Goal: Information Seeking & Learning: Learn about a topic

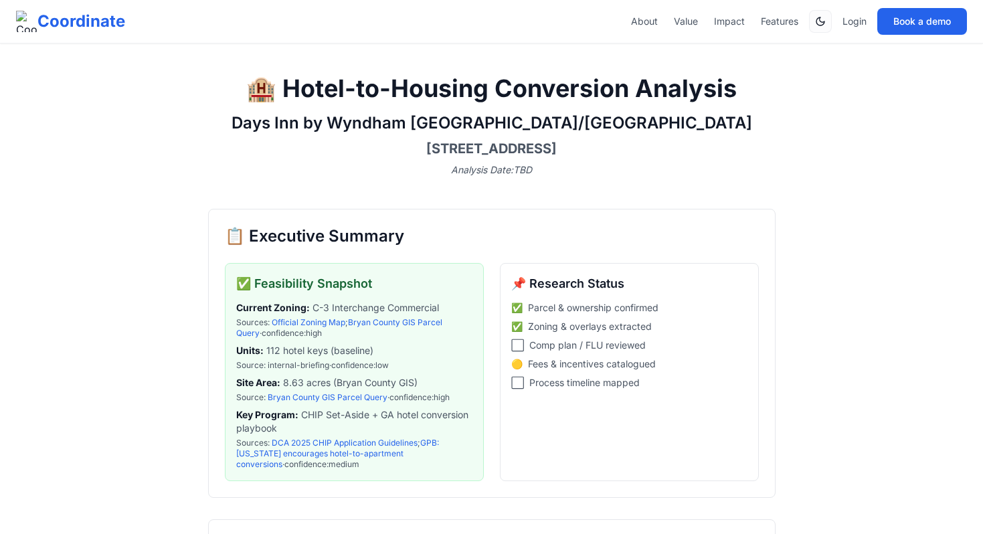
scroll to position [521, 0]
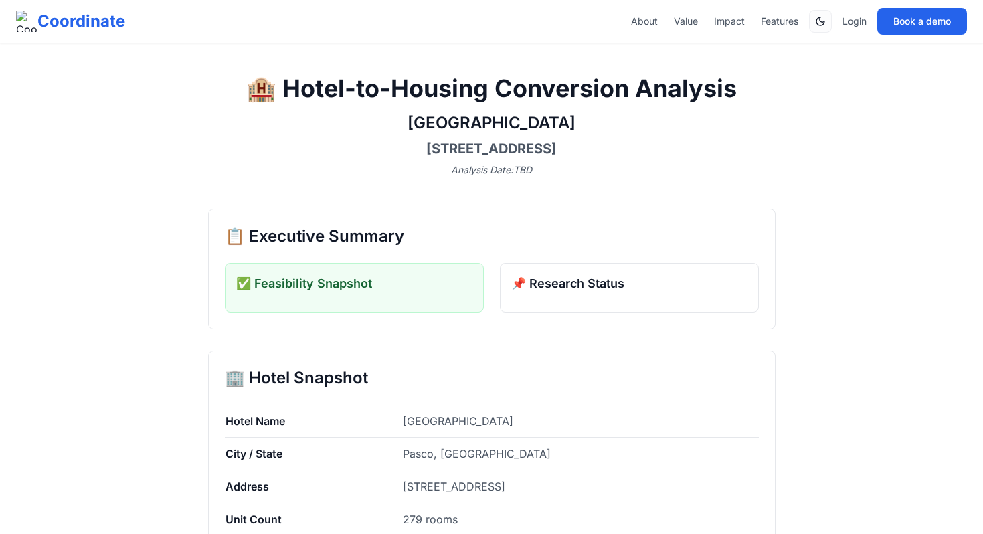
scroll to position [104, 0]
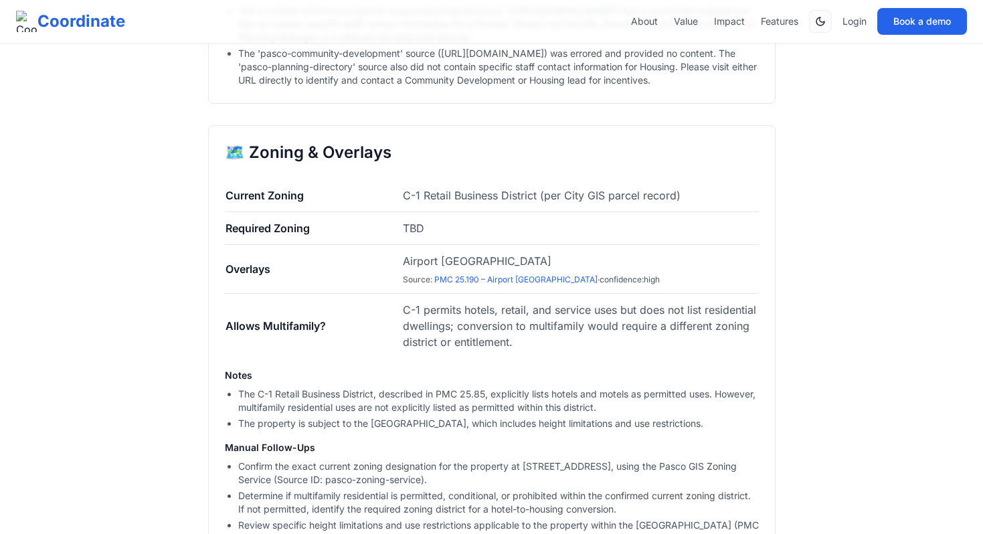
scroll to position [1027, 0]
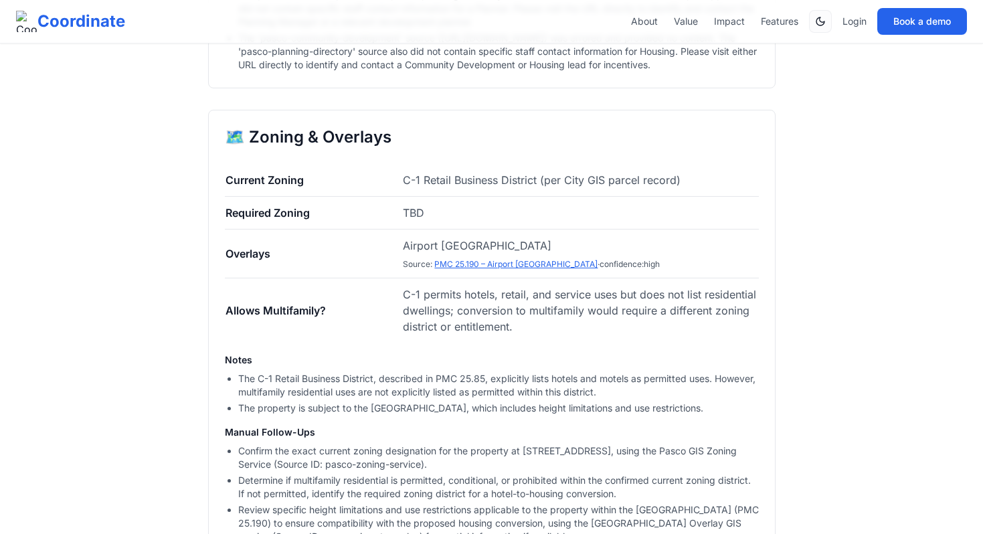
click at [463, 269] on link "PMC 25.190 – Airport Overlay District" at bounding box center [515, 264] width 163 height 10
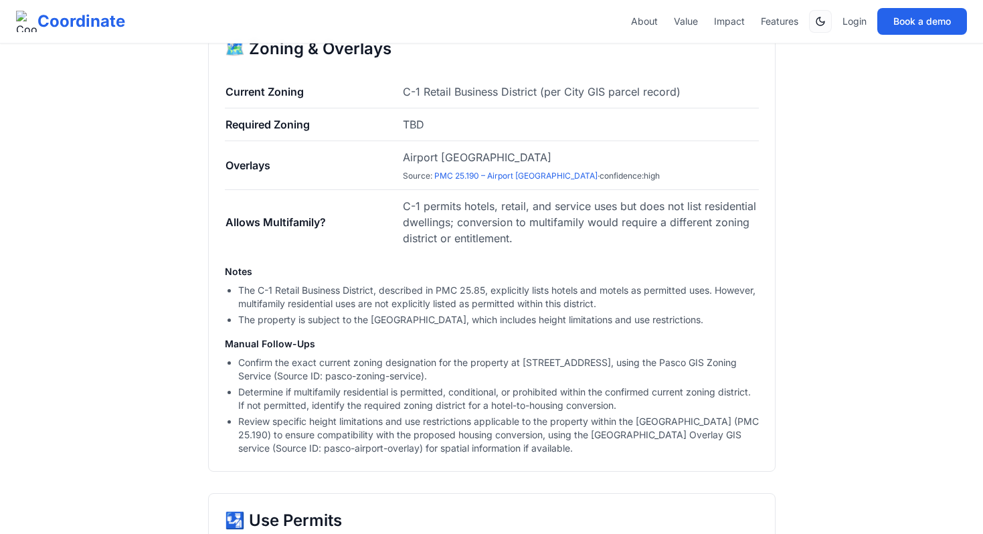
scroll to position [1114, 0]
drag, startPoint x: 582, startPoint y: 466, endPoint x: 211, endPoint y: 92, distance: 527.5
click at [211, 92] on div "🗺️ Zoning & Overlays Current Zoning C-1 Retail Business District (per City GIS …" at bounding box center [491, 248] width 567 height 450
copy div "Current Zoning C-1 Retail Business District (per City GIS parcel record) Requir…"
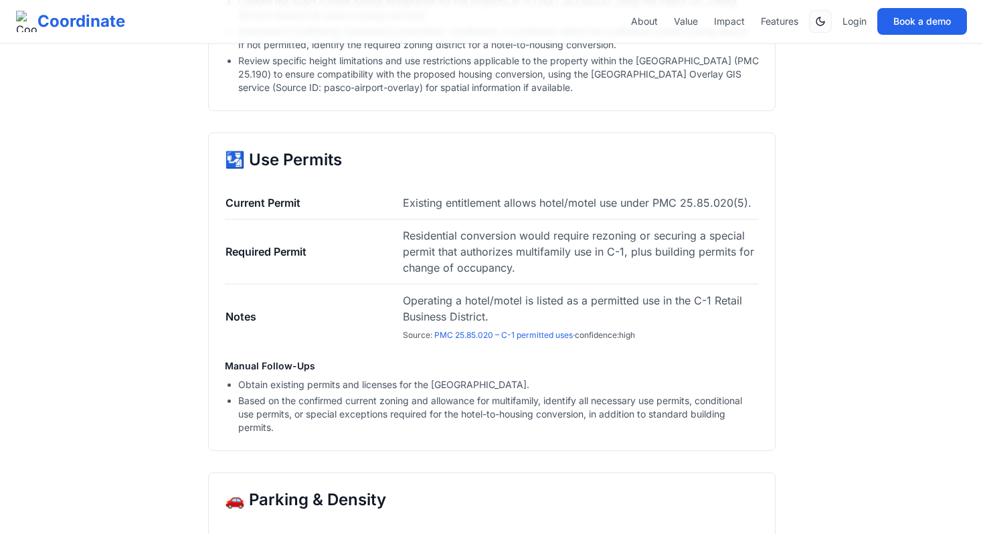
scroll to position [1481, 0]
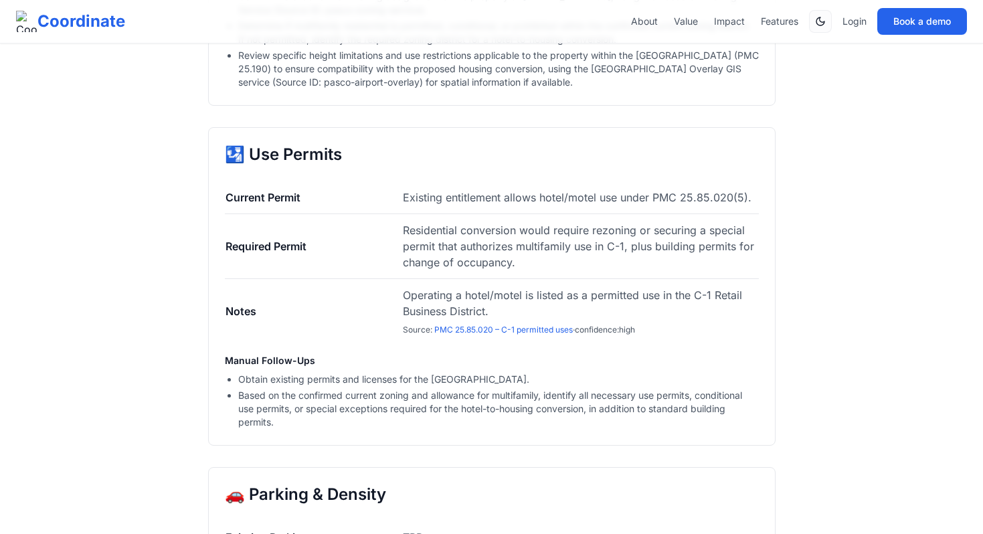
click at [476, 335] on link "PMC 25.85.020 – C-1 permitted uses" at bounding box center [503, 329] width 138 height 10
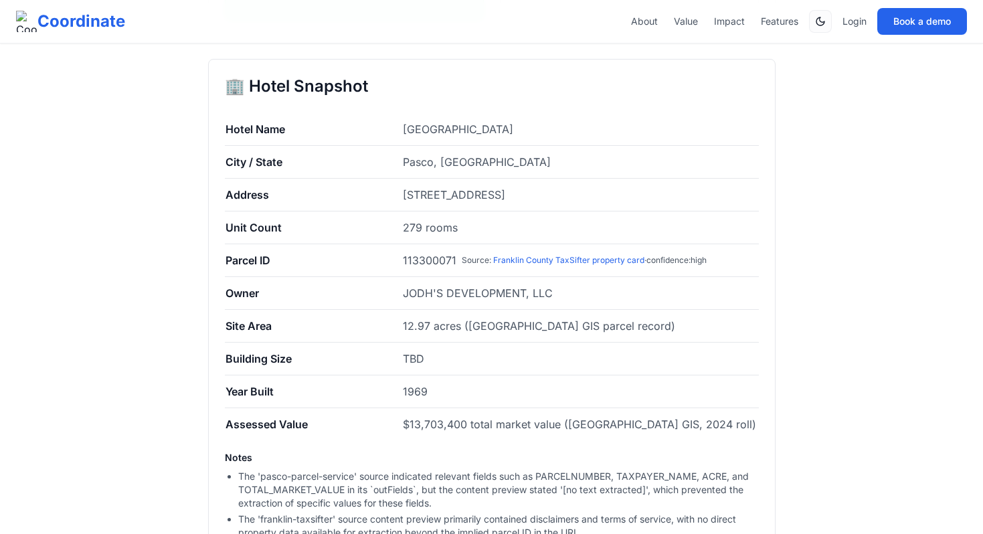
scroll to position [296, 0]
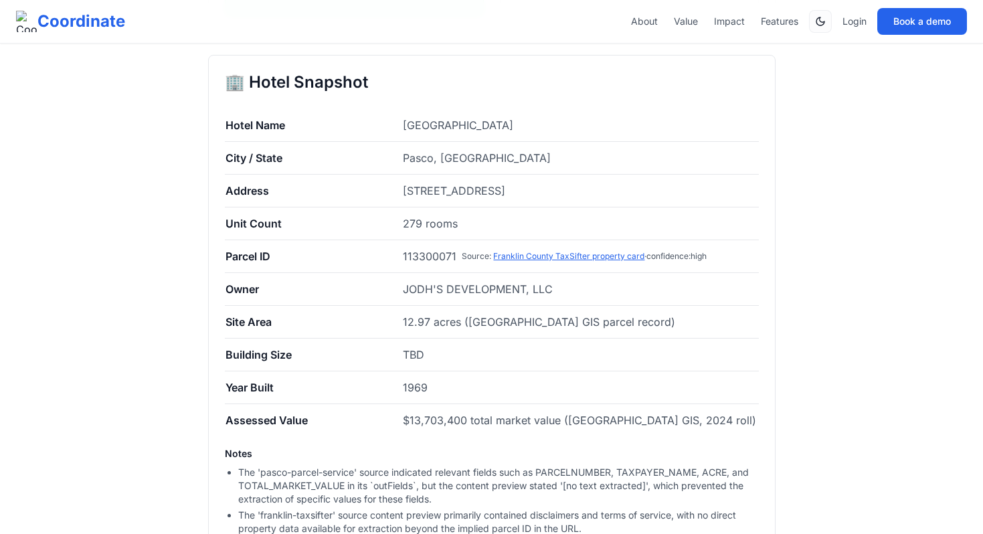
click at [521, 254] on link "Franklin County TaxSifter property card" at bounding box center [568, 256] width 151 height 10
click at [527, 257] on link "Franklin County TaxSifter property card" at bounding box center [568, 256] width 151 height 10
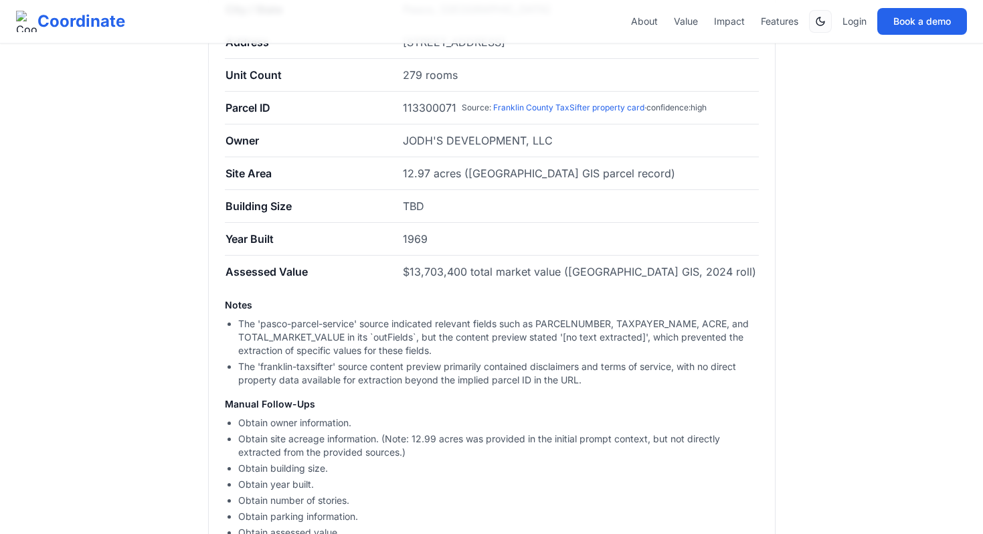
scroll to position [463, 0]
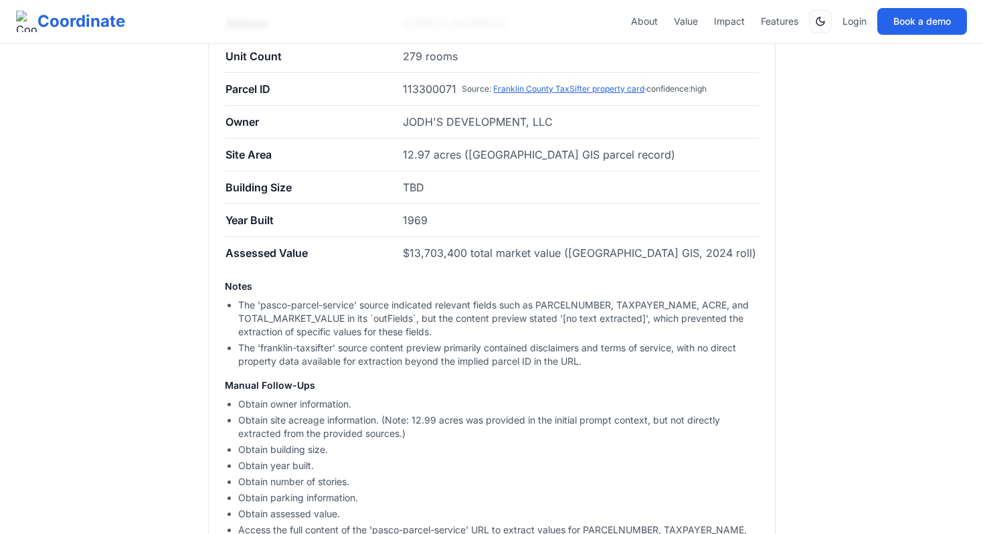
click at [553, 88] on link "Franklin County TaxSifter property card" at bounding box center [568, 89] width 151 height 10
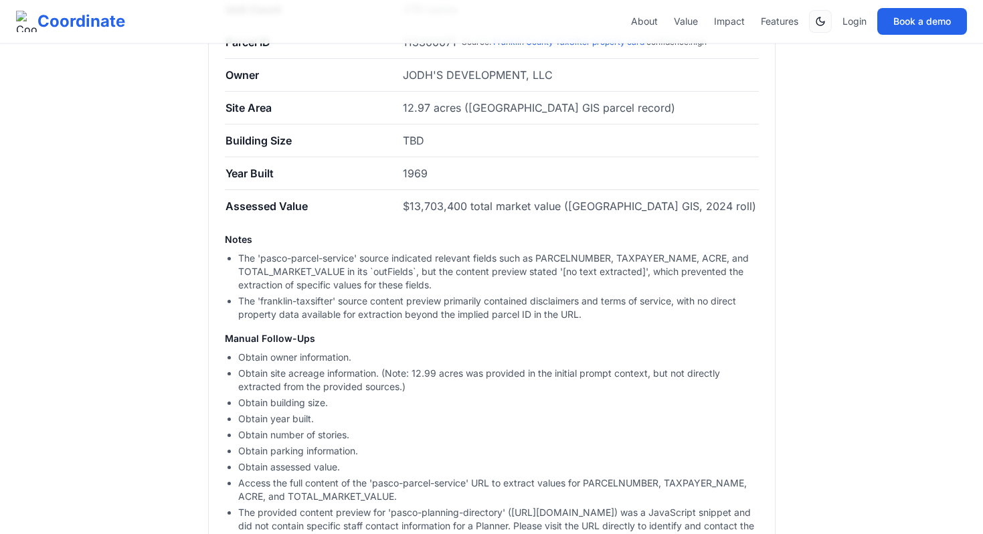
scroll to position [511, 0]
drag, startPoint x: 468, startPoint y: 106, endPoint x: 605, endPoint y: 111, distance: 137.9
click at [605, 111] on span "12.97 acres (Franklin County GIS parcel record)" at bounding box center [539, 106] width 272 height 13
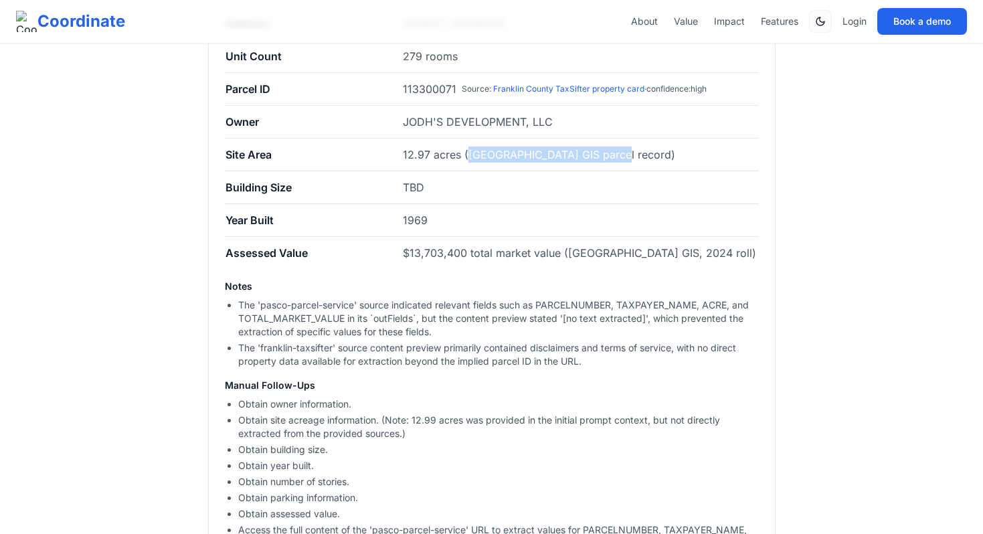
scroll to position [281, 0]
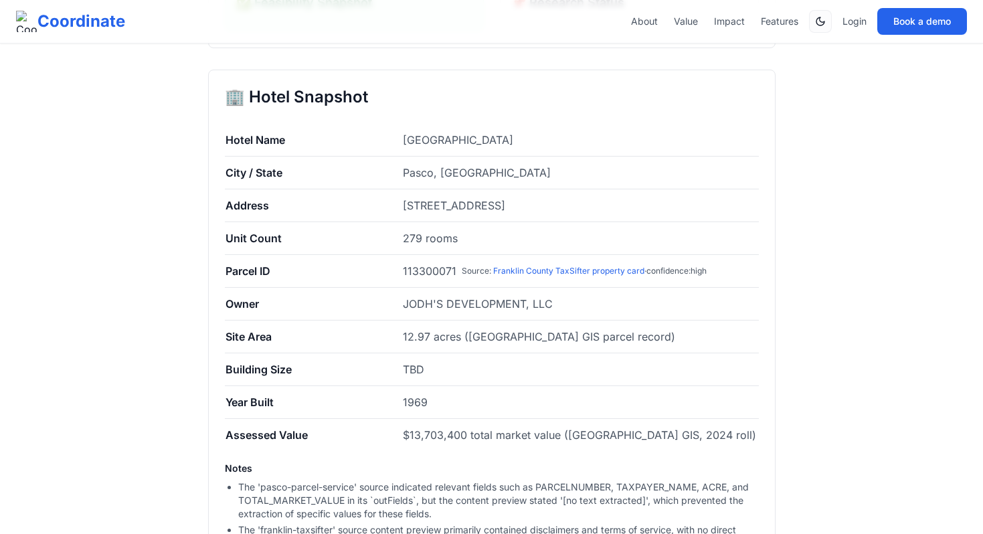
click at [587, 326] on td "12.97 acres (Franklin County GIS parcel record)" at bounding box center [580, 336] width 356 height 33
drag, startPoint x: 642, startPoint y: 334, endPoint x: 463, endPoint y: 338, distance: 178.7
click at [463, 338] on td "12.97 acres (Franklin County GIS parcel record)" at bounding box center [580, 336] width 356 height 33
copy span "(Franklin County GIS parcel record)"
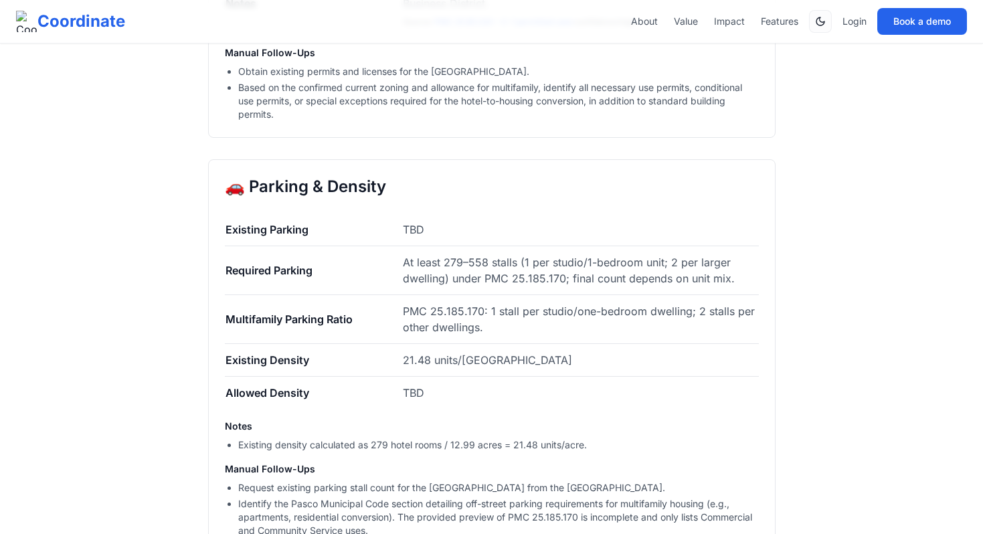
scroll to position [1784, 0]
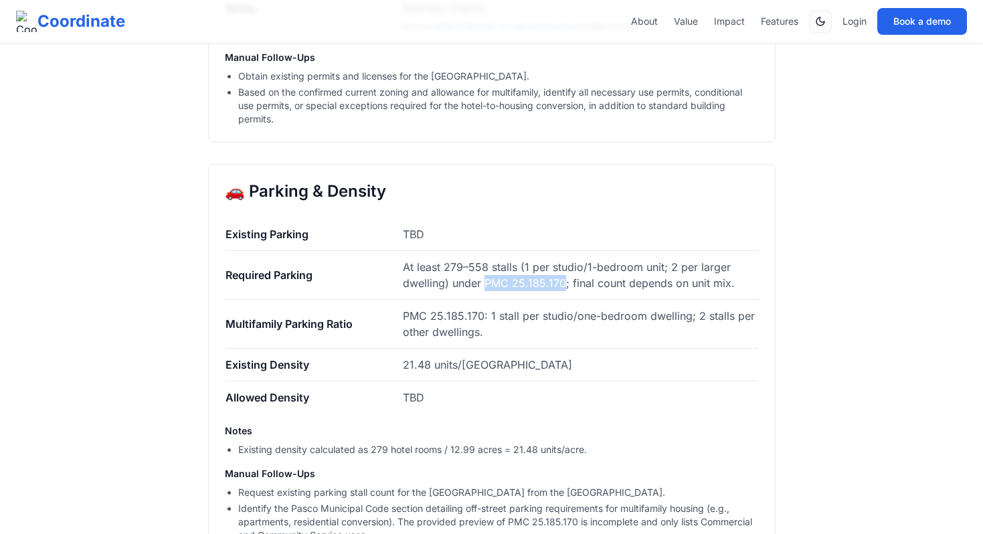
drag, startPoint x: 483, startPoint y: 296, endPoint x: 563, endPoint y: 297, distance: 80.3
click at [563, 290] on span "At least 279–558 stalls (1 per studio/1-bedroom unit; 2 per larger dwelling) un…" at bounding box center [569, 274] width 332 height 29
copy span "PMC 25.185.170"
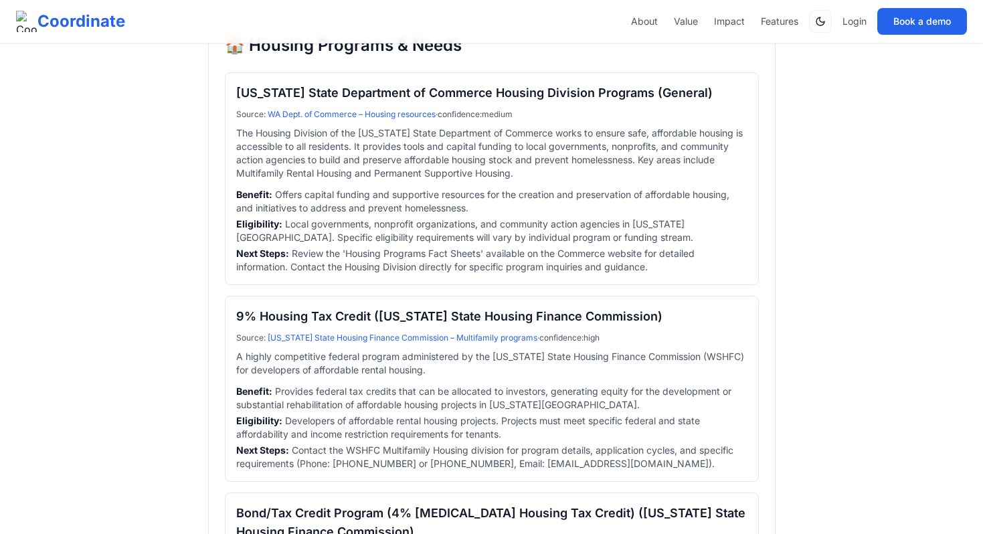
scroll to position [3293, 0]
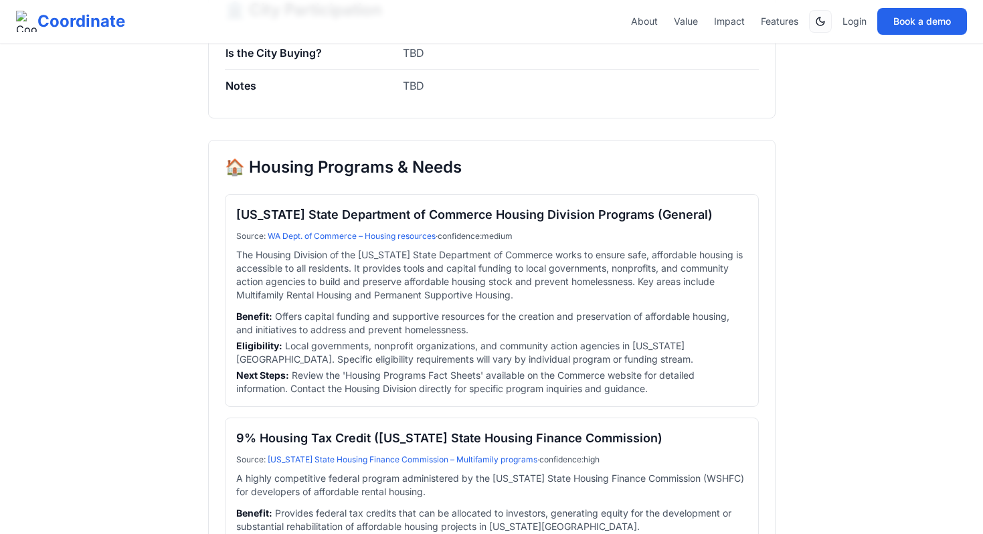
click at [379, 178] on h2 "🏠 Housing Programs & Needs" at bounding box center [492, 167] width 534 height 21
copy h2 "🏠 Housing Programs & Needs"
click at [379, 178] on h2 "🏠 Housing Programs & Needs" at bounding box center [492, 167] width 534 height 21
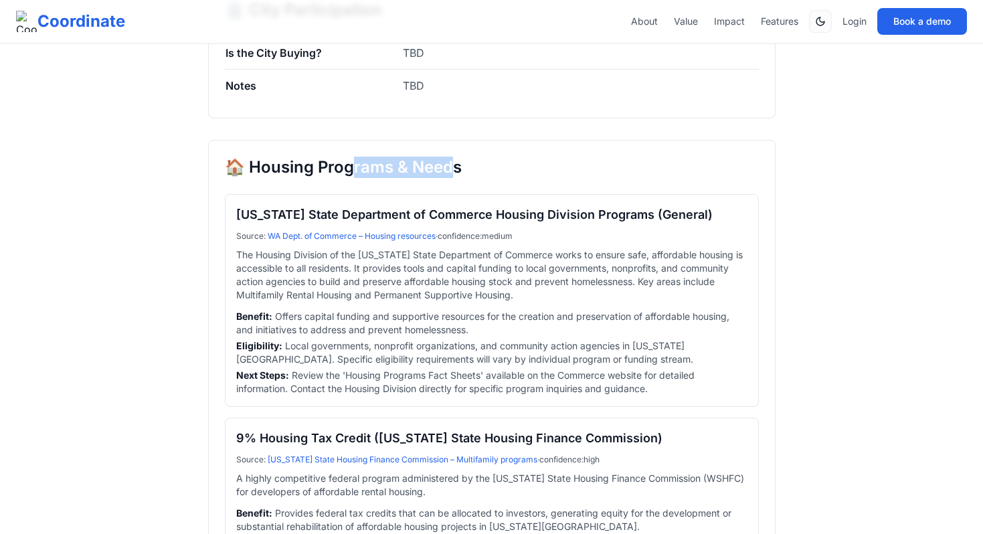
drag, startPoint x: 450, startPoint y: 195, endPoint x: 404, endPoint y: 189, distance: 46.6
click at [359, 178] on h2 "🏠 Housing Programs & Needs" at bounding box center [492, 167] width 534 height 21
drag, startPoint x: 460, startPoint y: 194, endPoint x: 243, endPoint y: 192, distance: 216.8
click at [243, 178] on h2 "🏠 Housing Programs & Needs" at bounding box center [492, 167] width 534 height 21
copy h2 "ousing Programs & Needs"
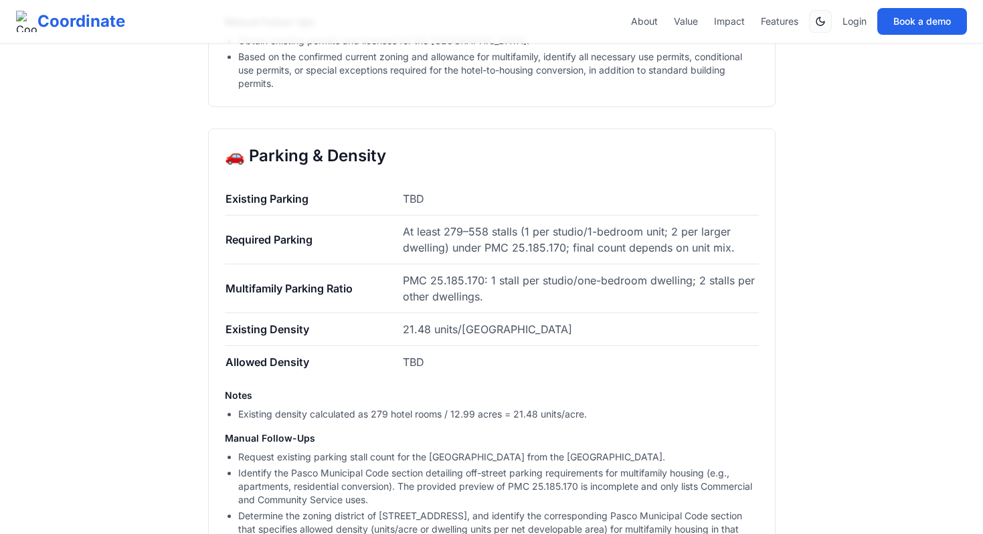
scroll to position [1818, 0]
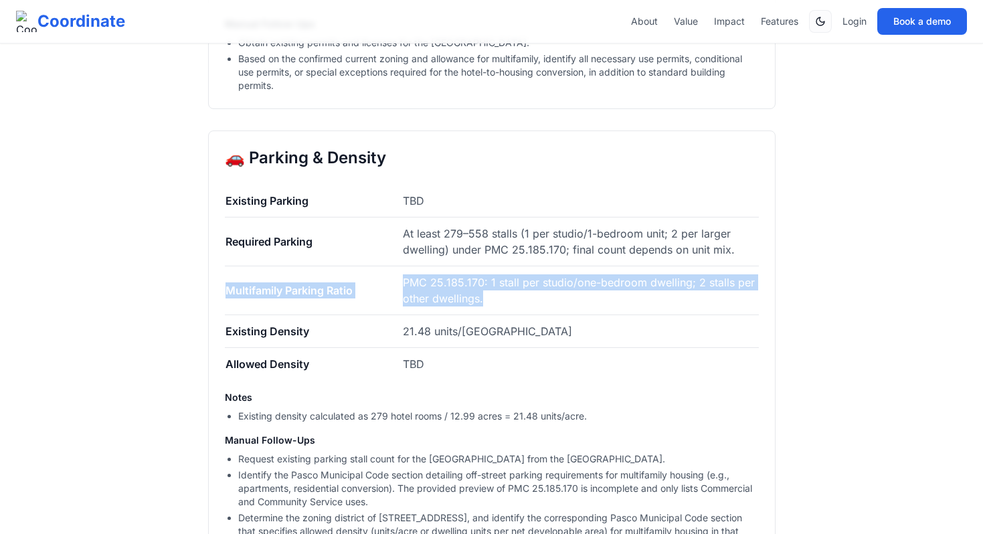
drag, startPoint x: 502, startPoint y: 312, endPoint x: 393, endPoint y: 293, distance: 110.7
click at [393, 293] on tr "Multifamily Parking Ratio PMC 25.185.170: 1 stall per studio/one-bedroom dwelli…" at bounding box center [492, 290] width 534 height 49
click at [393, 293] on td "Multifamily Parking Ratio" at bounding box center [314, 290] width 178 height 49
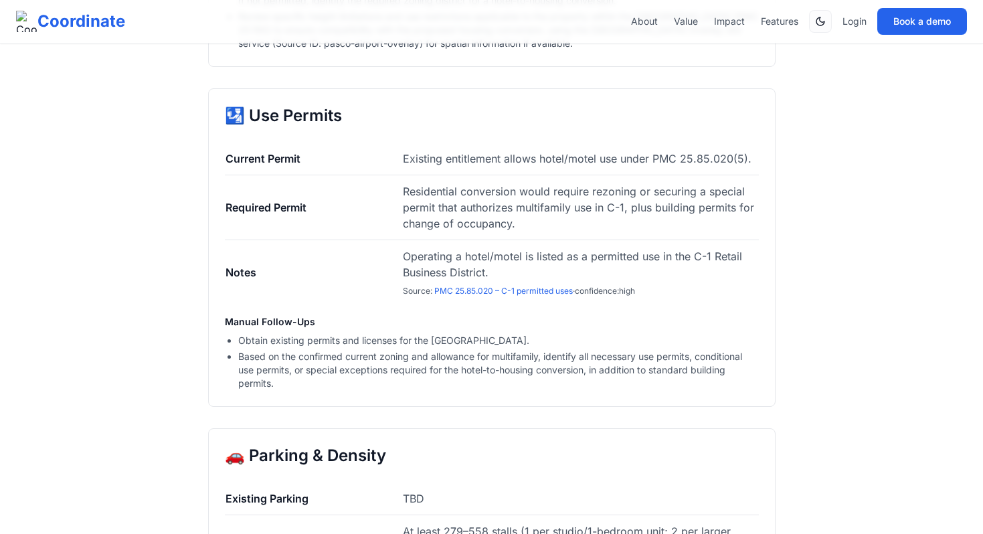
scroll to position [1519, 0]
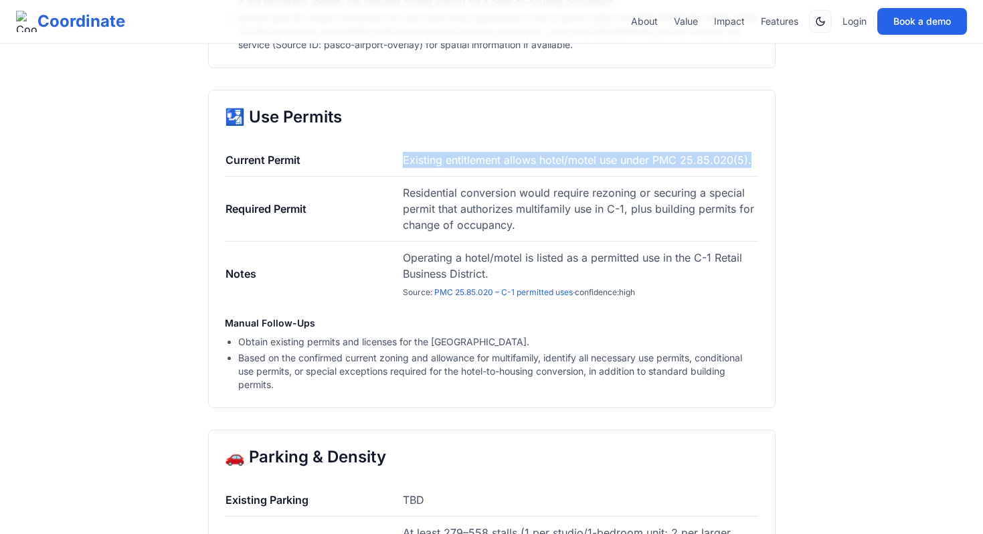
drag, startPoint x: 751, startPoint y: 175, endPoint x: 403, endPoint y: 176, distance: 347.9
click at [403, 176] on td "Existing entitlement allows hotel/motel use under PMC 25.85.020(5)." at bounding box center [580, 160] width 356 height 33
copy span "Existing entitlement allows hotel/motel use under PMC 25.85.020(5)."
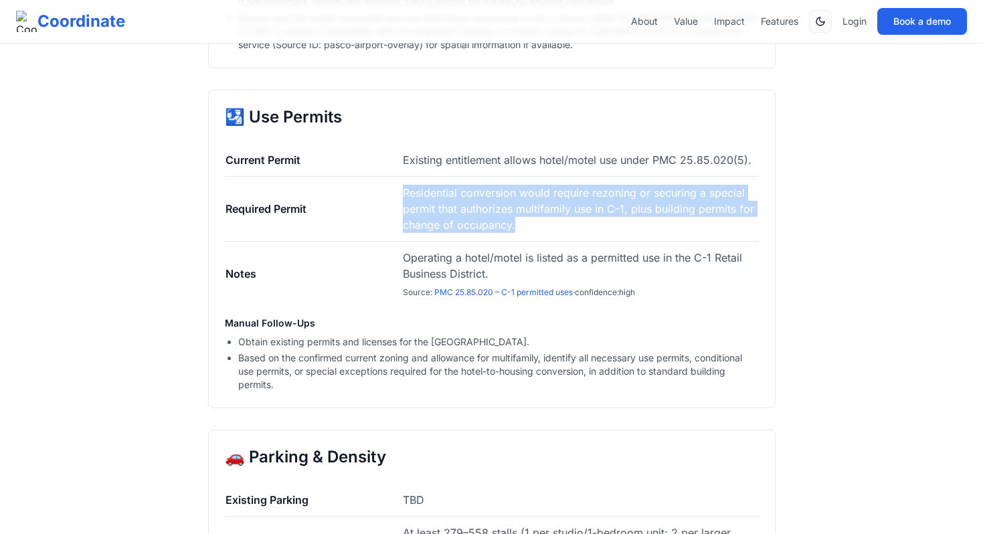
drag, startPoint x: 523, startPoint y: 239, endPoint x: 406, endPoint y: 205, distance: 121.8
click at [406, 205] on td "Residential conversion would require rezoning or securing a special permit that…" at bounding box center [580, 209] width 356 height 65
copy span "Residential conversion would require rezoning or securing a special permit that…"
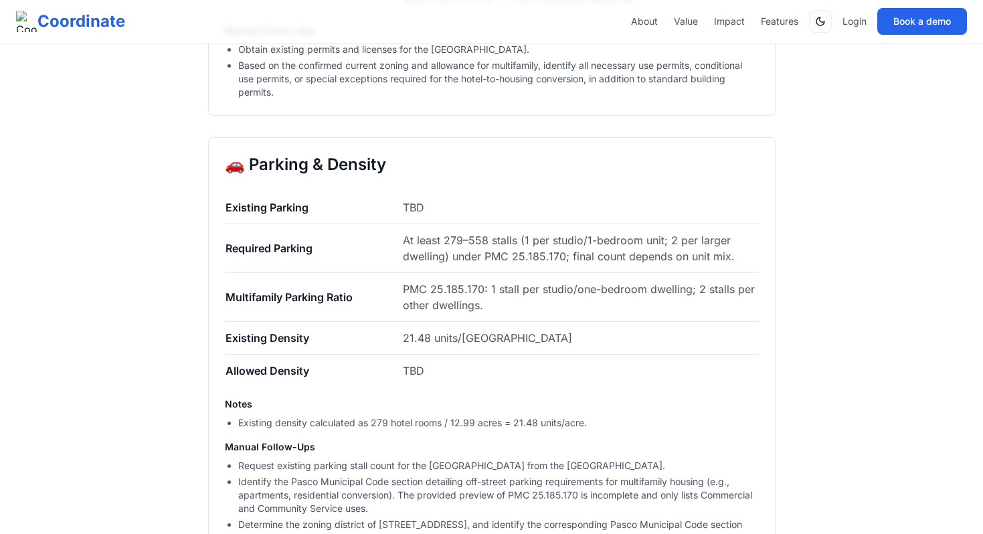
scroll to position [1814, 0]
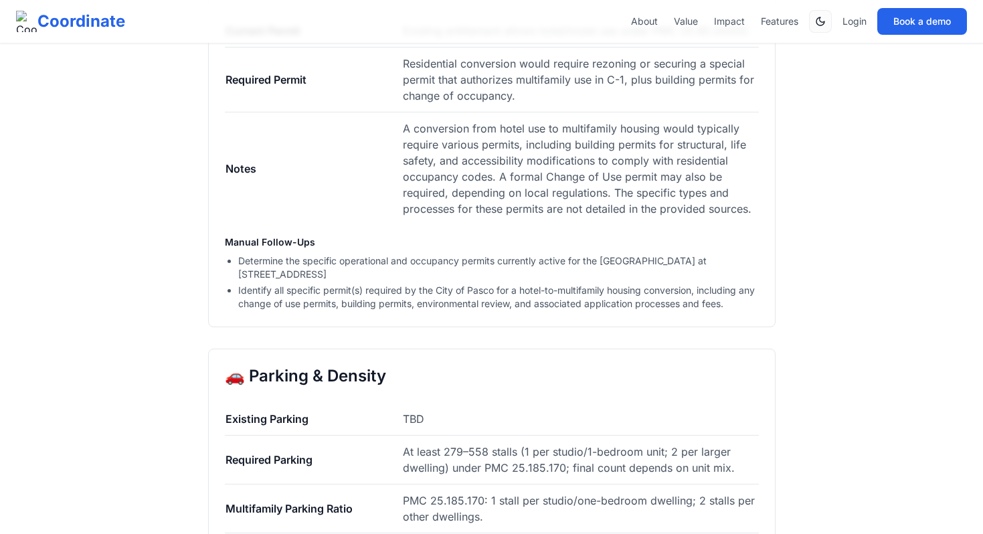
scroll to position [1078, 0]
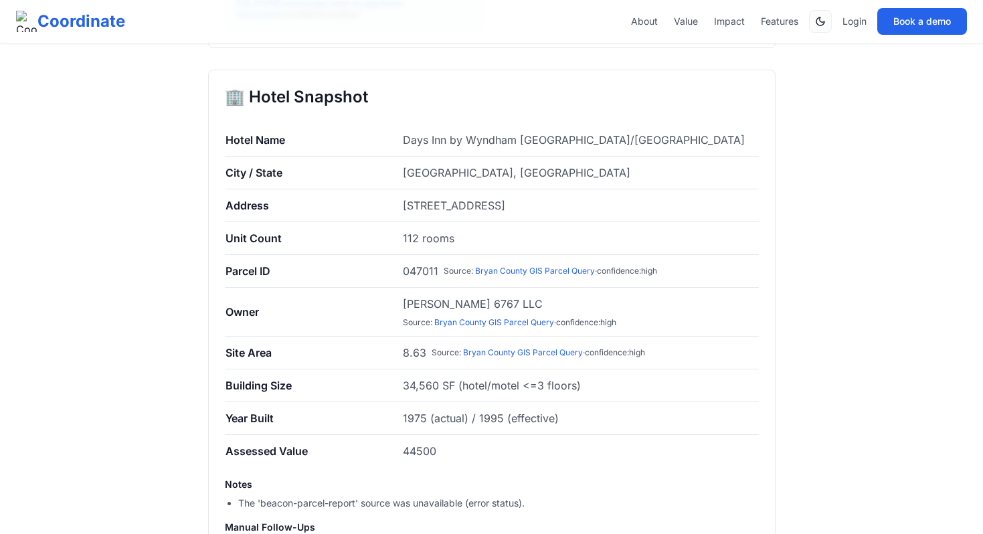
scroll to position [449, 0]
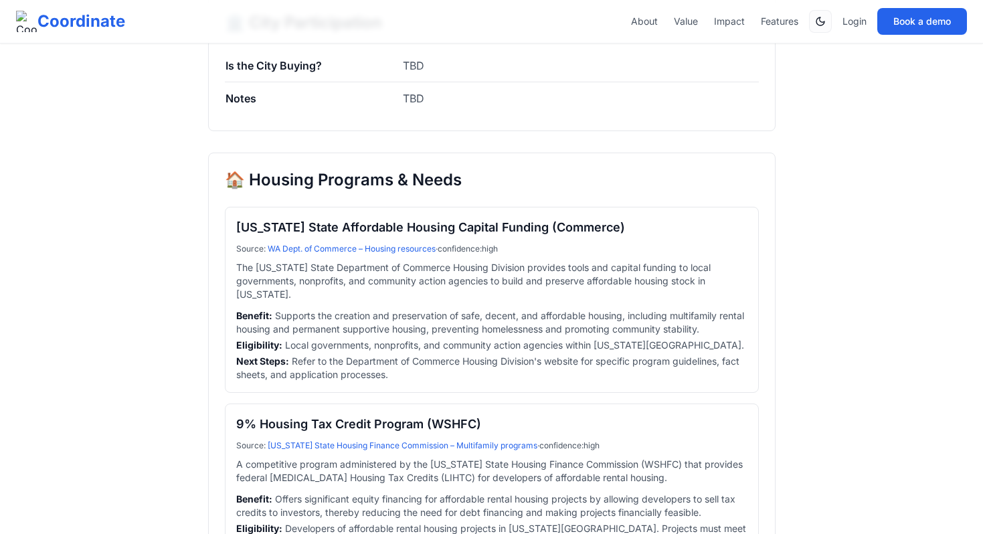
scroll to position [3551, 0]
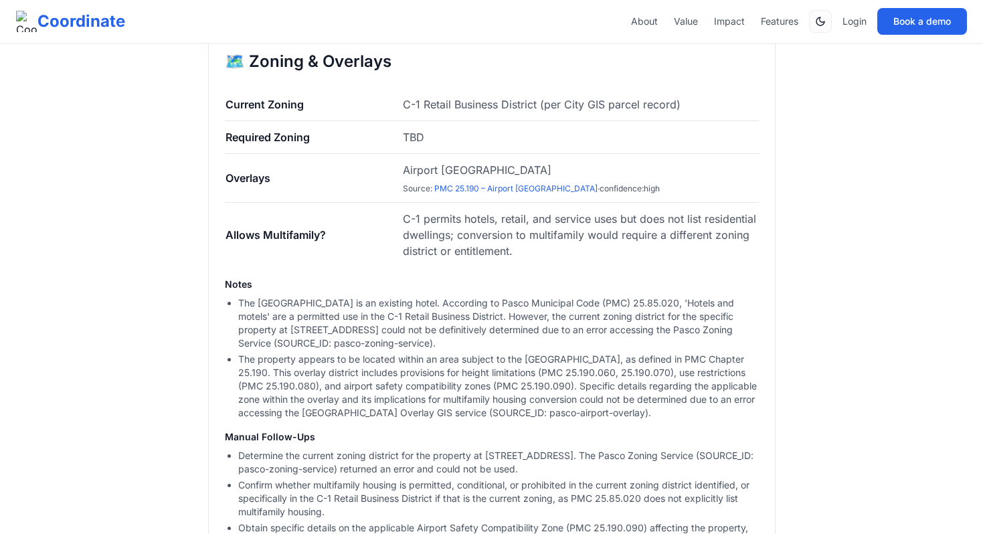
scroll to position [986, 0]
drag, startPoint x: 403, startPoint y: 145, endPoint x: 226, endPoint y: 155, distance: 177.0
click at [226, 153] on tr "Required Zoning TBD" at bounding box center [492, 136] width 534 height 33
copy tr "Required Zoning TBD"
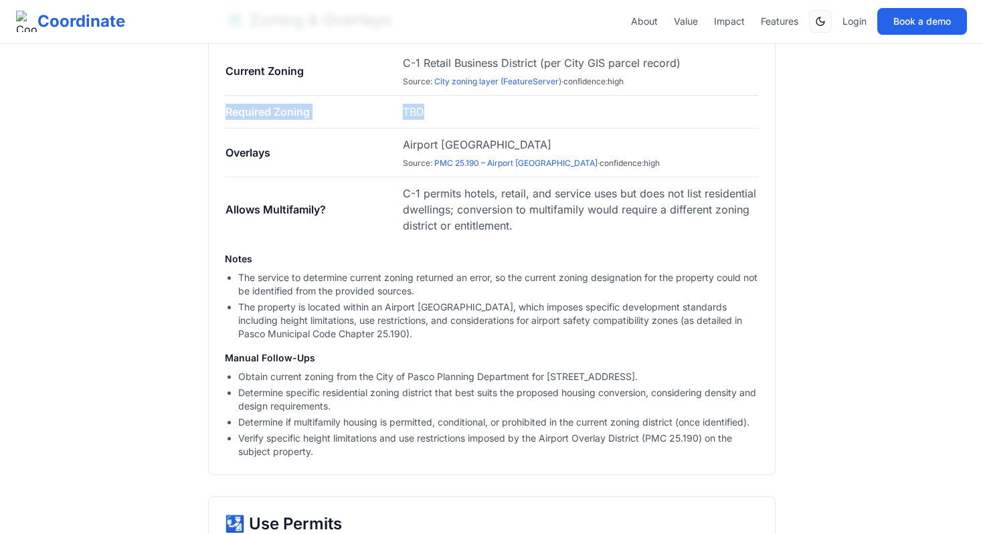
scroll to position [946, 0]
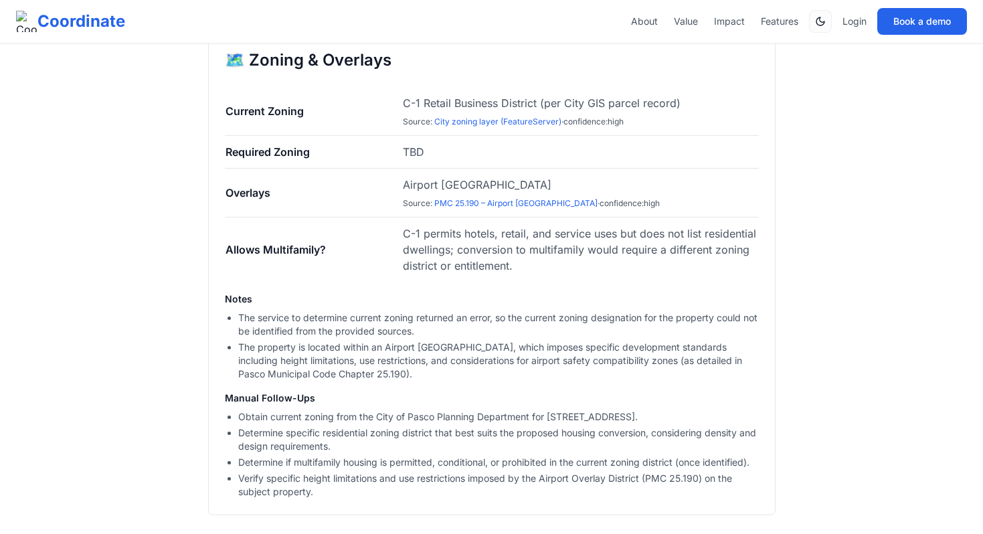
click at [660, 172] on td "Airport Overlay District Source : PMC 25.190 – Airport Overlay District · confi…" at bounding box center [580, 193] width 356 height 49
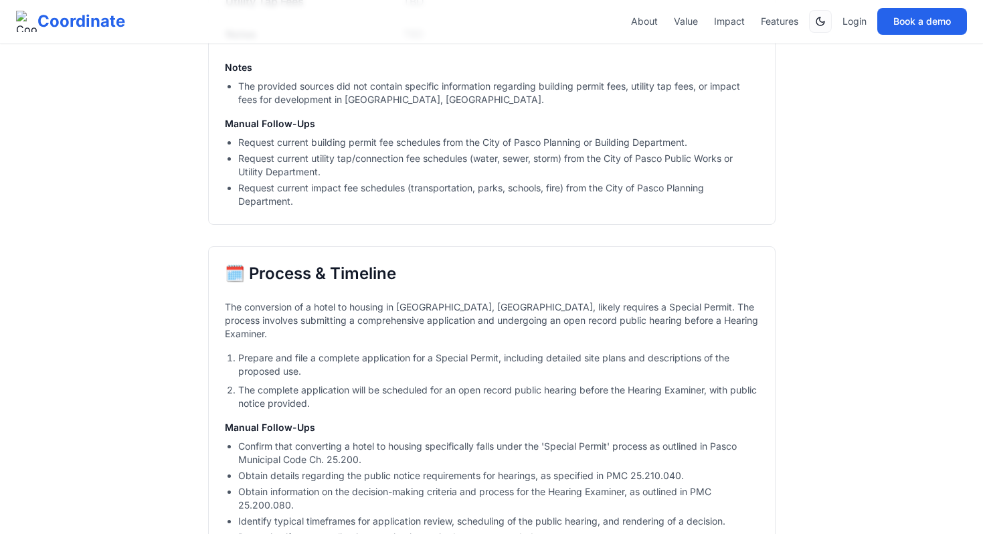
scroll to position [2421, 0]
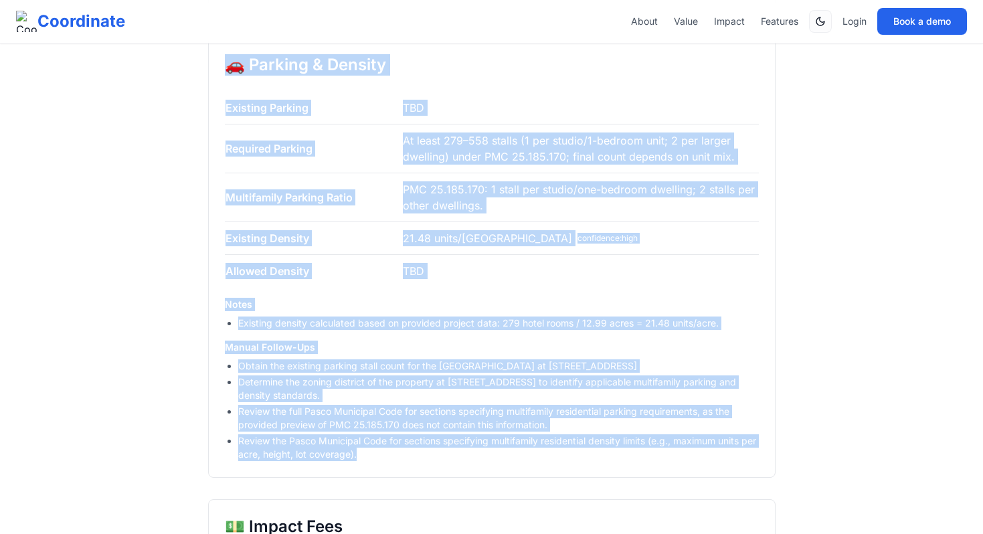
scroll to position [1764, 0]
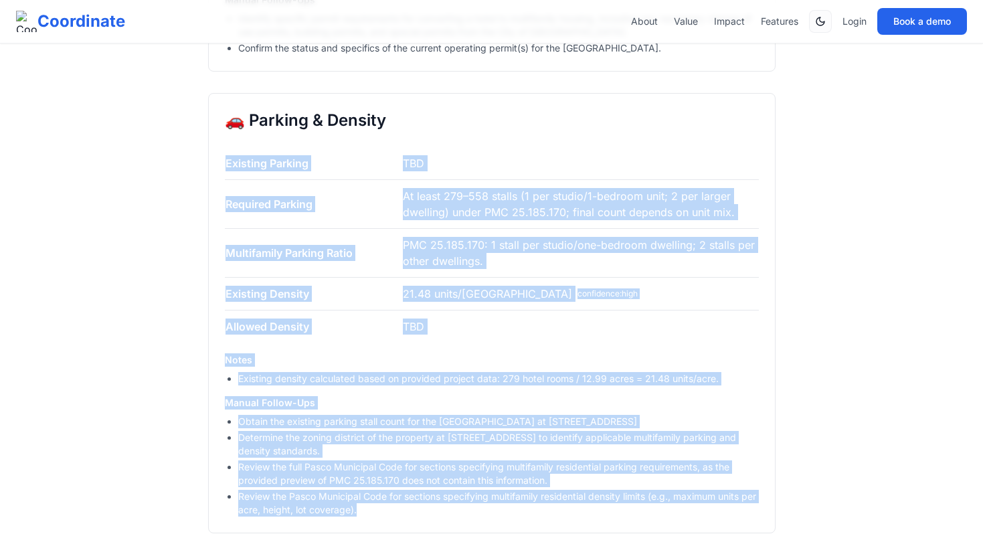
drag, startPoint x: 395, startPoint y: 365, endPoint x: 211, endPoint y: 157, distance: 278.3
click at [211, 157] on div "🚗 Parking & Density Existing Parking TBD Required Parking At least 279–558 stal…" at bounding box center [491, 313] width 567 height 440
copy div "Existing Parking TBD Required Parking At least 279–558 stalls (1 per studio/1-b…"
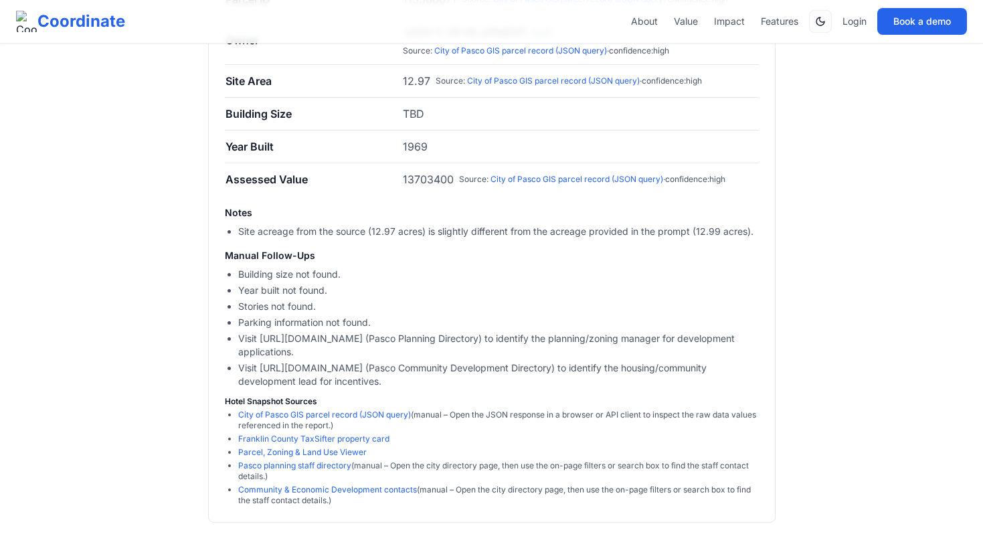
scroll to position [237, 0]
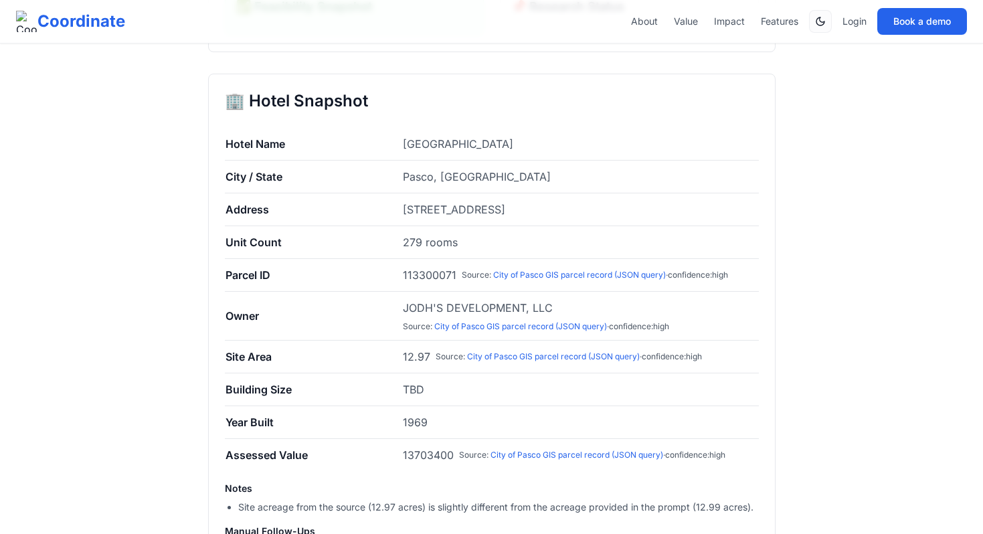
scroll to position [278, 0]
click at [521, 274] on link "City of Pasco GIS parcel record (JSON query)" at bounding box center [579, 273] width 173 height 10
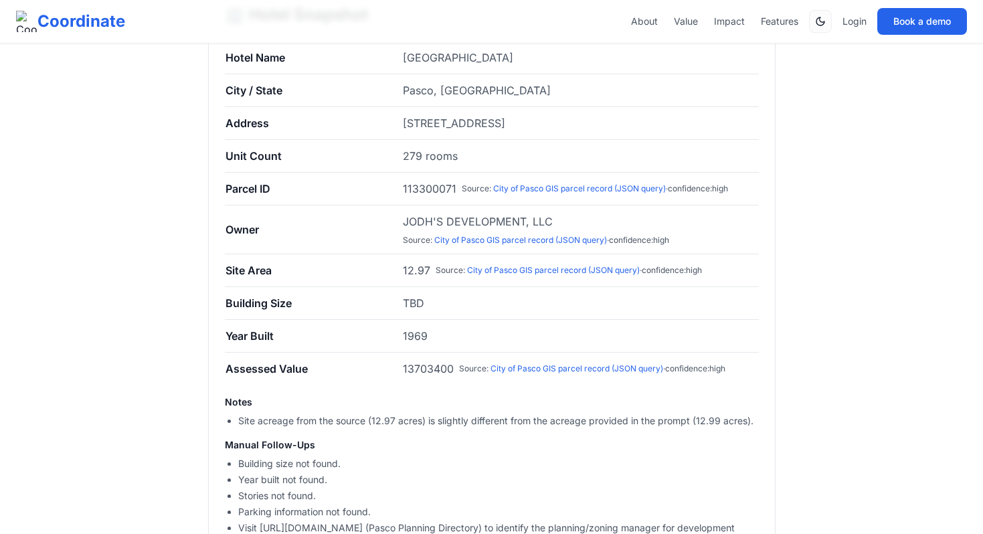
scroll to position [374, 0]
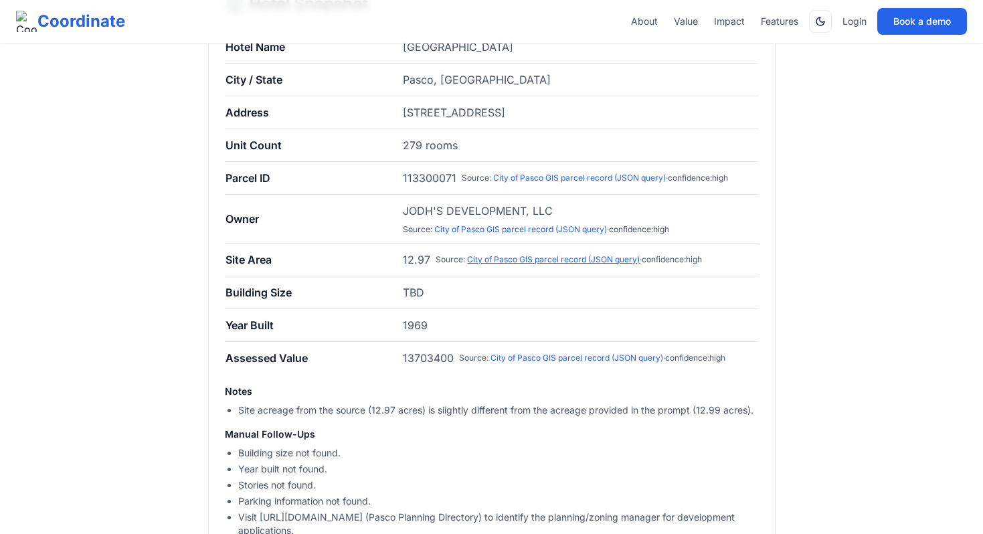
click at [591, 258] on link "City of Pasco GIS parcel record (JSON query)" at bounding box center [553, 259] width 173 height 10
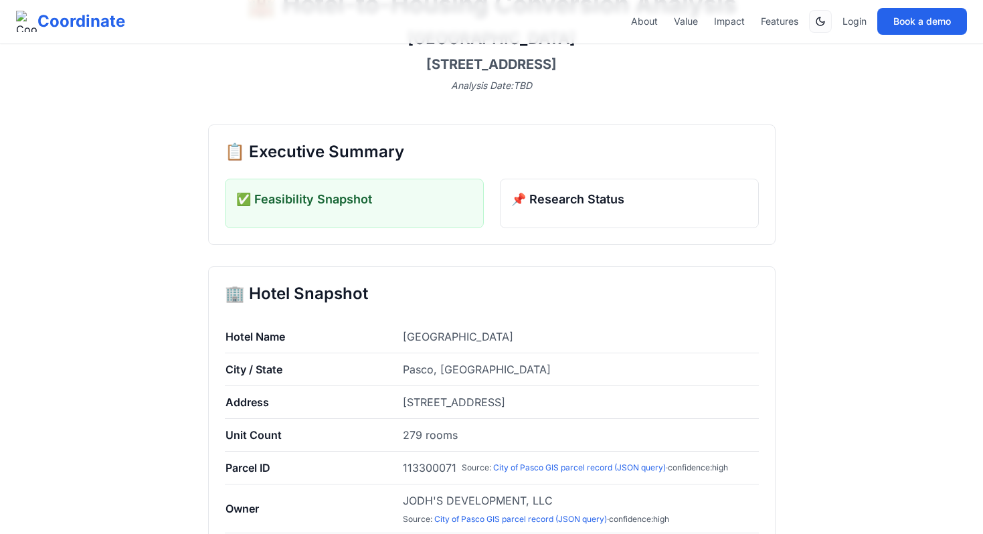
scroll to position [84, 0]
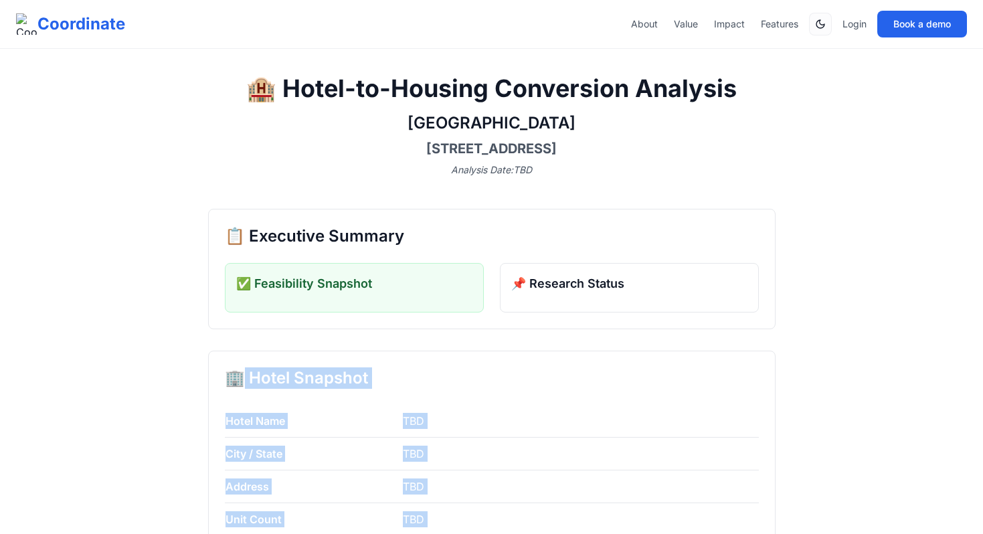
drag, startPoint x: 665, startPoint y: 363, endPoint x: 236, endPoint y: 375, distance: 429.0
copy div "Hotel Snapshot Hotel Name TBD City / State TBD Address TBD Unit Count TBD Parce…"
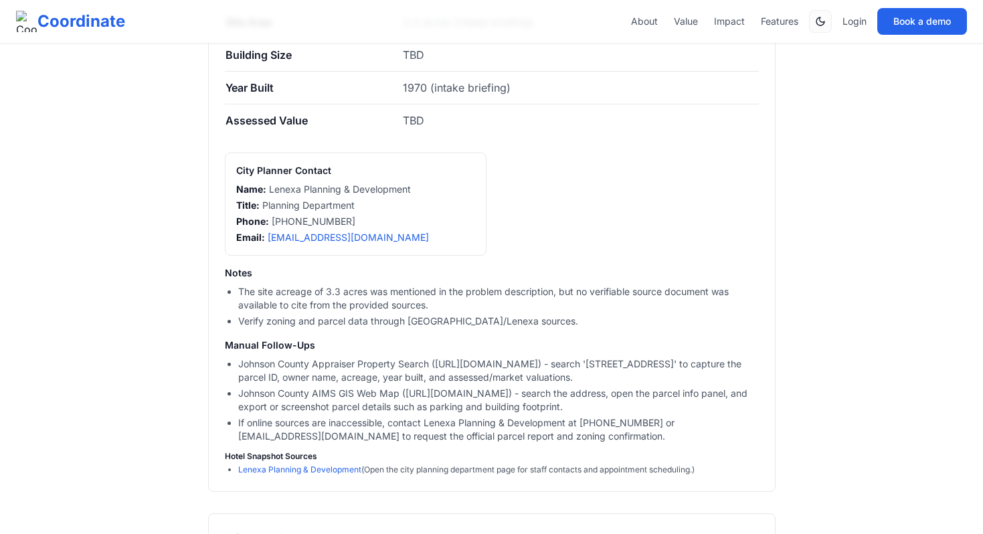
scroll to position [547, 0]
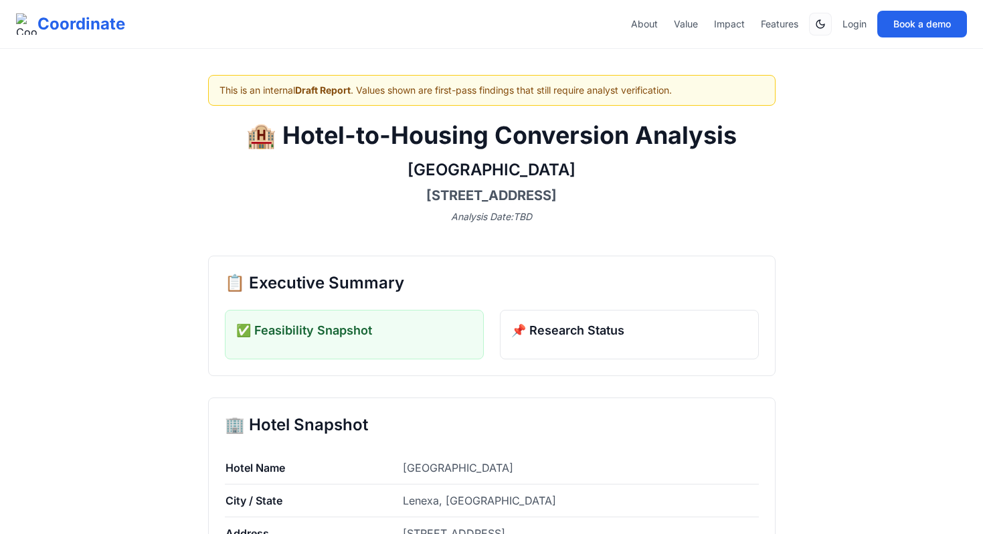
scroll to position [15, 0]
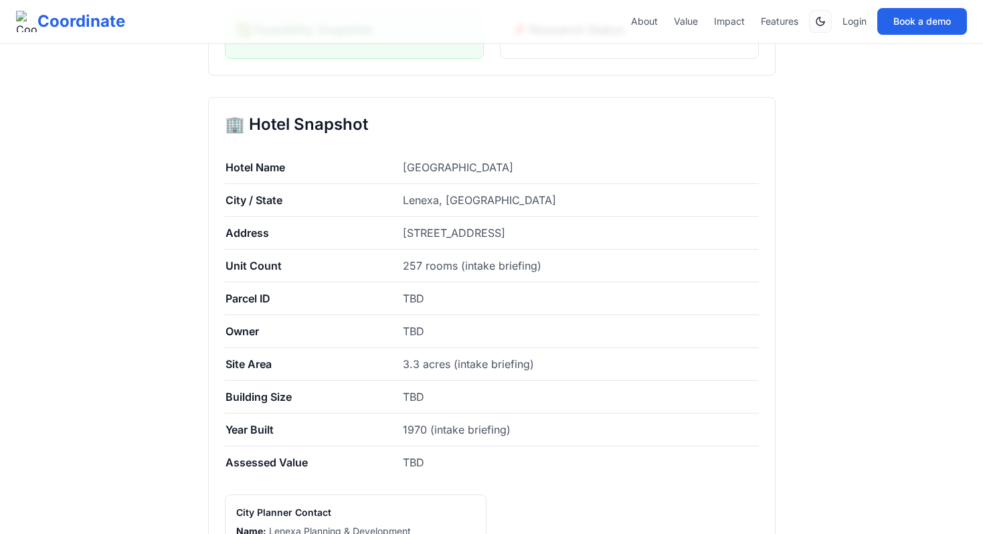
scroll to position [299, 0]
click at [485, 309] on td "TBD" at bounding box center [580, 300] width 356 height 33
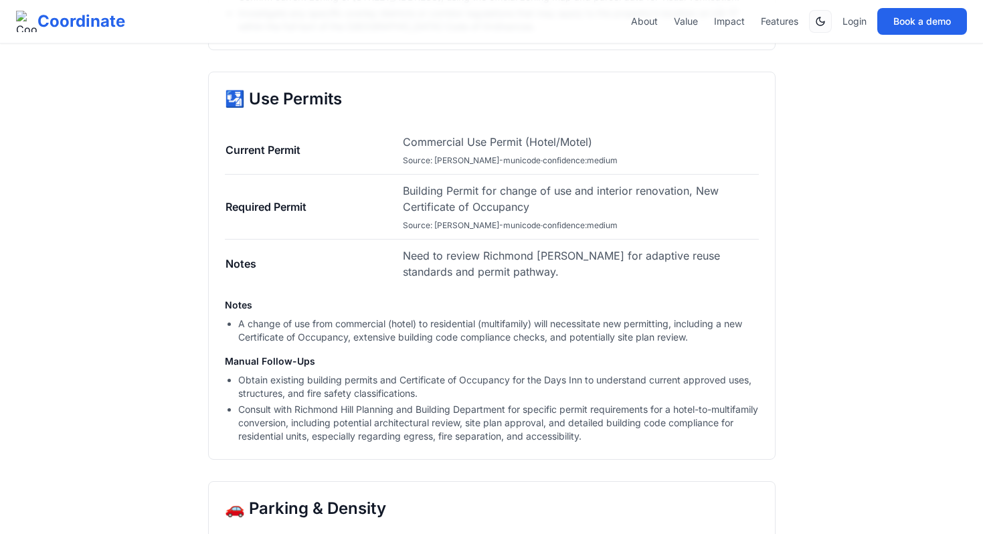
scroll to position [1552, 0]
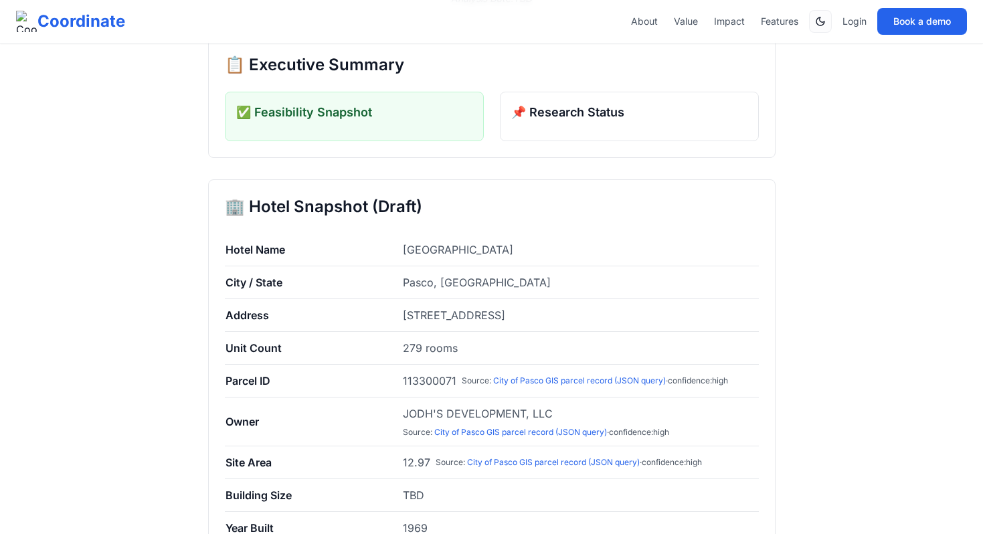
scroll to position [252, 0]
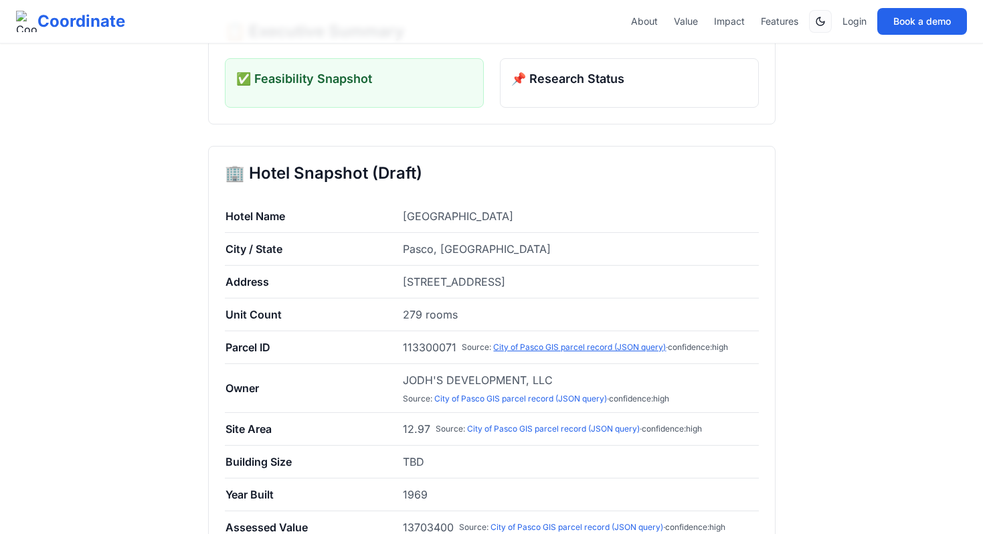
click at [545, 343] on link "City of Pasco GIS parcel record (JSON query)" at bounding box center [579, 347] width 173 height 10
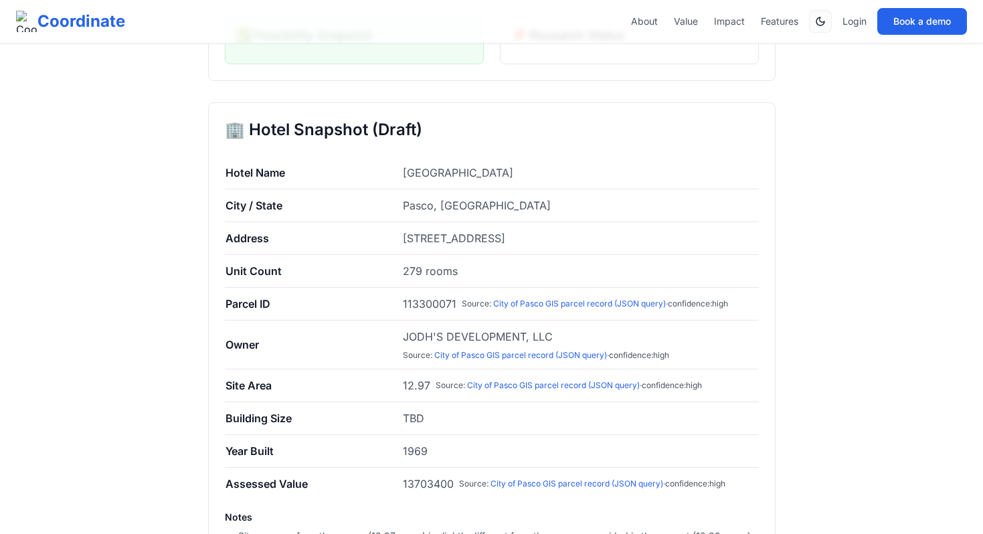
scroll to position [296, 0]
click at [484, 355] on link "City of Pasco GIS parcel record (JSON query)" at bounding box center [520, 354] width 173 height 10
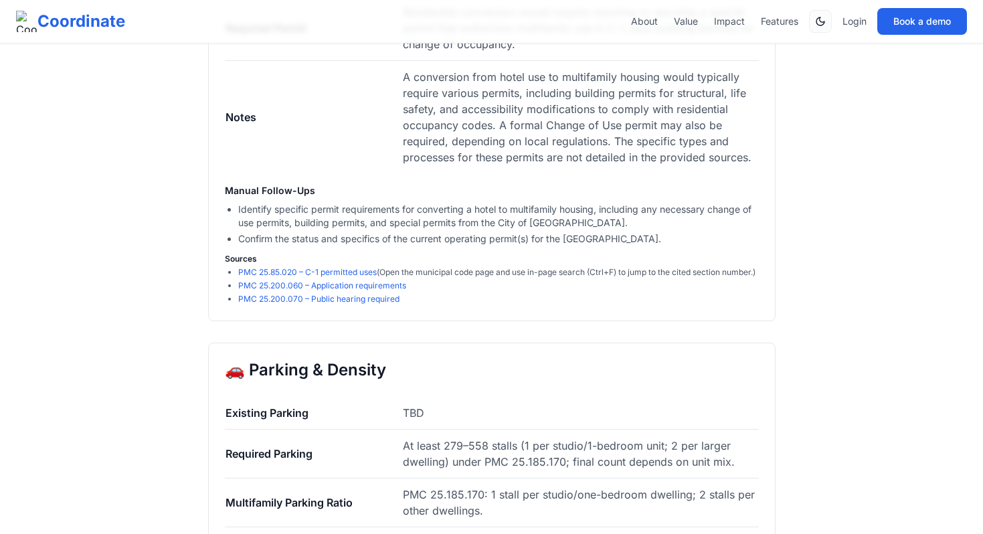
scroll to position [1841, 0]
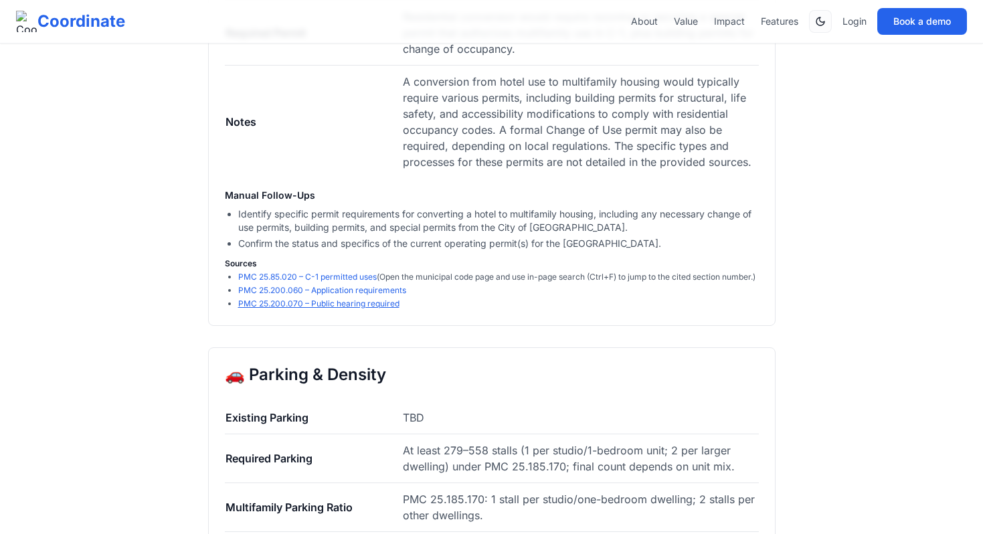
click at [355, 308] on link "PMC 25.200.070 – Public hearing required" at bounding box center [318, 303] width 161 height 10
click at [367, 295] on link "PMC 25.200.060 – Application requirements" at bounding box center [322, 290] width 168 height 10
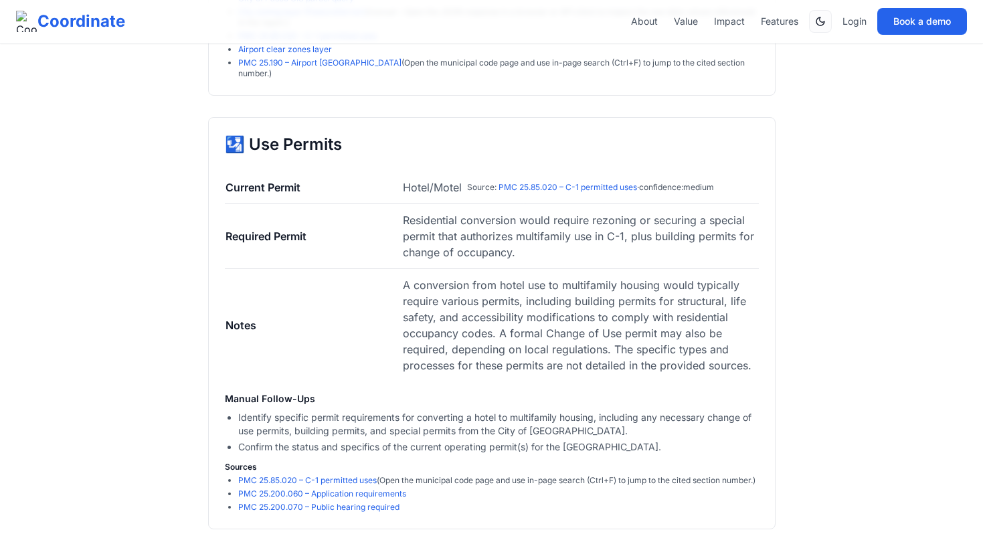
scroll to position [1395, 0]
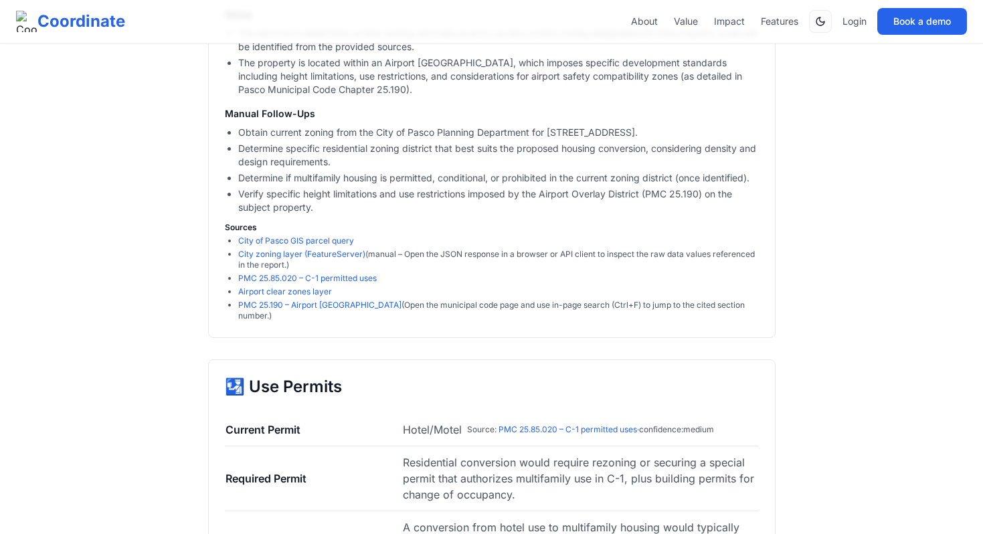
drag, startPoint x: 675, startPoint y: 284, endPoint x: 229, endPoint y: 430, distance: 468.6
click at [225, 428] on td "Current Permit" at bounding box center [314, 429] width 178 height 33
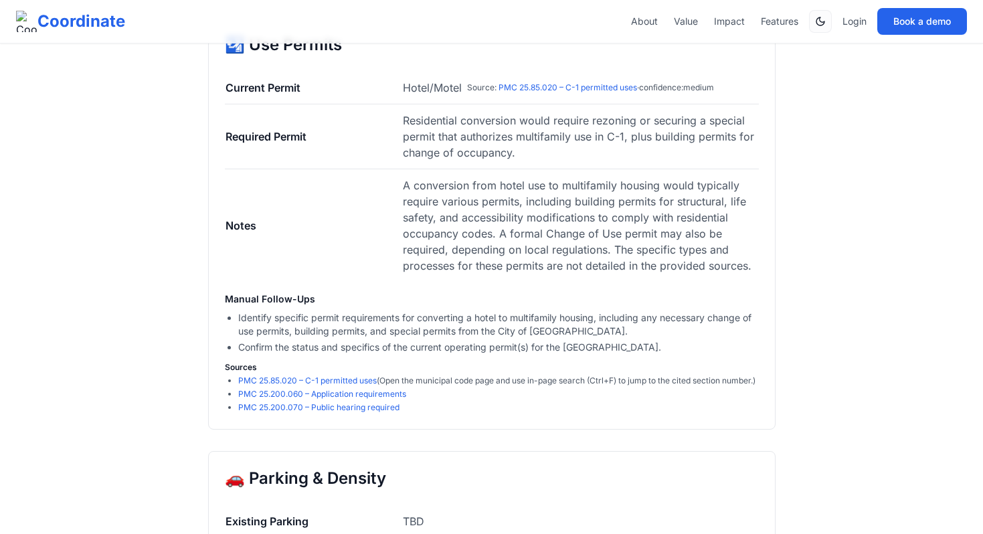
scroll to position [1752, 0]
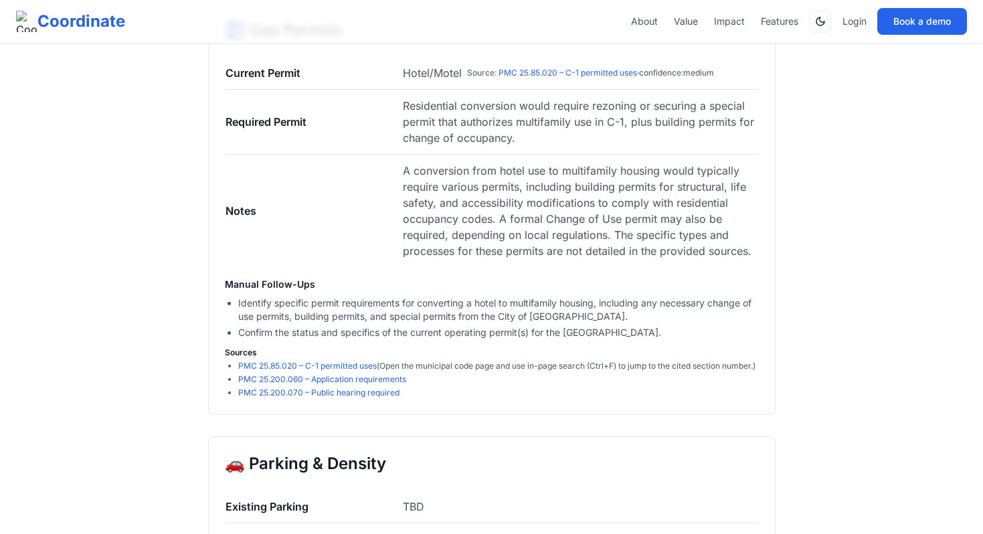
drag, startPoint x: 666, startPoint y: 331, endPoint x: 217, endPoint y: 82, distance: 513.3
click at [217, 82] on div "🛂 Use Permits Current Permit Hotel/Motel Source : PMC 25.85.020 – C-1 permitted…" at bounding box center [491, 209] width 567 height 412
copy div "Current Permit Hotel/Motel Source : PMC 25.85.020 – C-1 permitted uses · confid…"
click at [389, 244] on td "Notes" at bounding box center [314, 211] width 178 height 113
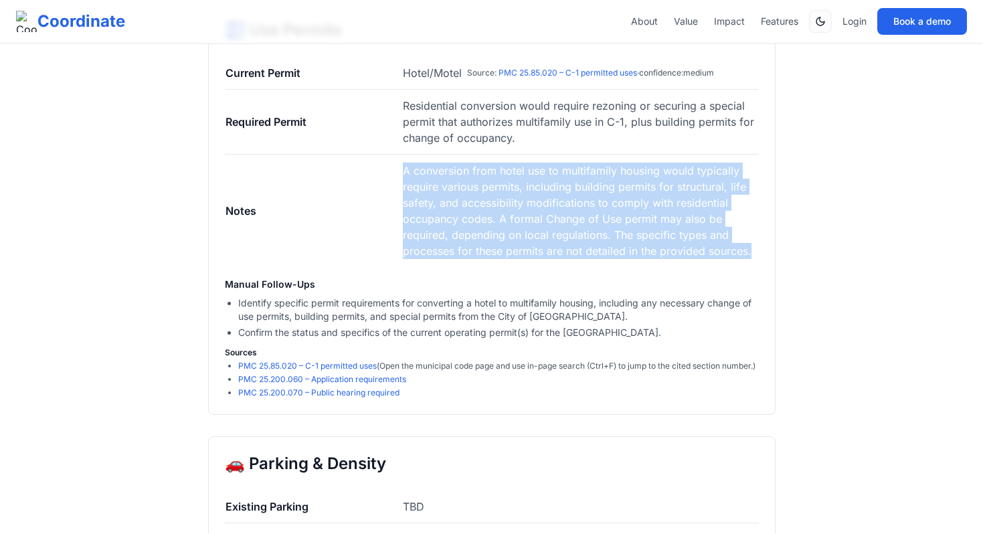
drag, startPoint x: 753, startPoint y: 254, endPoint x: 403, endPoint y: 171, distance: 359.6
click at [403, 171] on td "A conversion from hotel use to multifamily housing would typically require vari…" at bounding box center [580, 211] width 356 height 113
copy span "A conversion from hotel use to multifamily housing would typically require vari…"
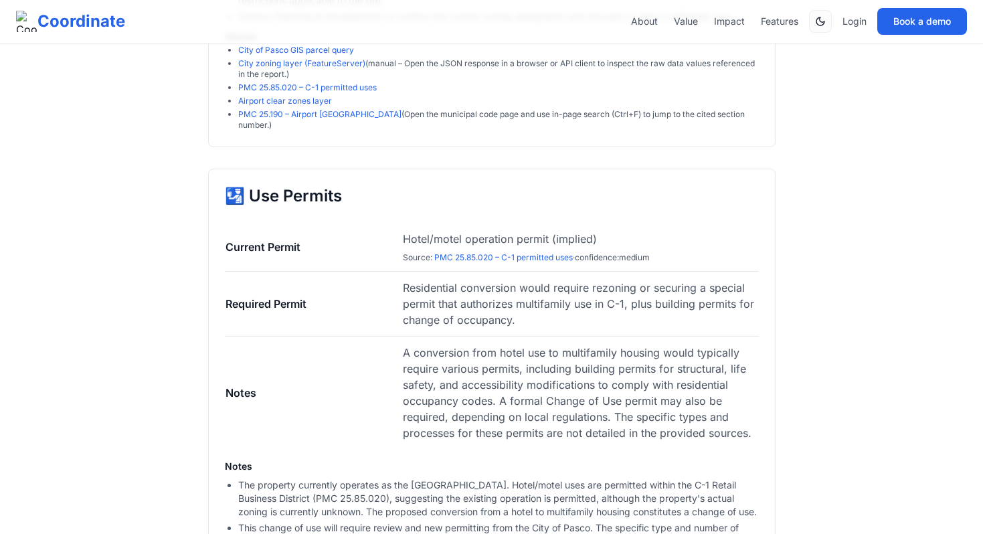
scroll to position [1917, 0]
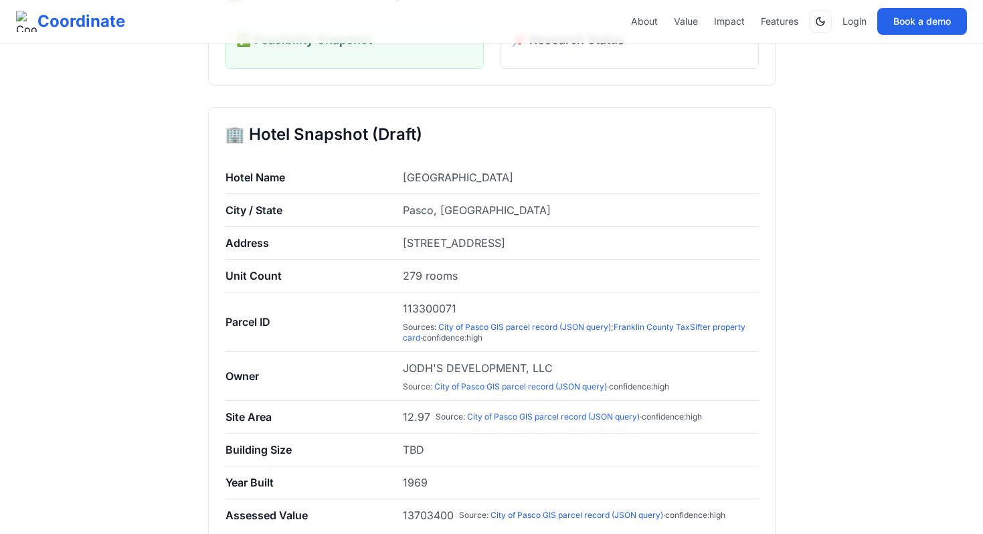
scroll to position [279, 0]
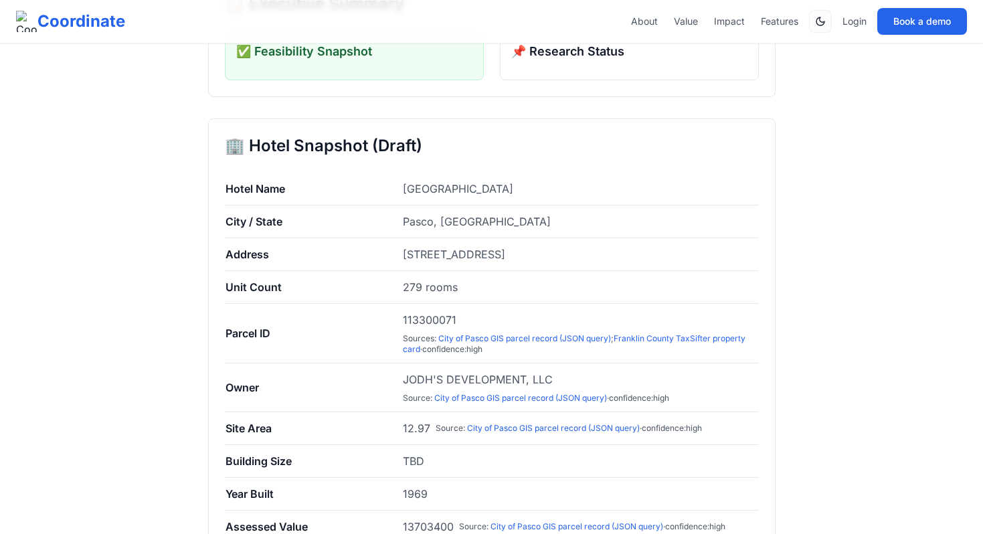
drag, startPoint x: 405, startPoint y: 250, endPoint x: 593, endPoint y: 250, distance: 188.7
click at [594, 250] on td "[STREET_ADDRESS]" at bounding box center [580, 254] width 356 height 33
copy span "[STREET_ADDRESS]"
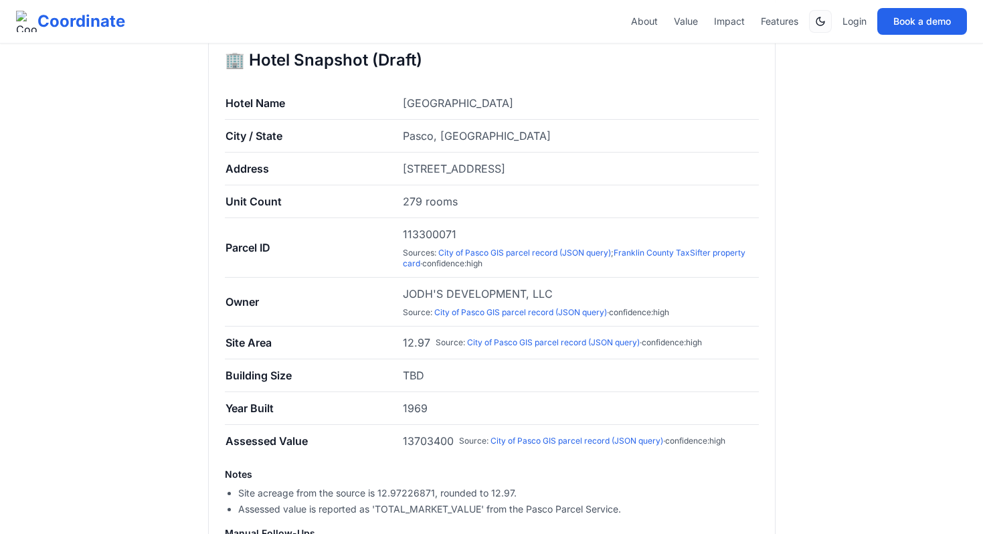
scroll to position [367, 0]
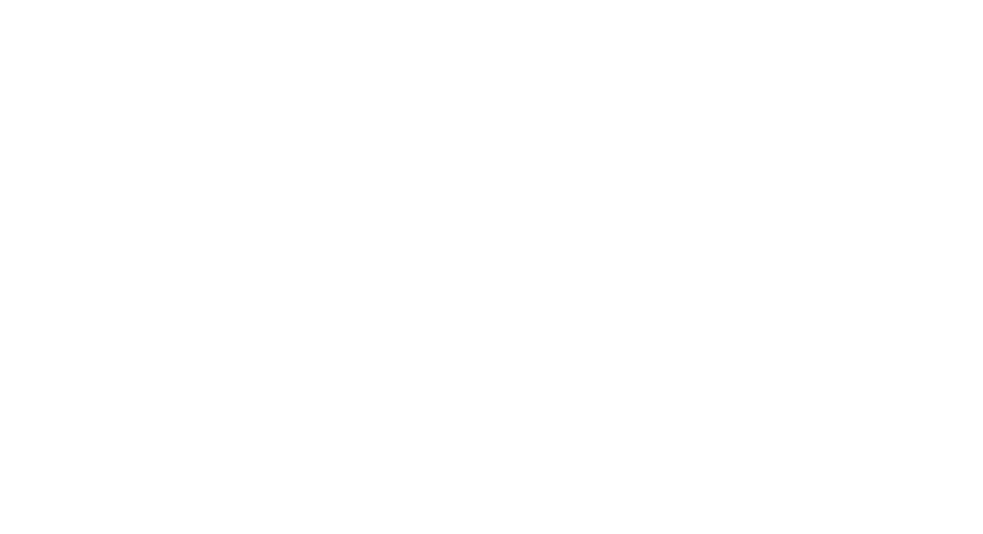
scroll to position [367, 0]
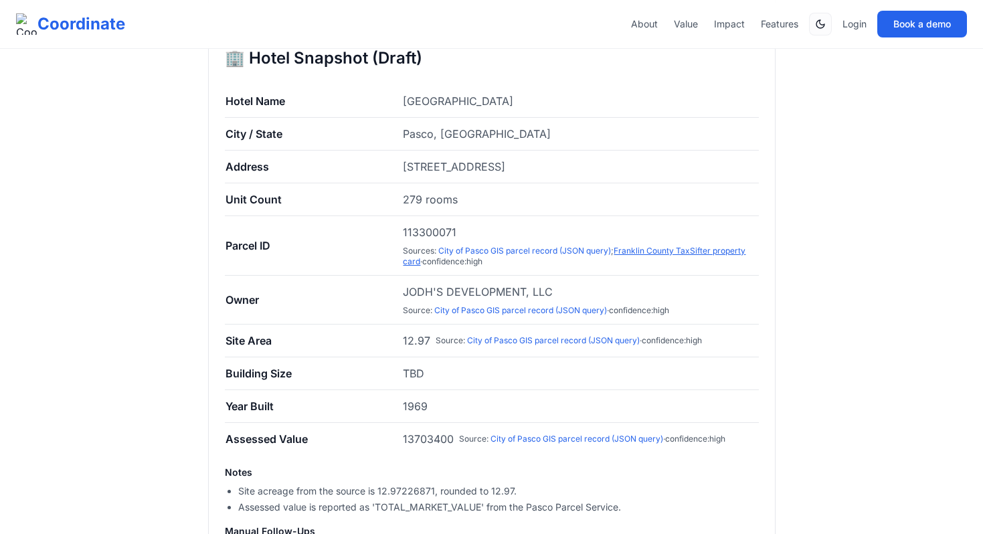
click at [409, 262] on link "Franklin County TaxSifter property card" at bounding box center [574, 256] width 343 height 21
click at [460, 252] on link "City of Pasco GIS parcel record (JSON query)" at bounding box center [524, 251] width 173 height 10
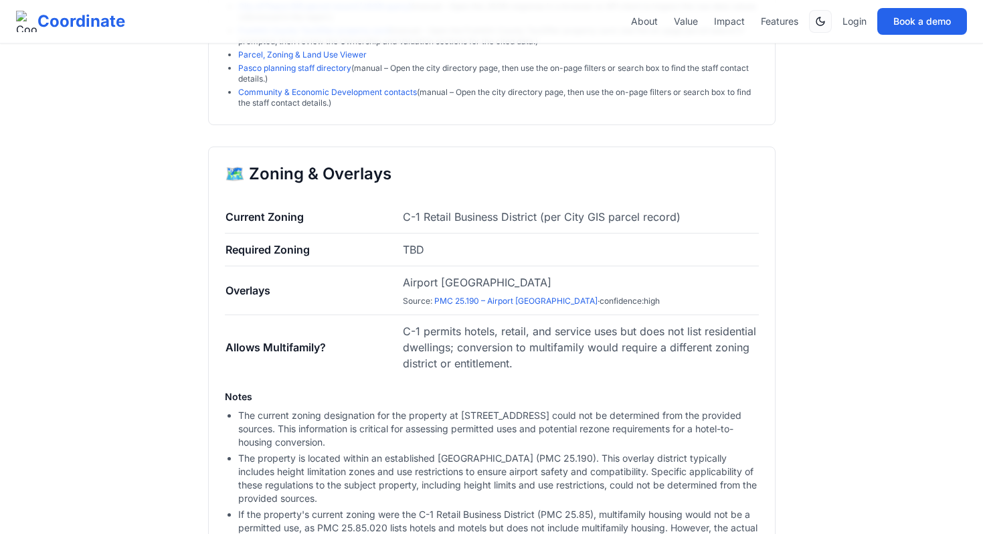
scroll to position [1110, 0]
click at [458, 299] on link "PMC 25.190 – Airport Overlay District" at bounding box center [515, 300] width 163 height 10
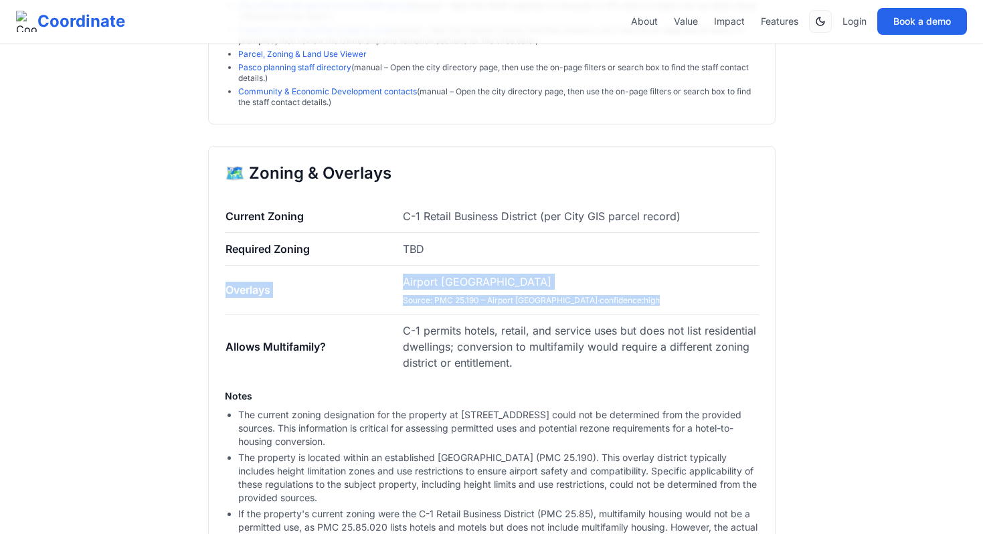
drag, startPoint x: 401, startPoint y: 275, endPoint x: 640, endPoint y: 307, distance: 240.3
click at [640, 307] on tr "Overlays Airport Overlay District Source : PMC 25.190 – Airport Overlay Distric…" at bounding box center [492, 290] width 534 height 49
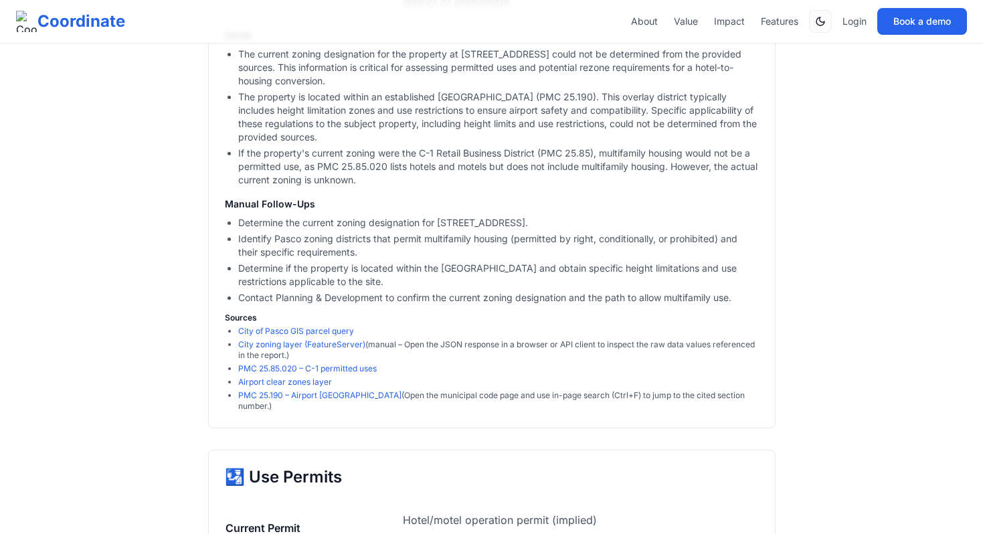
scroll to position [1467, 0]
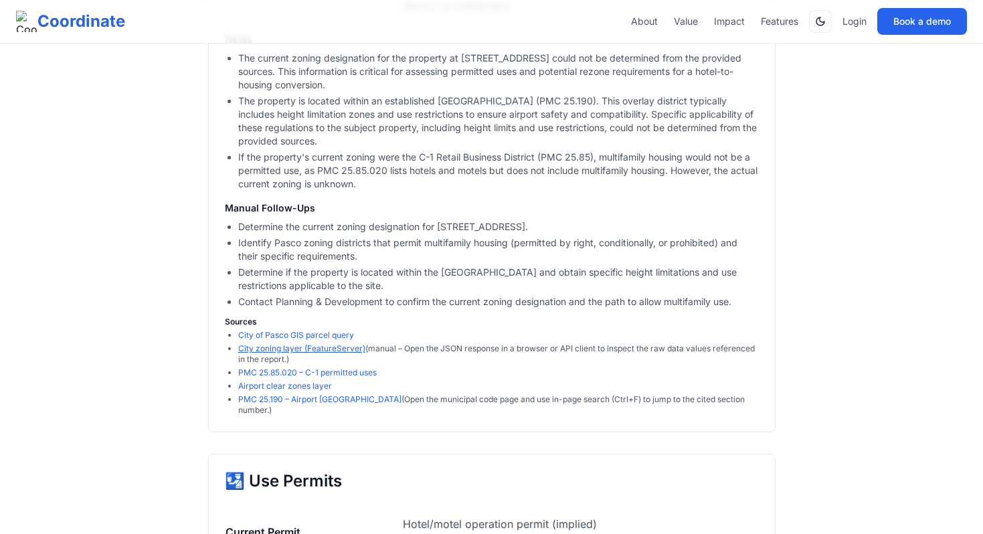
click at [337, 345] on link "City zoning layer (FeatureServer)" at bounding box center [301, 348] width 127 height 10
click at [314, 372] on link "PMC 25.85.020 – C-1 permitted uses" at bounding box center [307, 372] width 138 height 10
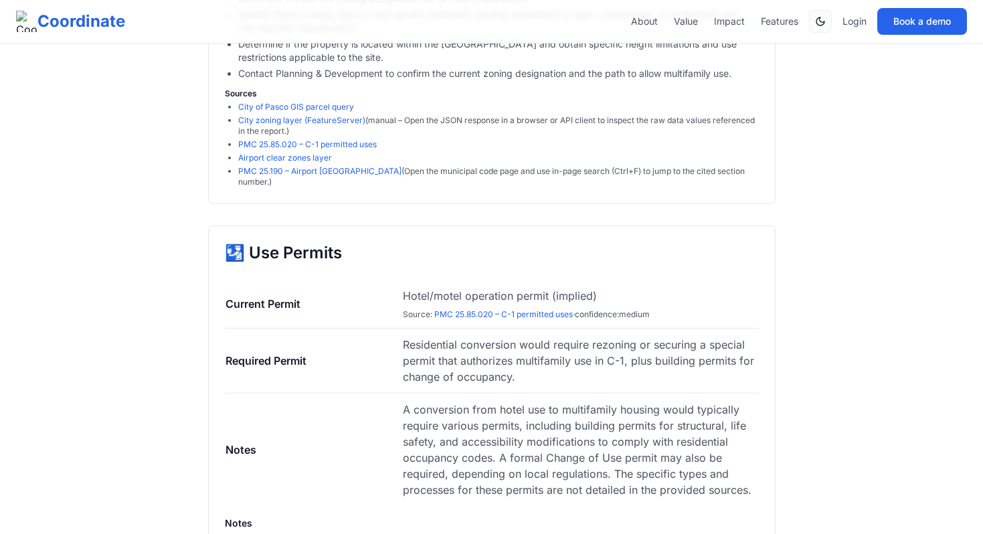
scroll to position [1701, 0]
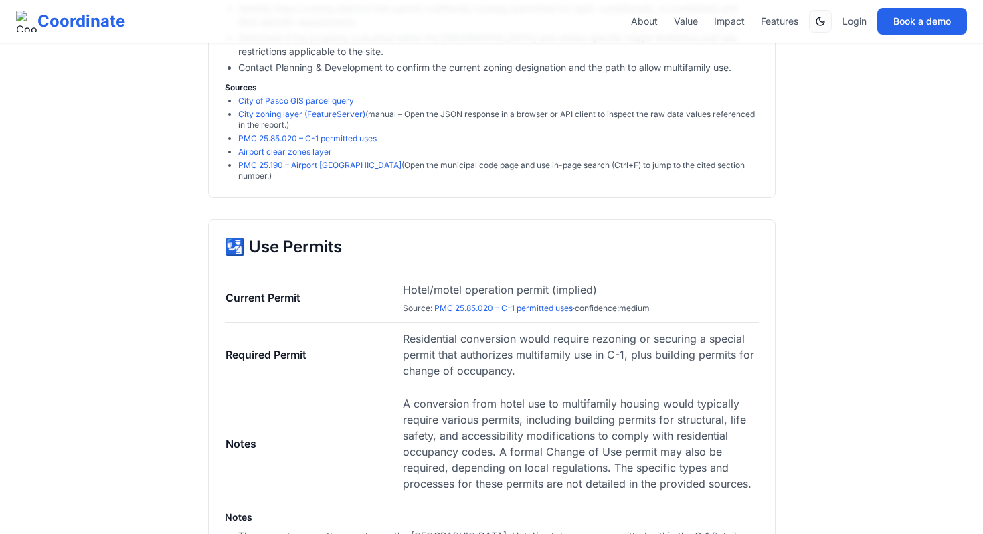
click at [325, 169] on link "PMC 25.190 – Airport Overlay District" at bounding box center [319, 165] width 163 height 10
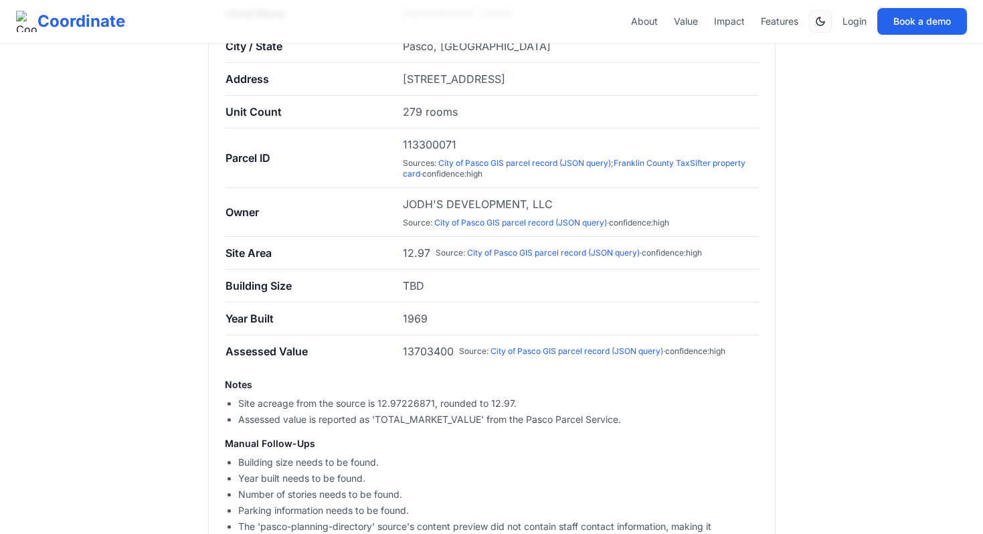
scroll to position [419, 0]
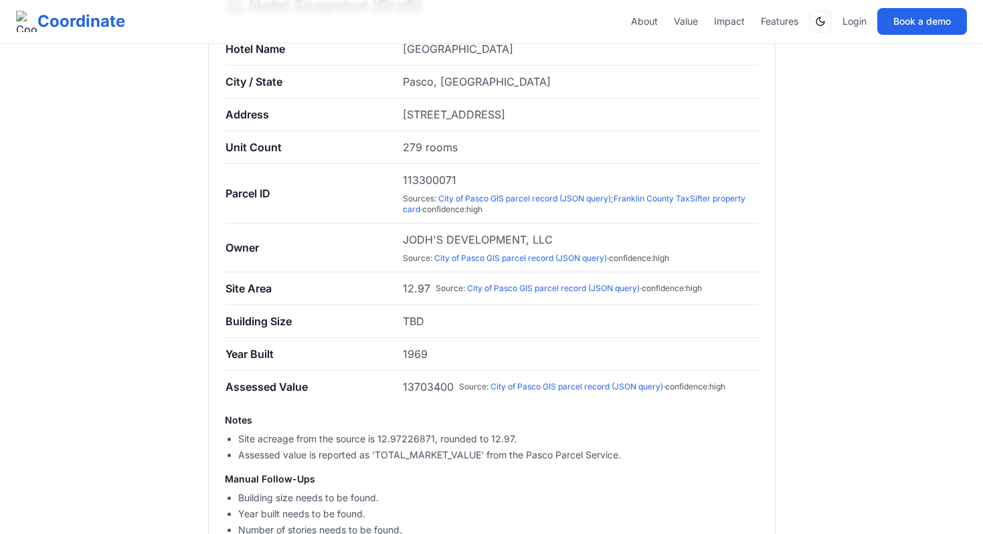
click at [434, 183] on span "113300071" at bounding box center [430, 180] width 54 height 16
copy span "113300071"
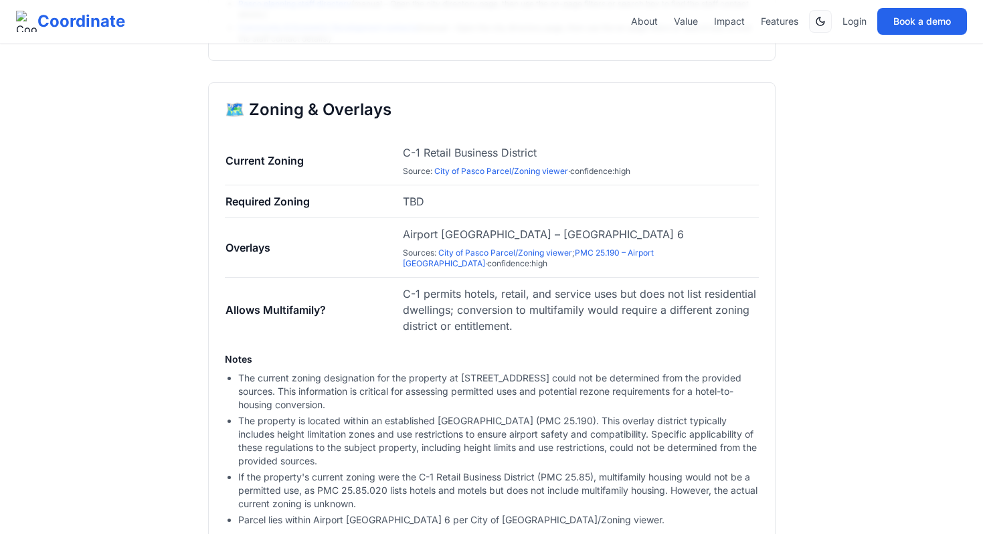
scroll to position [1176, 0]
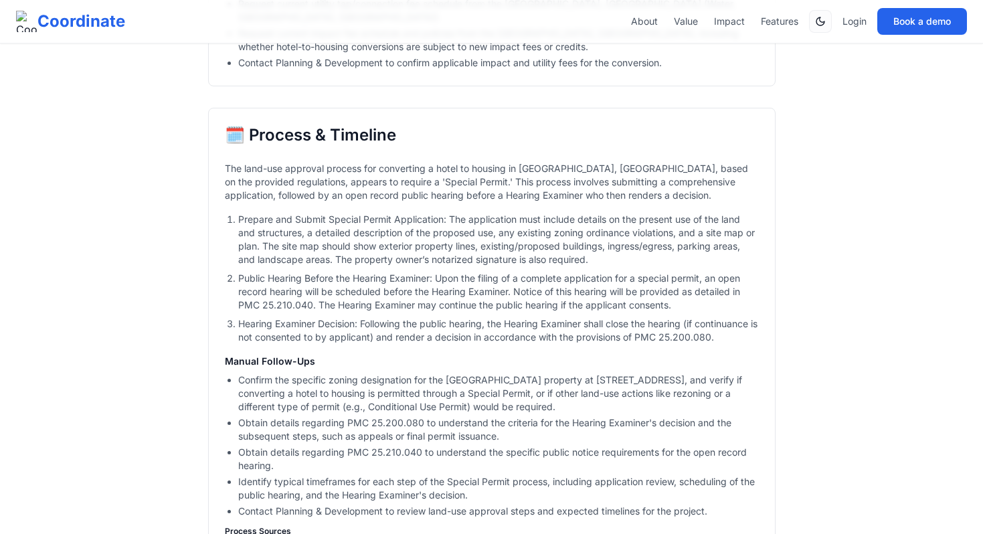
scroll to position [3440, 0]
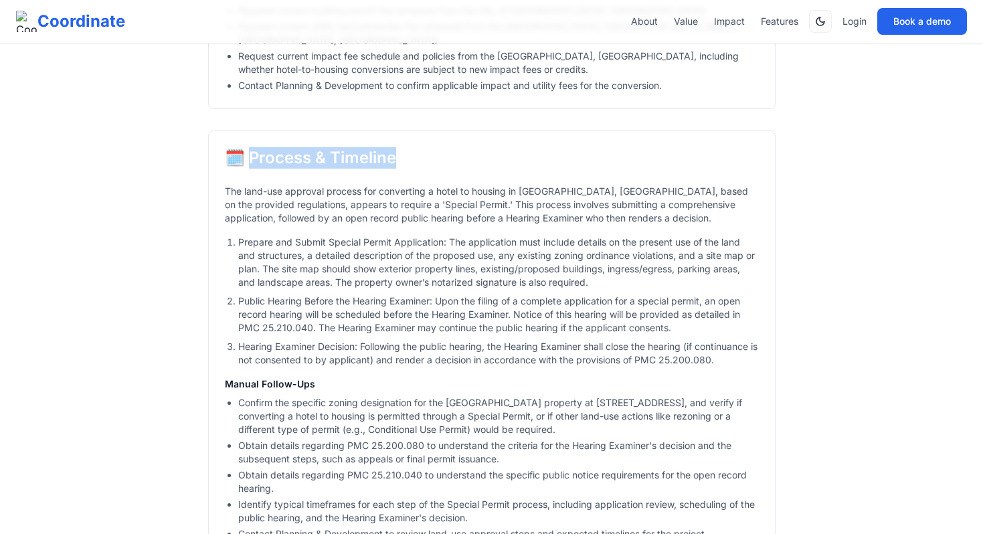
drag, startPoint x: 399, startPoint y: 163, endPoint x: 243, endPoint y: 159, distance: 156.6
click at [243, 159] on h2 "🗓️ Process & Timeline" at bounding box center [492, 157] width 534 height 21
copy h2 "rocess & Timeline"
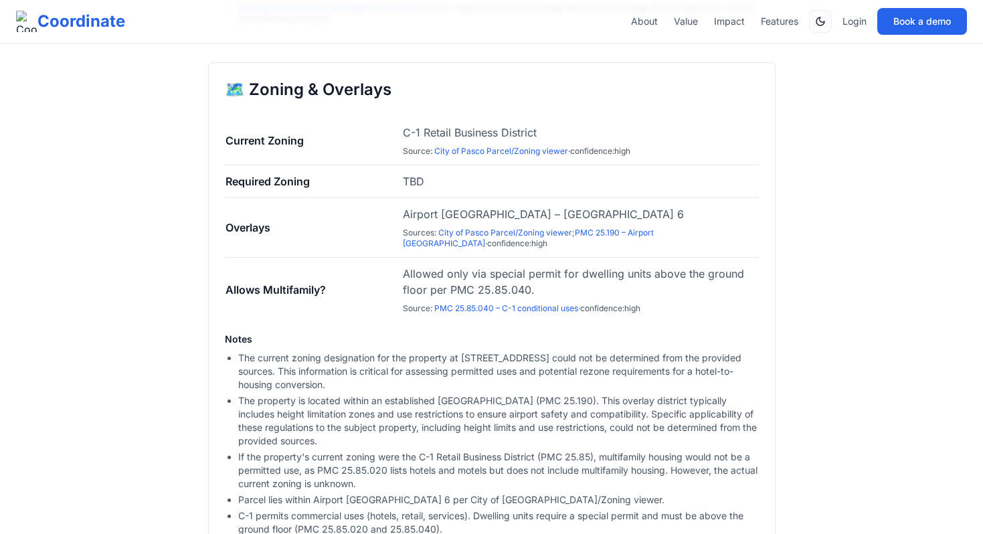
scroll to position [1205, 0]
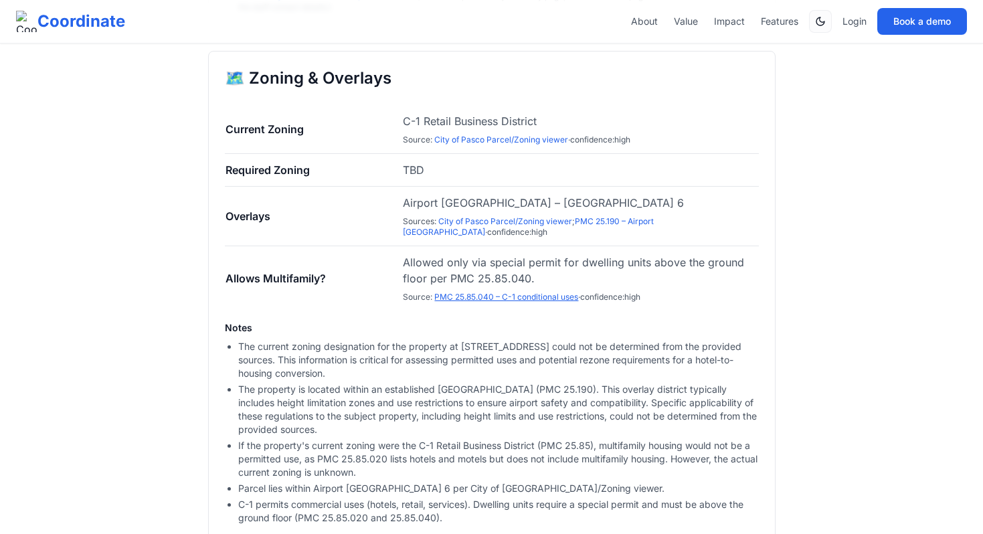
click at [486, 300] on link "PMC 25.85.040 – C-1 conditional uses" at bounding box center [506, 297] width 144 height 10
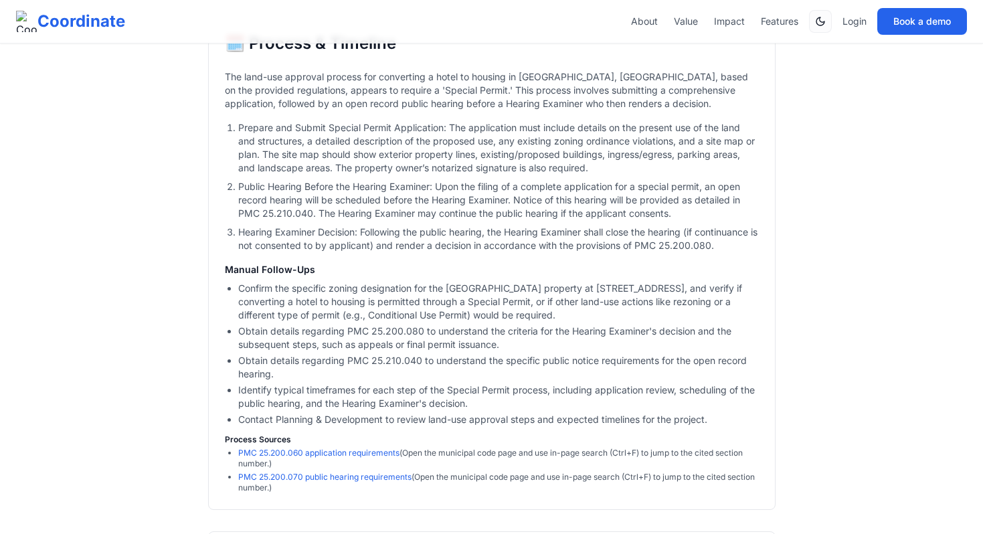
click at [331, 276] on h3 "Manual Follow-Ups" at bounding box center [492, 269] width 534 height 13
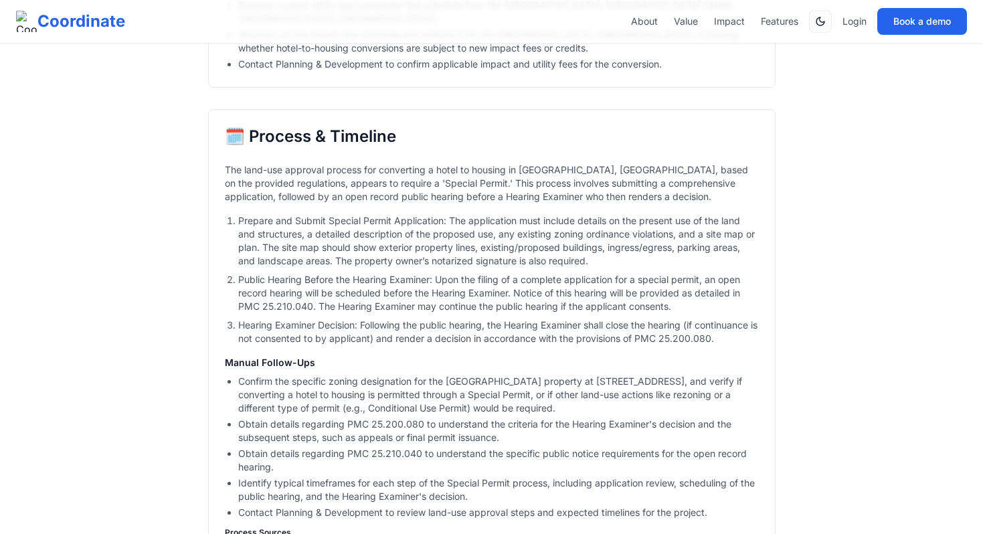
scroll to position [3452, 0]
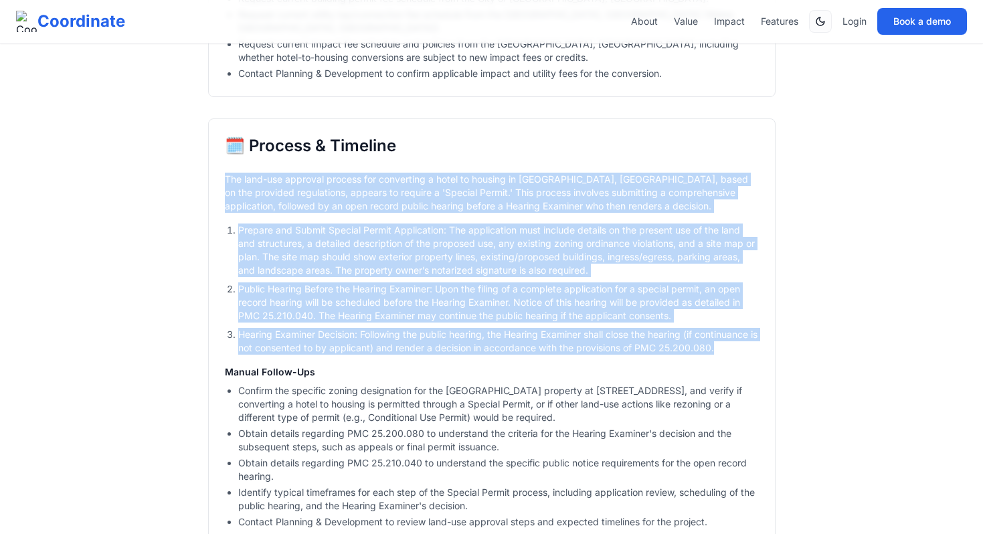
drag, startPoint x: 225, startPoint y: 173, endPoint x: 428, endPoint y: 363, distance: 277.4
click at [428, 363] on div "🗓️ Process & Timeline The land-use approval process for converting a hotel to h…" at bounding box center [491, 365] width 567 height 494
copy div "The land-use approval process for converting a hotel to housing in Pasco, WA, b…"
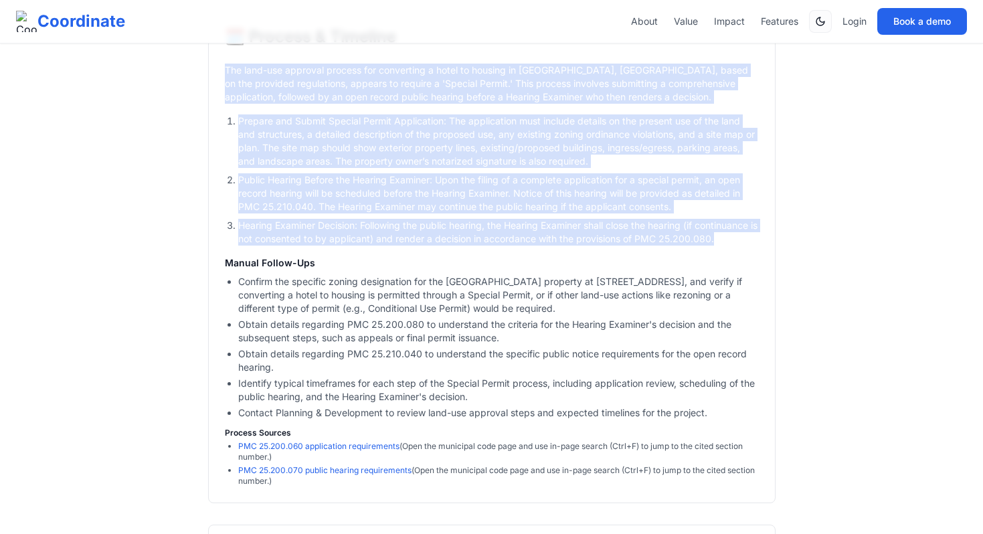
scroll to position [3563, 0]
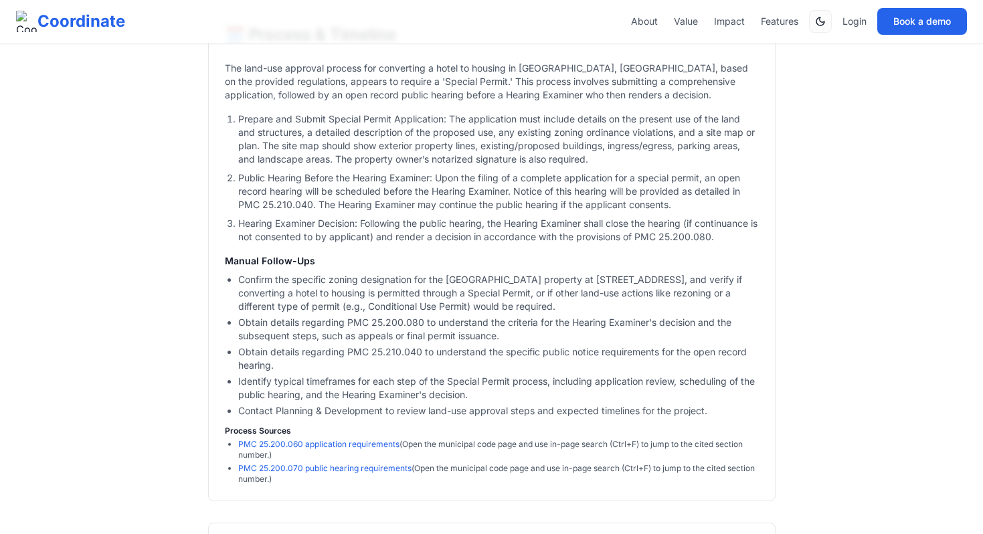
click at [433, 401] on li "Identify typical timeframes for each step of the Special Permit process, includ…" at bounding box center [498, 388] width 521 height 27
copy div "The land-use approval process for converting a hotel to housing in Pasco, WA, b…"
drag, startPoint x: 378, startPoint y: 490, endPoint x: 216, endPoint y: 54, distance: 465.3
click at [216, 54] on div "🗓️ Process & Timeline The land-use approval process for converting a hotel to h…" at bounding box center [491, 254] width 567 height 494
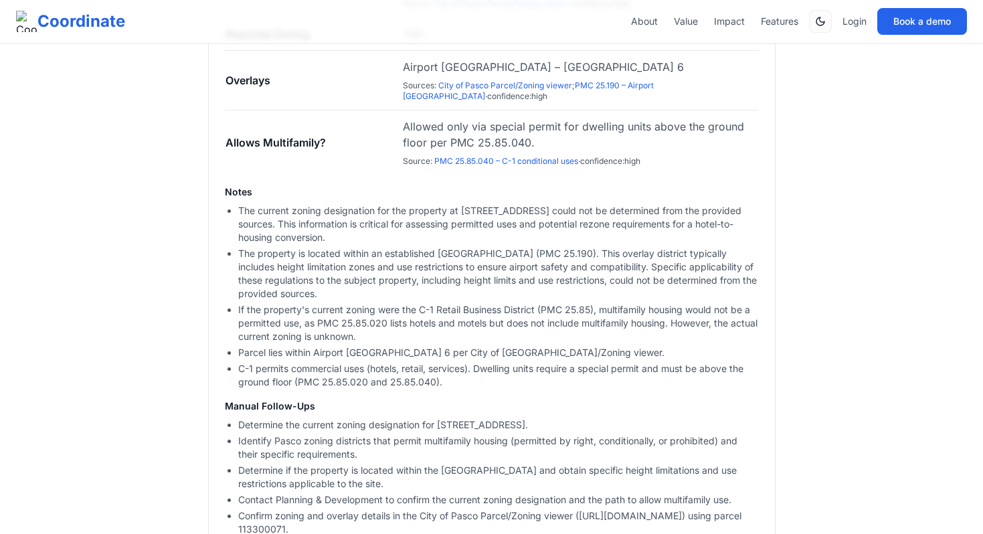
scroll to position [1346, 0]
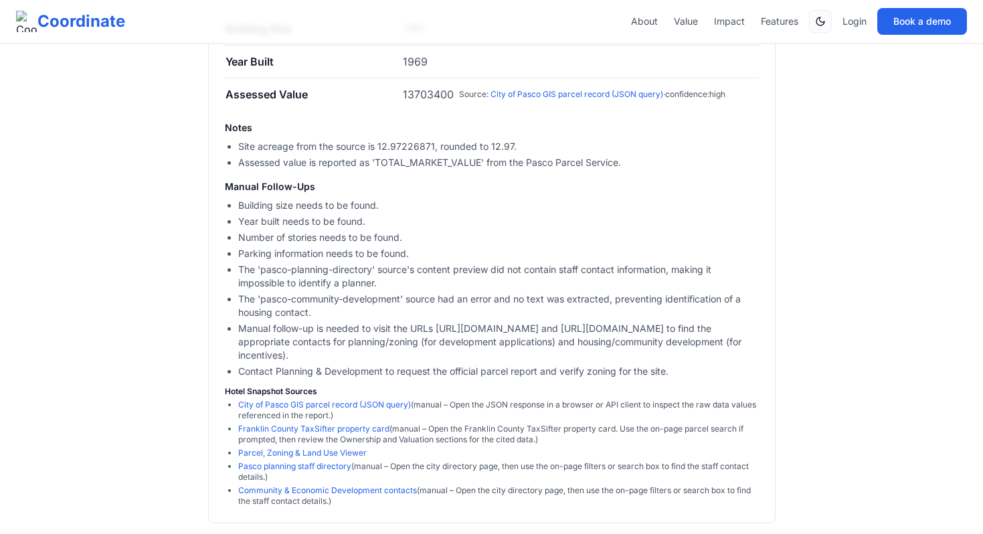
scroll to position [712, 0]
click at [262, 428] on link "Franklin County TaxSifter property card" at bounding box center [313, 428] width 151 height 10
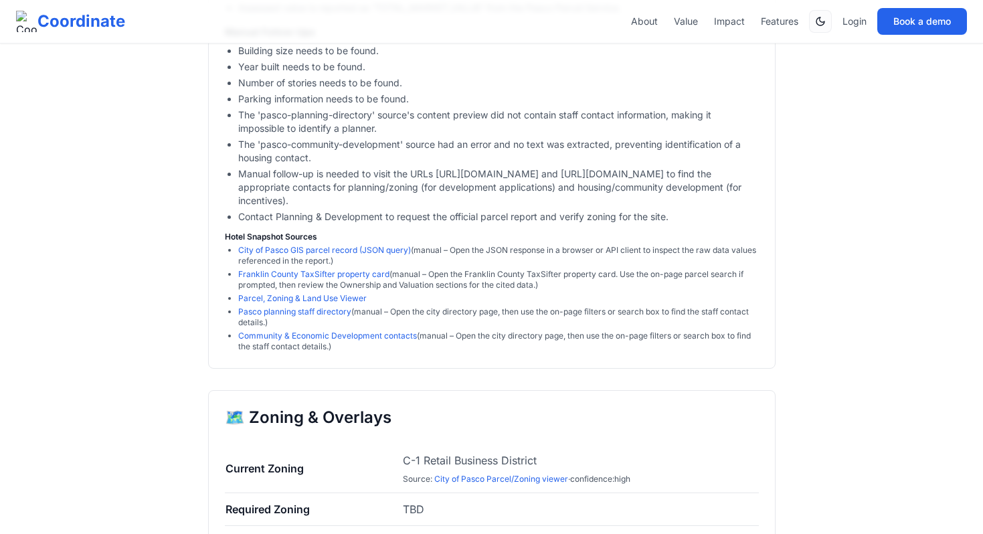
scroll to position [867, 0]
click at [351, 298] on link "Parcel, Zoning & Land Use Viewer" at bounding box center [302, 297] width 128 height 10
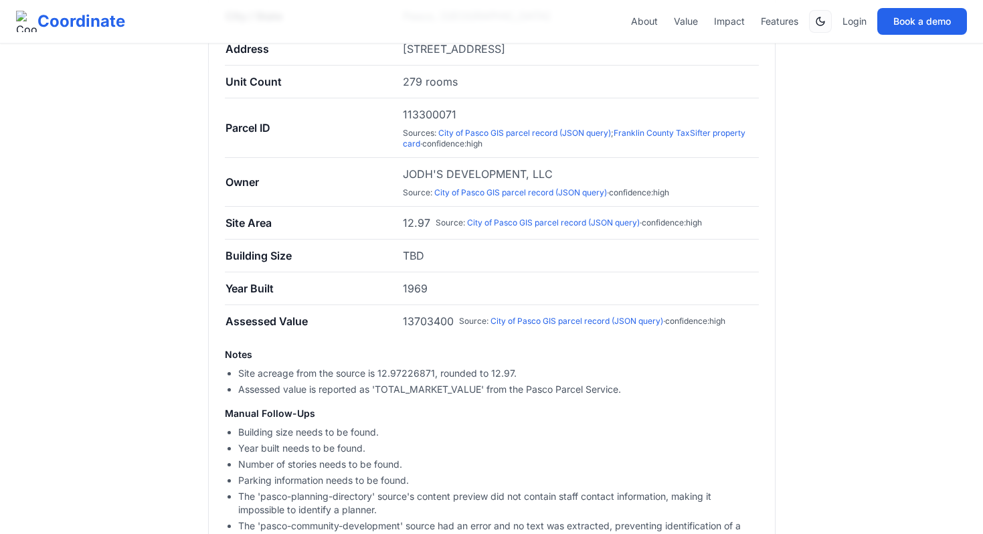
scroll to position [397, 0]
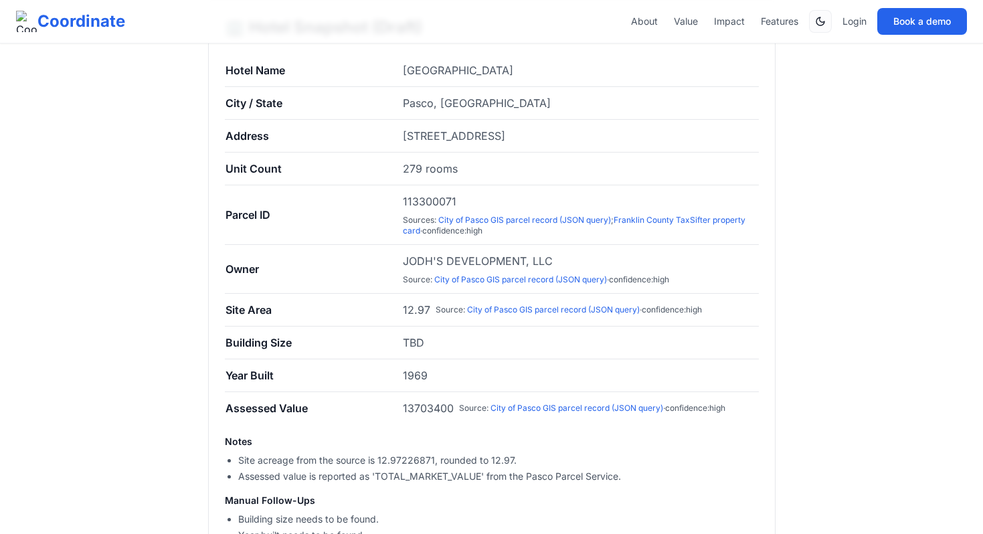
click at [450, 199] on span "113300071" at bounding box center [430, 201] width 54 height 16
copy span "113300071"
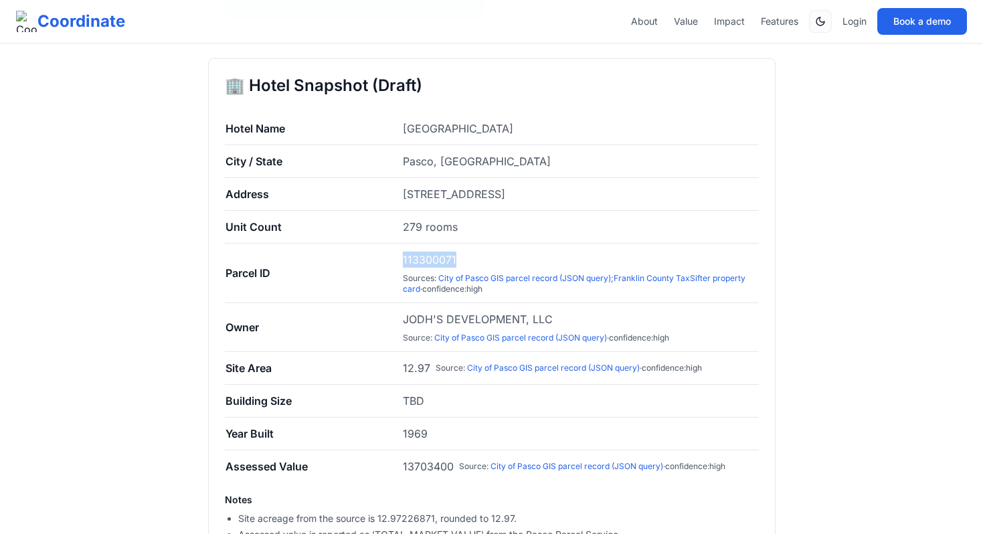
scroll to position [337, 0]
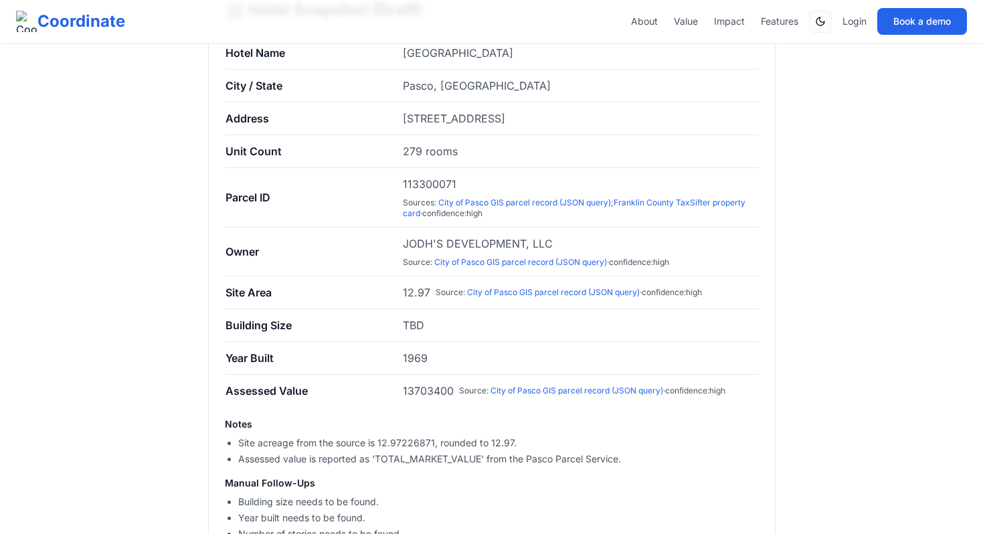
scroll to position [390, 0]
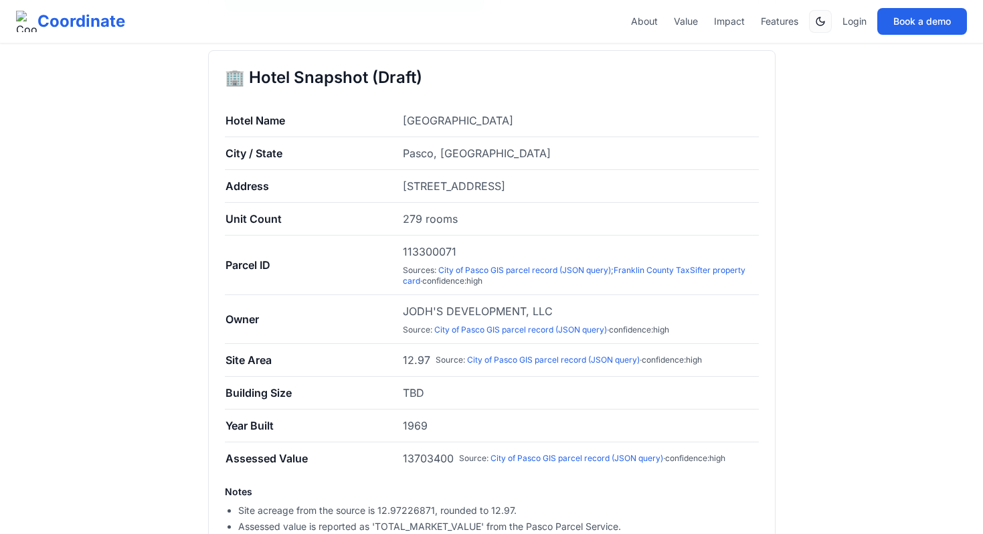
scroll to position [349, 0]
drag, startPoint x: 432, startPoint y: 76, endPoint x: 202, endPoint y: 74, distance: 230.2
copy h2 "🏢 Hotel Snapshot (Draft)"
click at [244, 130] on td "Hotel Name" at bounding box center [314, 119] width 178 height 33
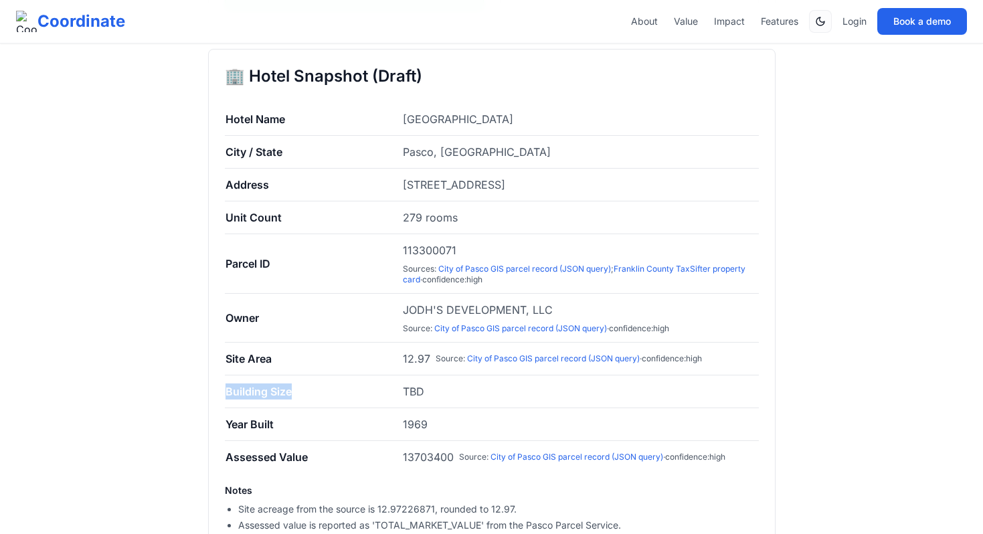
drag, startPoint x: 226, startPoint y: 390, endPoint x: 327, endPoint y: 391, distance: 101.0
click at [328, 391] on td "Building Size" at bounding box center [314, 391] width 178 height 33
copy td "Building Size"
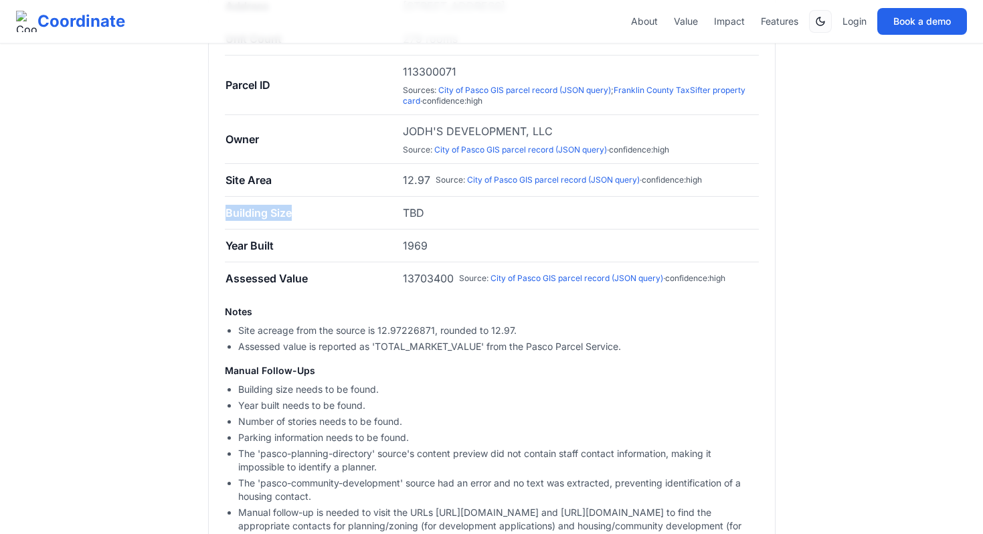
scroll to position [540, 0]
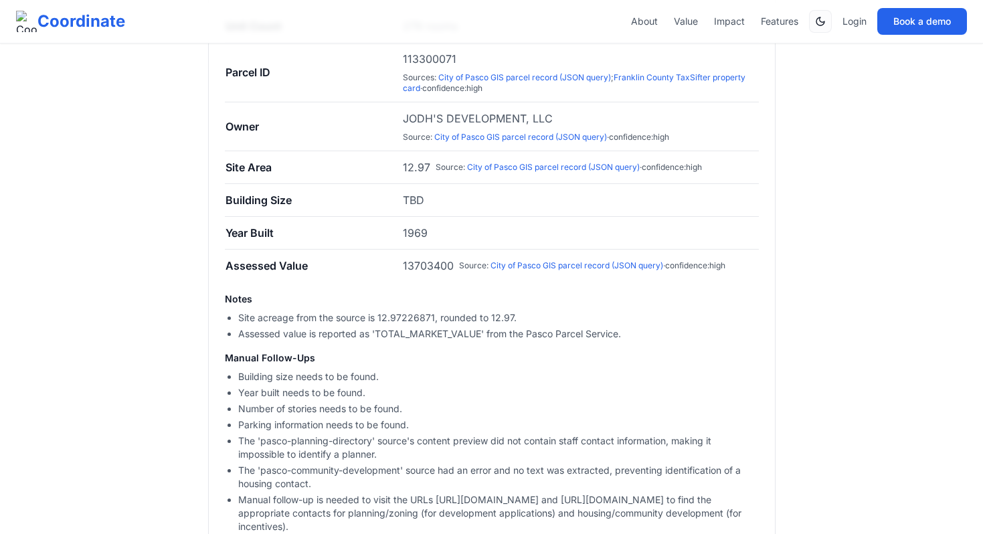
click at [428, 320] on li "Site acreage from the source is 12.97226871, rounded to 12.97." at bounding box center [498, 317] width 521 height 13
copy li "Site acreage from the source is 12.97226871, rounded to 12.97."
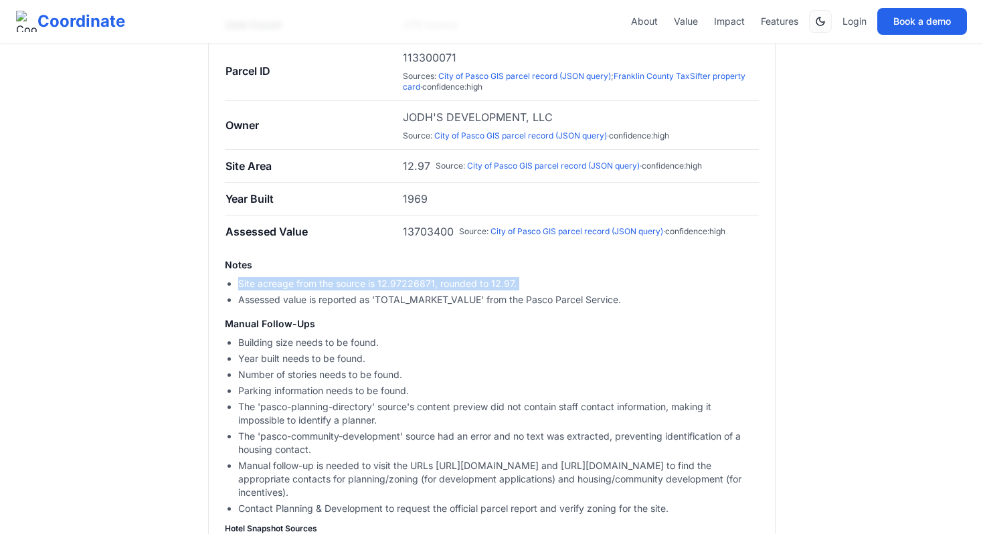
scroll to position [579, 0]
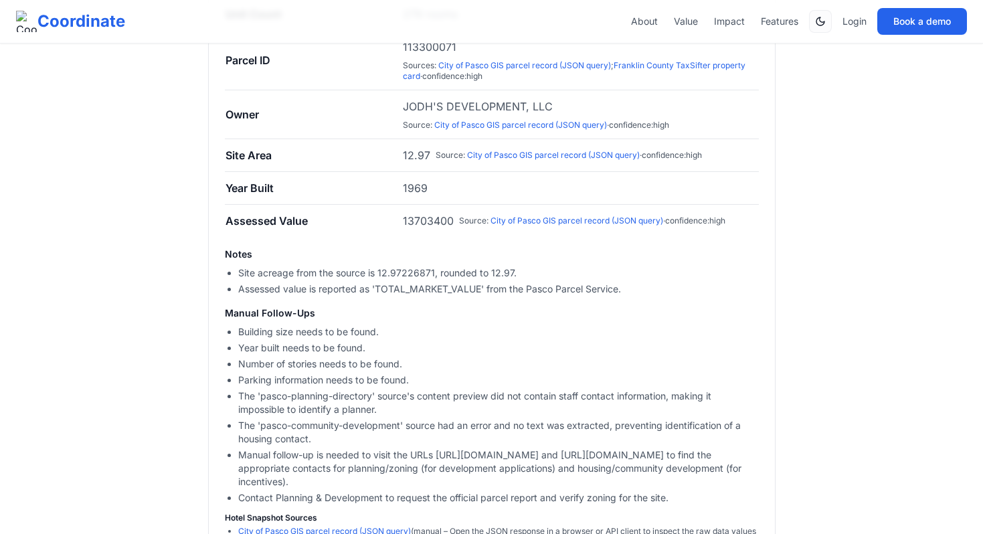
click at [341, 324] on div "Manual Follow-Ups Building size needs to be found. Year built needs to be found…" at bounding box center [492, 405] width 534 height 198
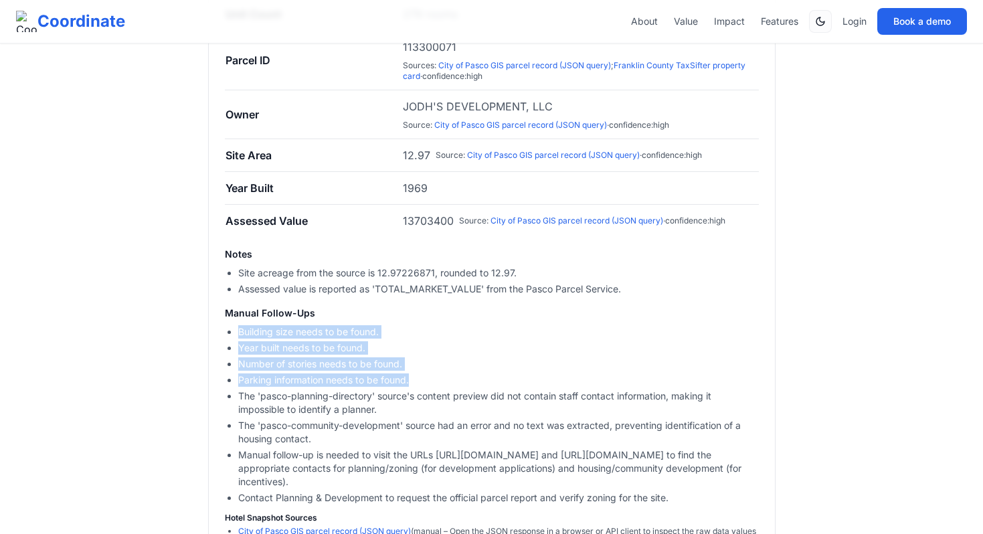
drag, startPoint x: 420, startPoint y: 382, endPoint x: 226, endPoint y: 332, distance: 200.4
click at [226, 332] on ul "Building size needs to be found. Year built needs to be found. Number of storie…" at bounding box center [492, 414] width 534 height 179
copy ul "Building size needs to be found. Year built needs to be found. Number of storie…"
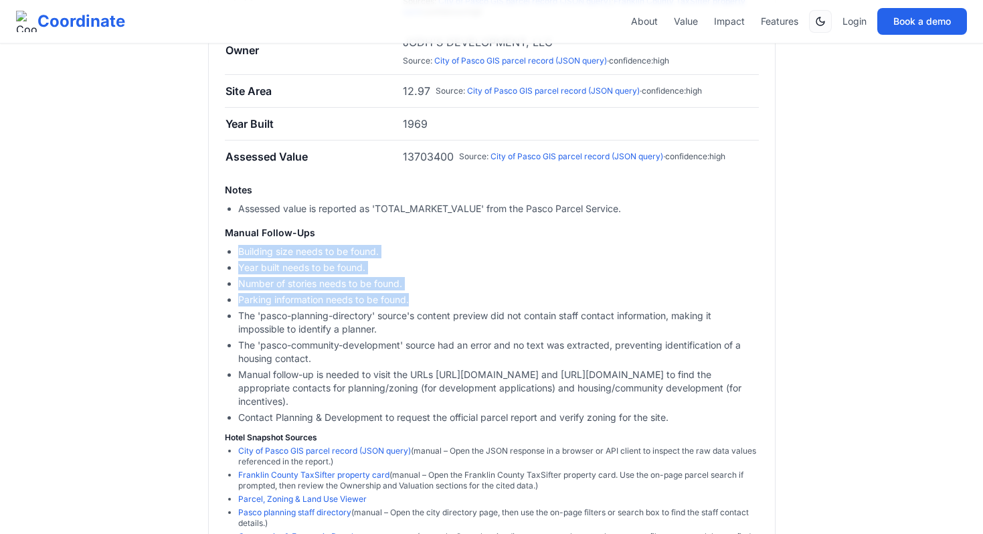
scroll to position [646, 0]
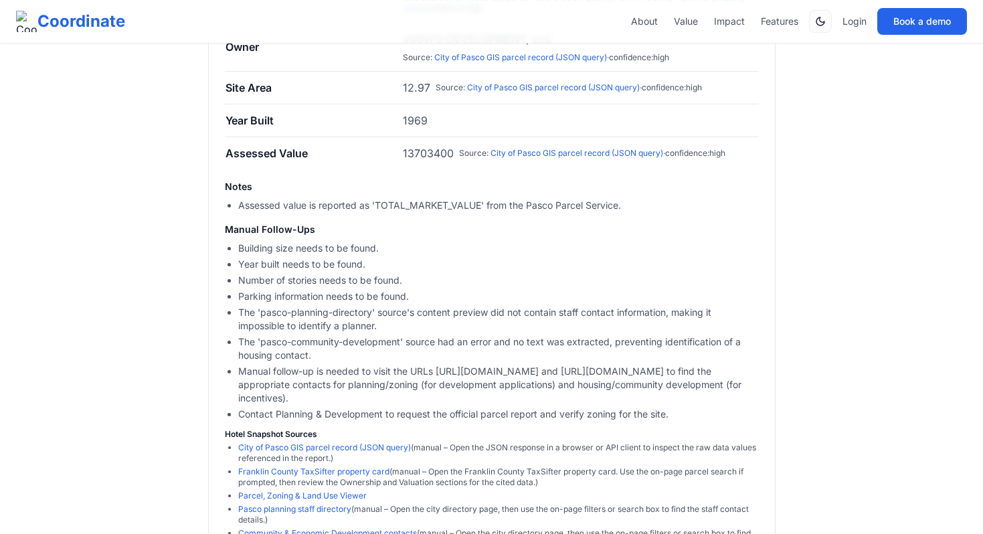
click at [420, 375] on li "Manual follow-up is needed to visit the URLs https://www.pasco-wa.gov/Directory…" at bounding box center [498, 385] width 521 height 40
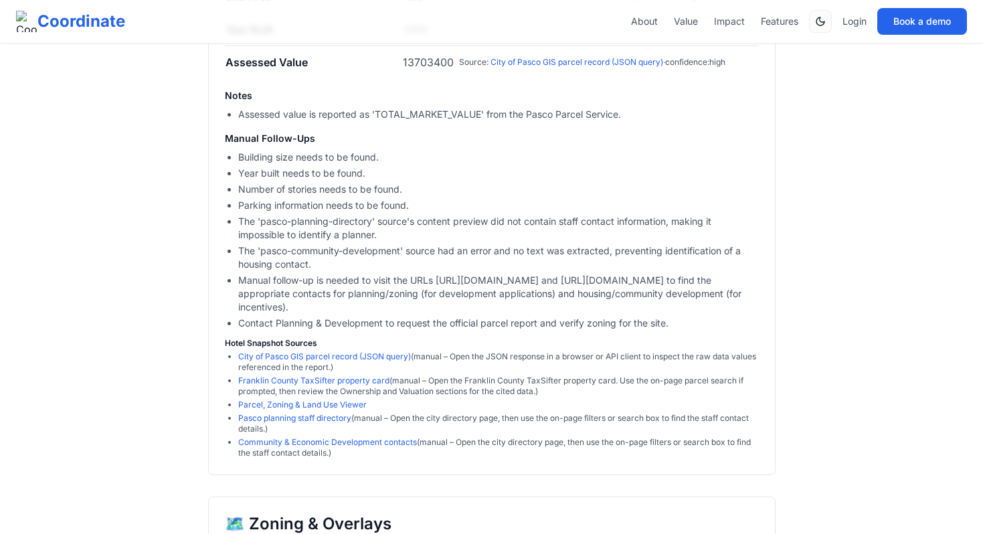
scroll to position [743, 0]
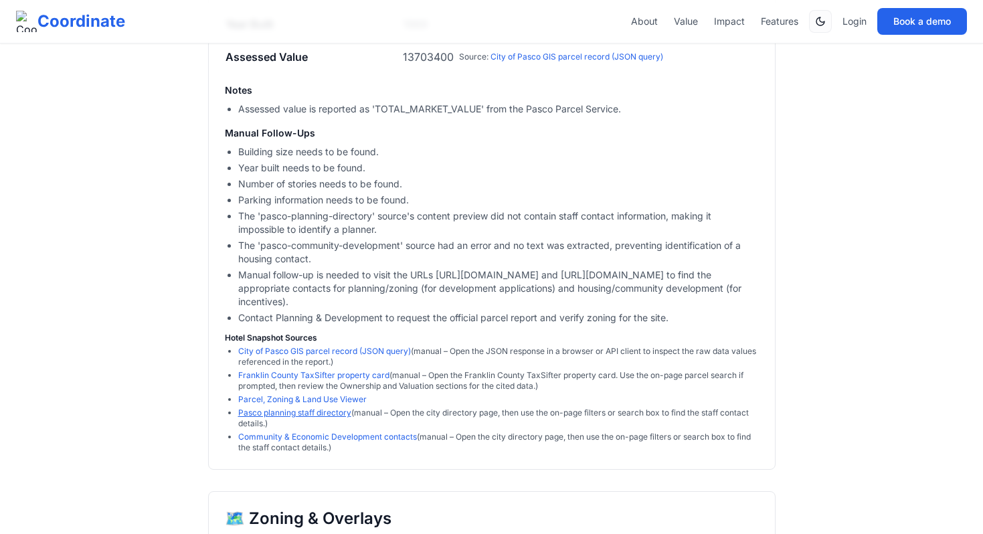
click at [323, 411] on link "Pasco planning staff directory" at bounding box center [294, 412] width 113 height 10
click at [352, 399] on link "Parcel, Zoning & Land Use Viewer" at bounding box center [302, 399] width 128 height 10
copy link "Parcel, Zoning & Land Use Viewer"
drag, startPoint x: 384, startPoint y: 399, endPoint x: 234, endPoint y: 401, distance: 149.9
click at [234, 400] on ul "City of Pasco GIS parcel record (JSON query) (manual – Open the JSON response i…" at bounding box center [492, 399] width 534 height 107
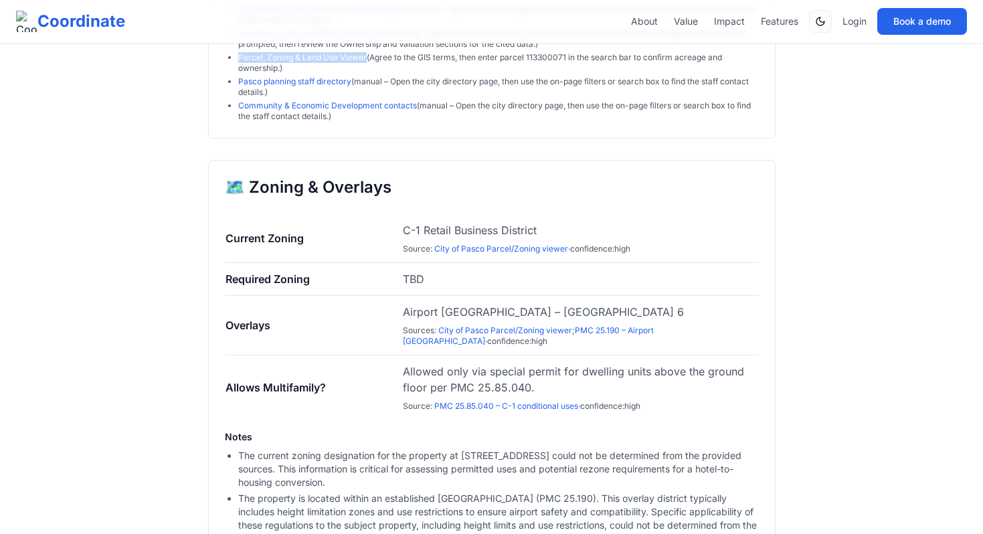
scroll to position [874, 0]
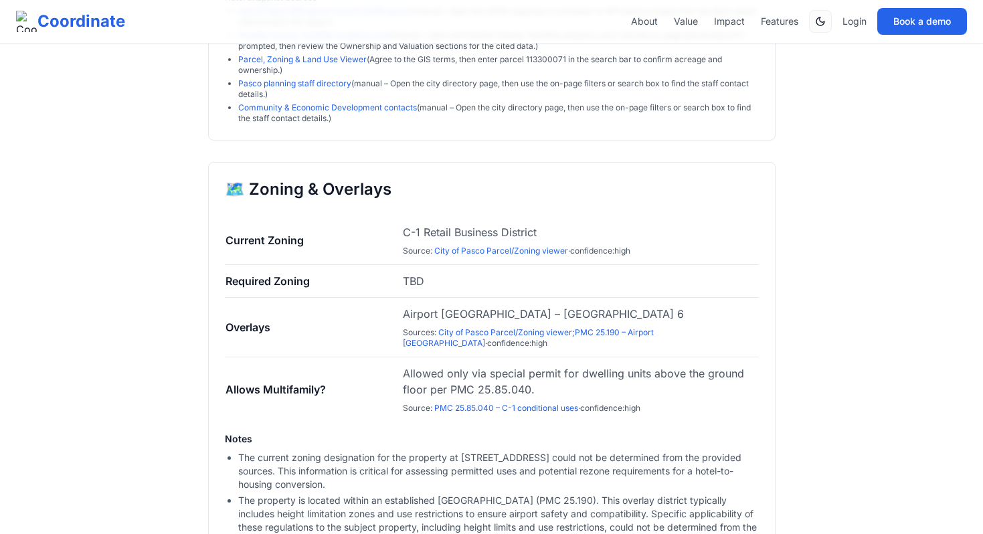
drag, startPoint x: 224, startPoint y: 279, endPoint x: 461, endPoint y: 284, distance: 236.9
click at [463, 284] on tr "Required Zoning TBD" at bounding box center [492, 281] width 534 height 33
drag, startPoint x: 424, startPoint y: 280, endPoint x: 227, endPoint y: 284, distance: 197.4
click at [227, 284] on tr "Required Zoning TBD" at bounding box center [492, 281] width 534 height 33
copy tr "Required Zoning TBD"
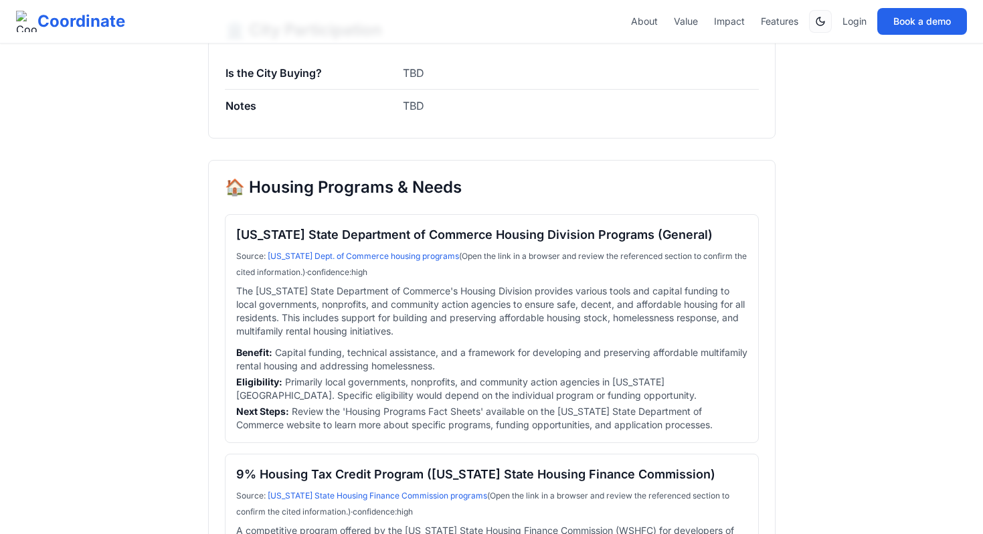
scroll to position [3035, 0]
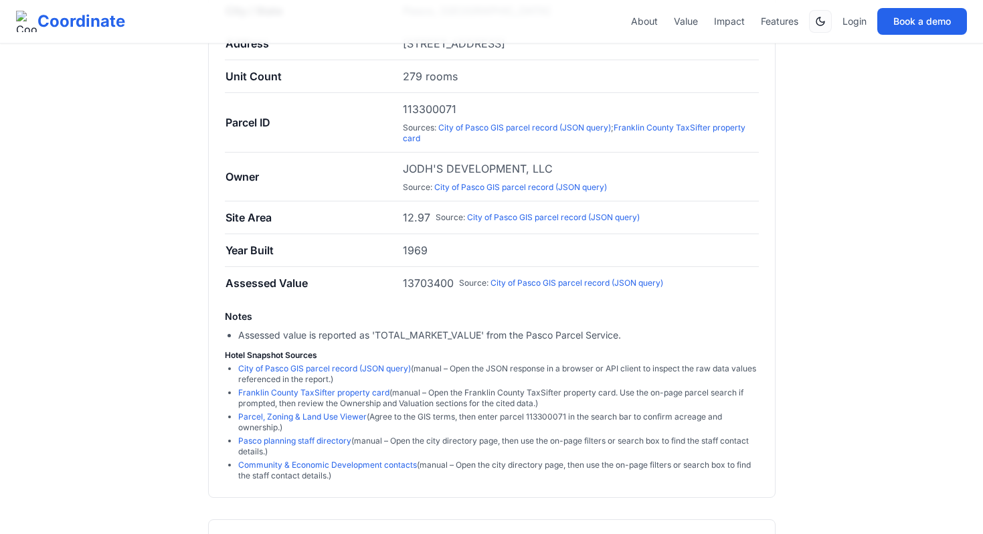
click at [688, 201] on td "12.97 Source : City of Pasco GIS parcel record (JSON query)" at bounding box center [580, 217] width 356 height 33
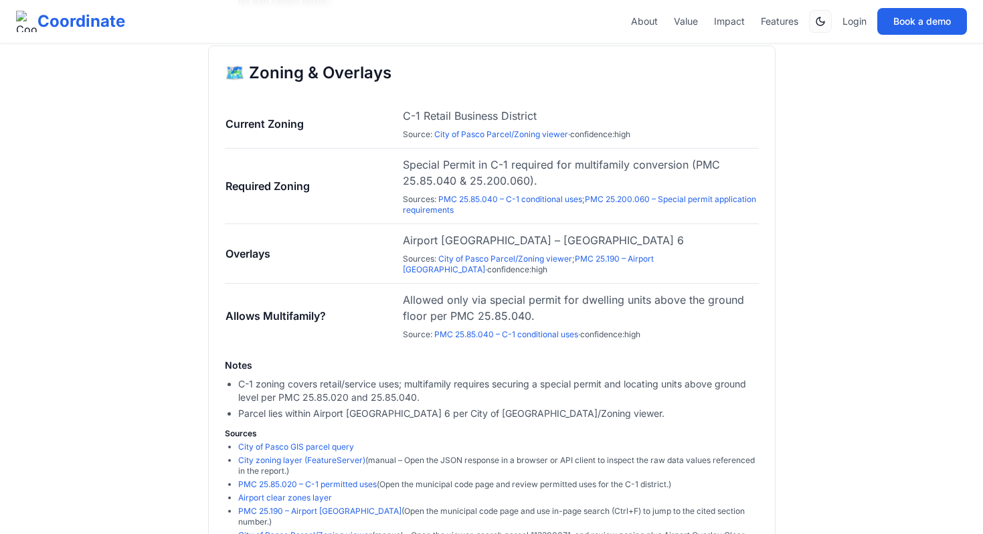
scroll to position [981, 0]
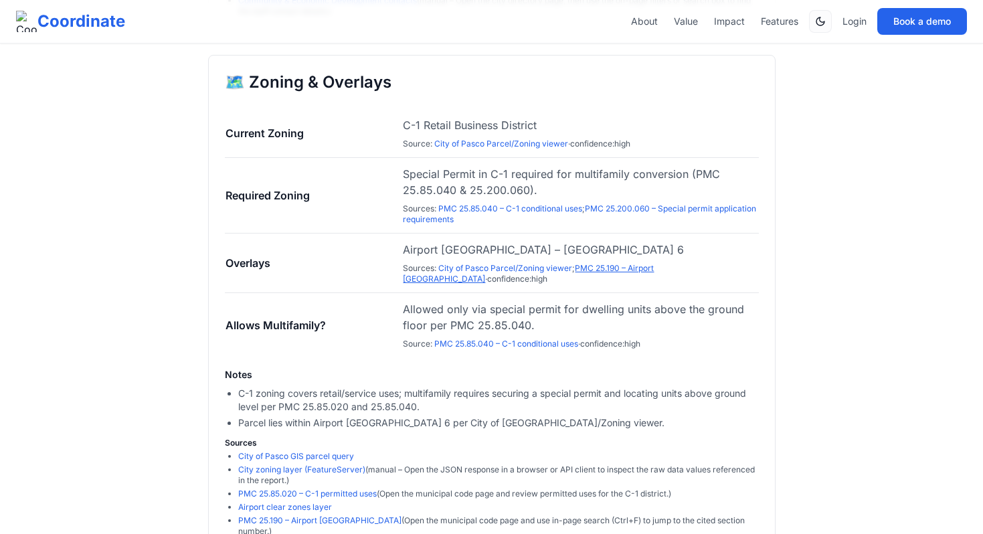
click at [579, 267] on link "PMC 25.190 – Airport Overlay District" at bounding box center [528, 273] width 251 height 21
click at [539, 265] on link "City of Pasco Parcel/Zoning viewer" at bounding box center [505, 268] width 134 height 10
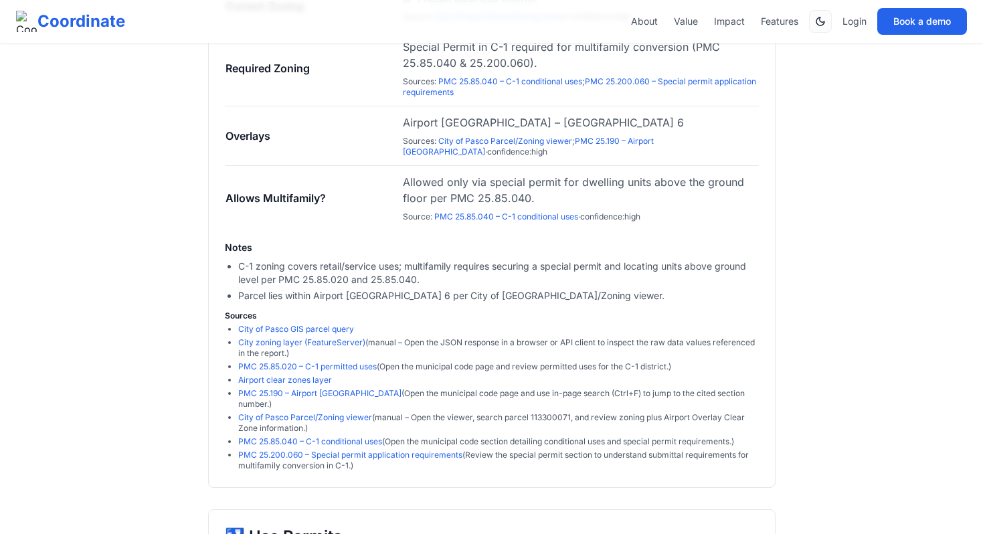
scroll to position [1109, 0]
click at [486, 213] on link "PMC 25.85.040 – C-1 conditional uses" at bounding box center [506, 216] width 144 height 10
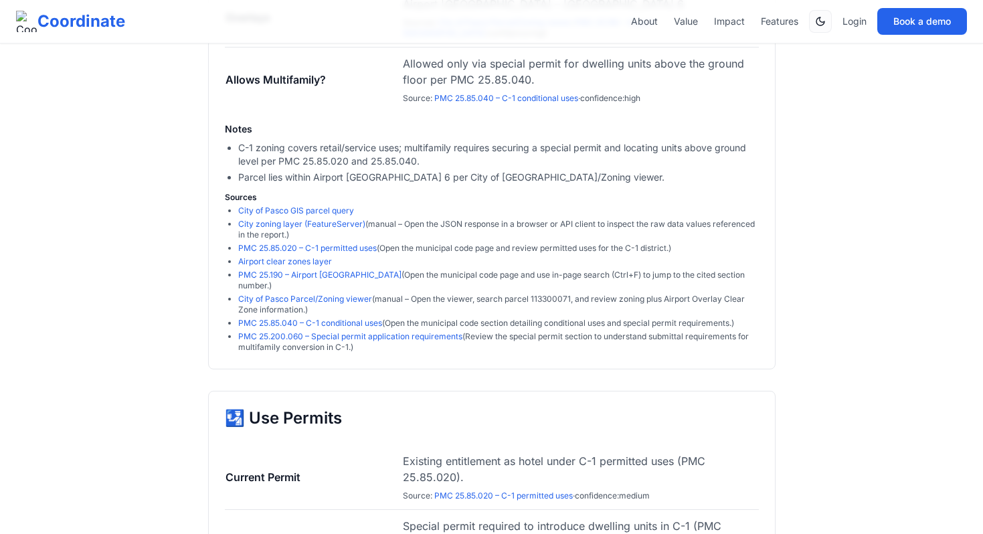
scroll to position [1228, 0]
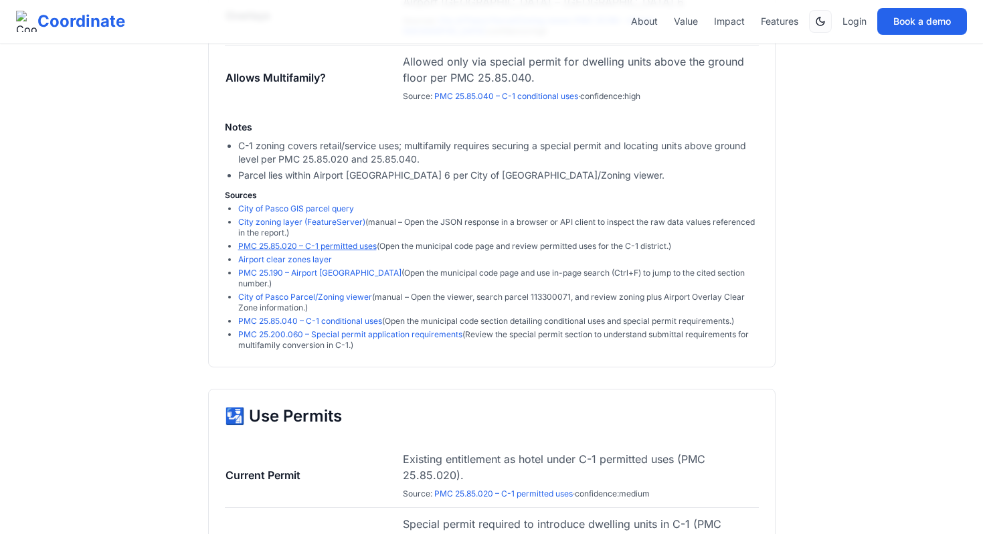
click at [355, 245] on link "PMC 25.85.020 – C-1 permitted uses" at bounding box center [307, 246] width 138 height 10
click at [324, 259] on link "Airport clear zones layer" at bounding box center [285, 259] width 94 height 10
drag, startPoint x: 346, startPoint y: 258, endPoint x: 234, endPoint y: 257, distance: 111.7
click at [234, 257] on ul "City of Pasco GIS parcel query City zoning layer (FeatureServer) (manual – Open…" at bounding box center [492, 276] width 534 height 147
copy link "Airport clear zones layer"
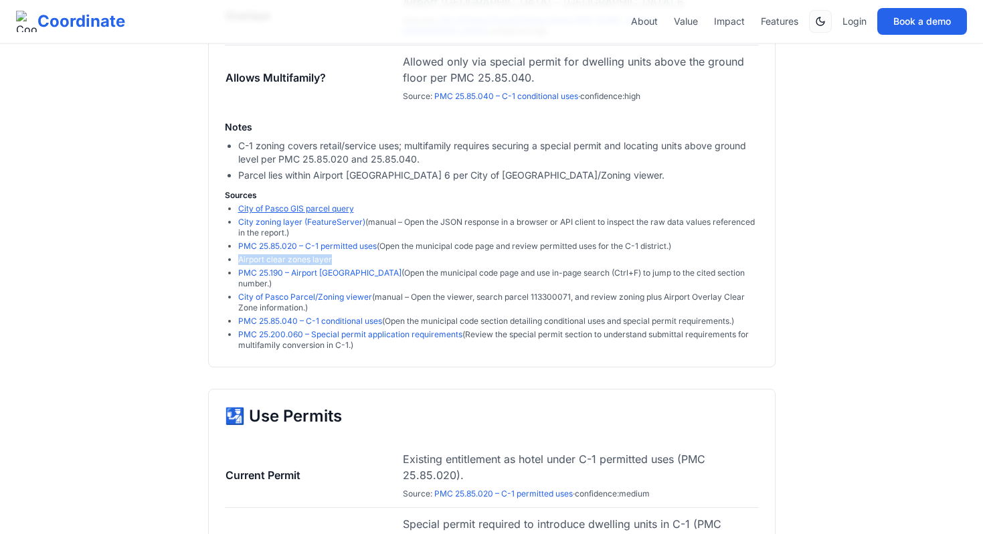
click at [262, 213] on link "City of Pasco GIS parcel query" at bounding box center [296, 208] width 116 height 10
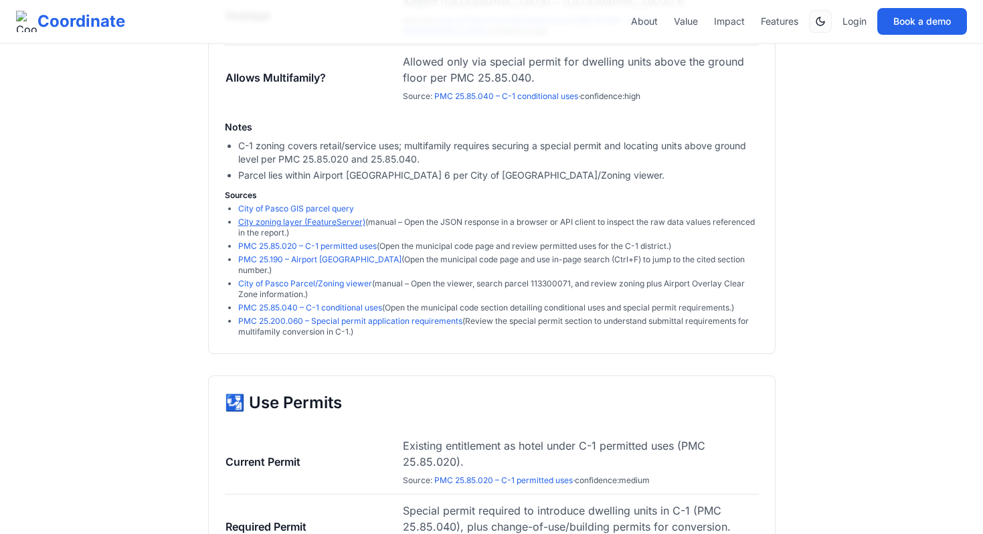
click at [290, 219] on link "City zoning layer (FeatureServer)" at bounding box center [301, 222] width 127 height 10
click at [305, 223] on link "City zoning layer (FeatureServer)" at bounding box center [301, 222] width 127 height 10
click at [354, 225] on link "City zoning layer (FeatureServer)" at bounding box center [301, 222] width 127 height 10
drag, startPoint x: 237, startPoint y: 219, endPoint x: 363, endPoint y: 225, distance: 126.6
click at [363, 225] on ul "City of Pasco GIS parcel query City zoning layer (FeatureServer) (manual – Open…" at bounding box center [492, 270] width 534 height 134
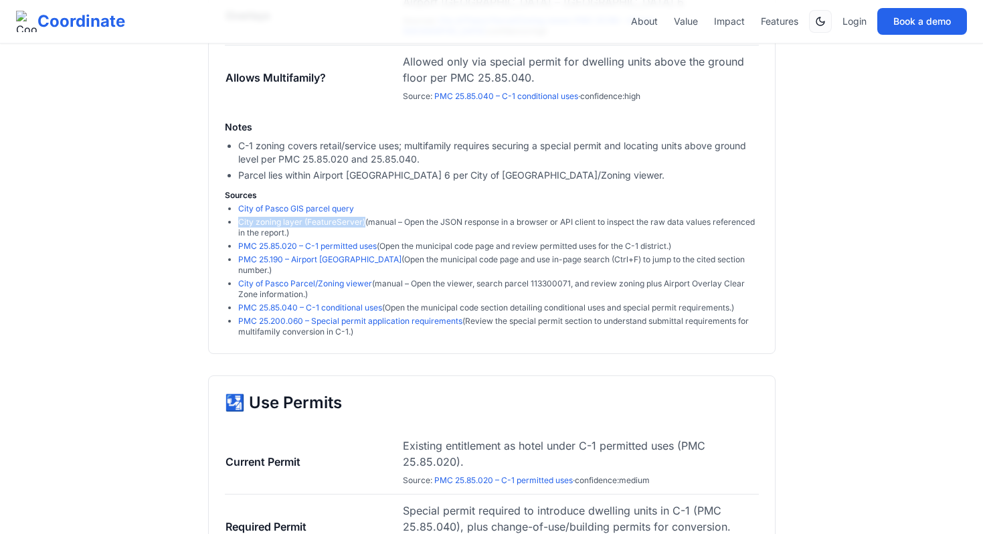
copy link "City zoning layer (FeatureServer)"
click at [359, 242] on link "PMC 25.85.020 – C-1 permitted uses" at bounding box center [307, 246] width 138 height 10
click at [355, 259] on link "PMC 25.190 – Airport [GEOGRAPHIC_DATA]" at bounding box center [319, 259] width 163 height 10
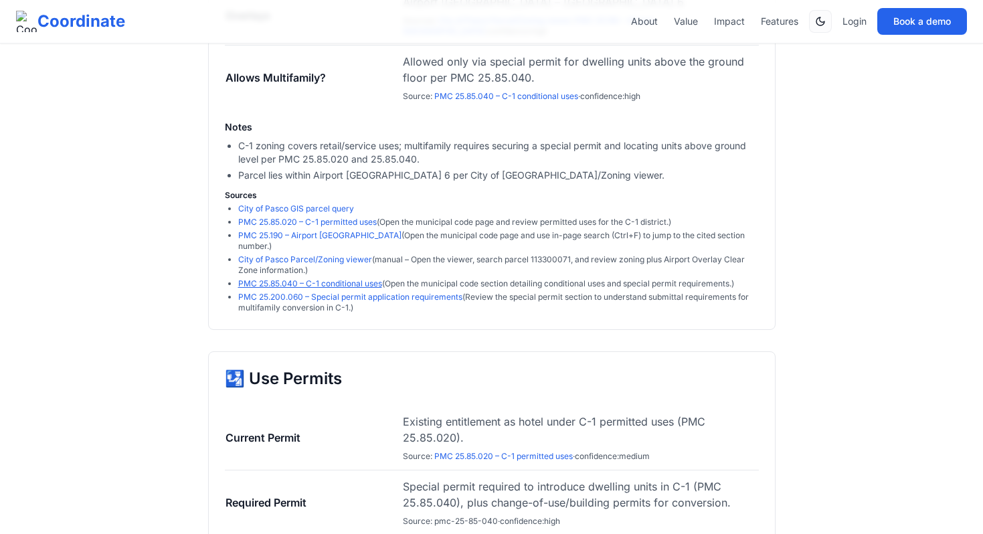
click at [334, 282] on link "PMC 25.85.040 – C-1 conditional uses" at bounding box center [310, 283] width 144 height 10
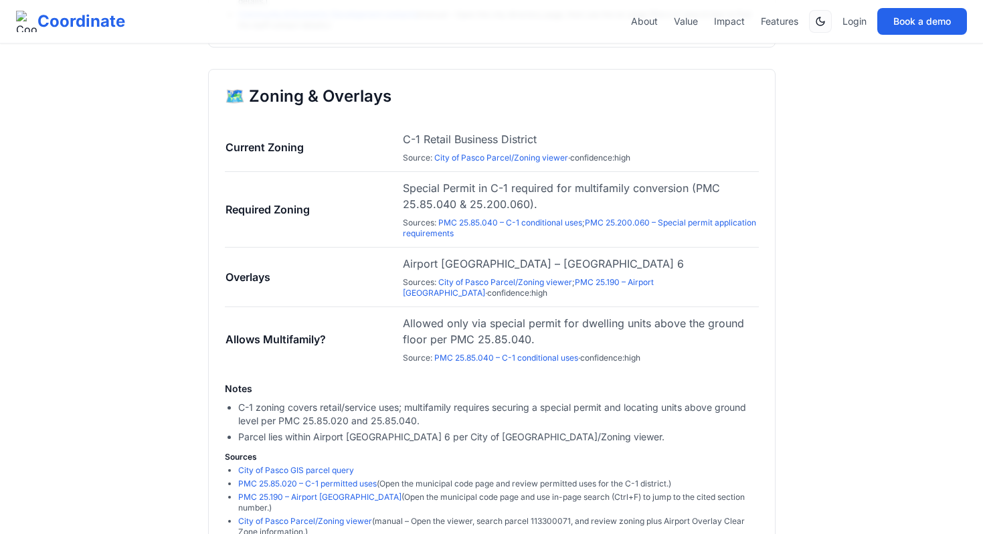
scroll to position [960, 0]
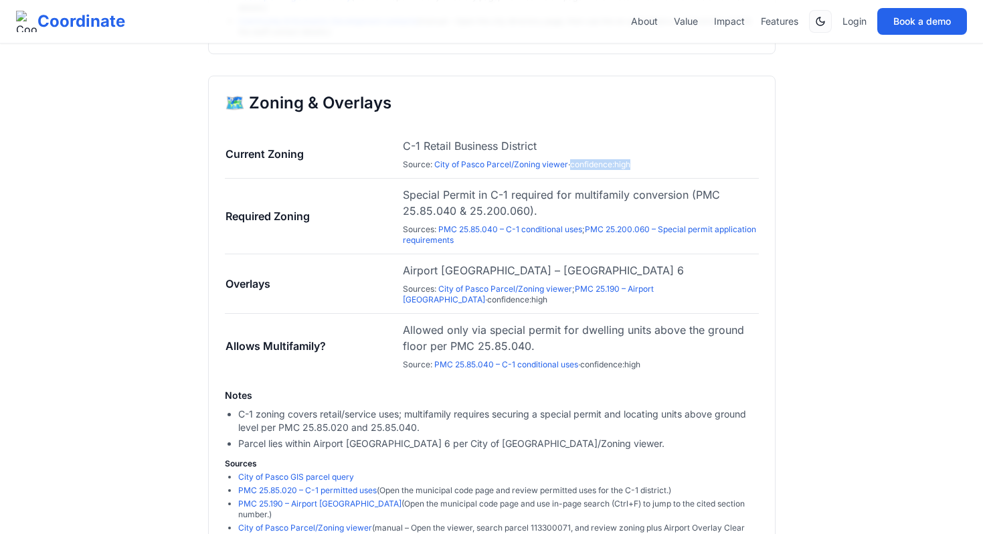
drag, startPoint x: 574, startPoint y: 165, endPoint x: 657, endPoint y: 163, distance: 83.0
click at [657, 165] on span "C-1 Retail Business District Source : City of Pasco Parcel/Zoning viewer · conf…" at bounding box center [580, 154] width 355 height 32
copy span "confidence: high"
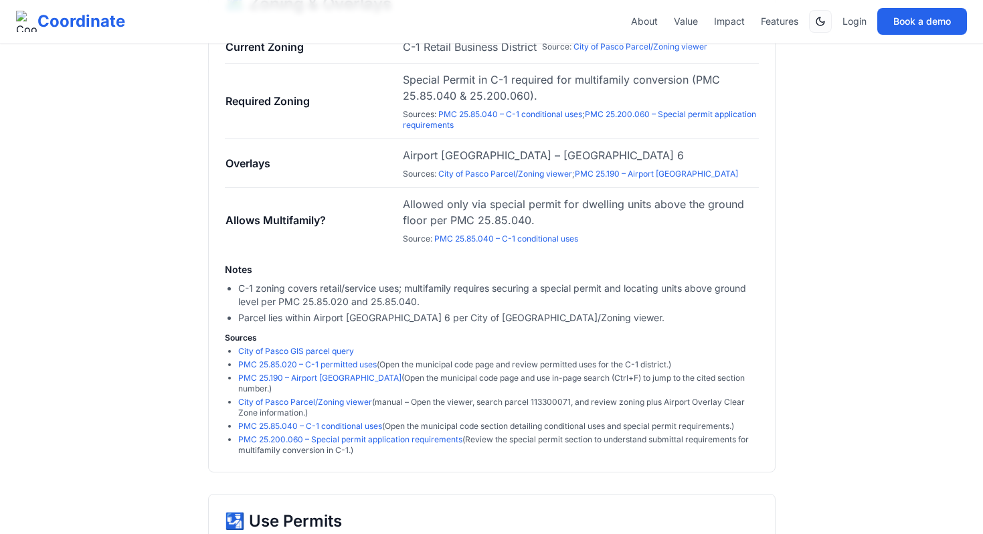
scroll to position [1064, 0]
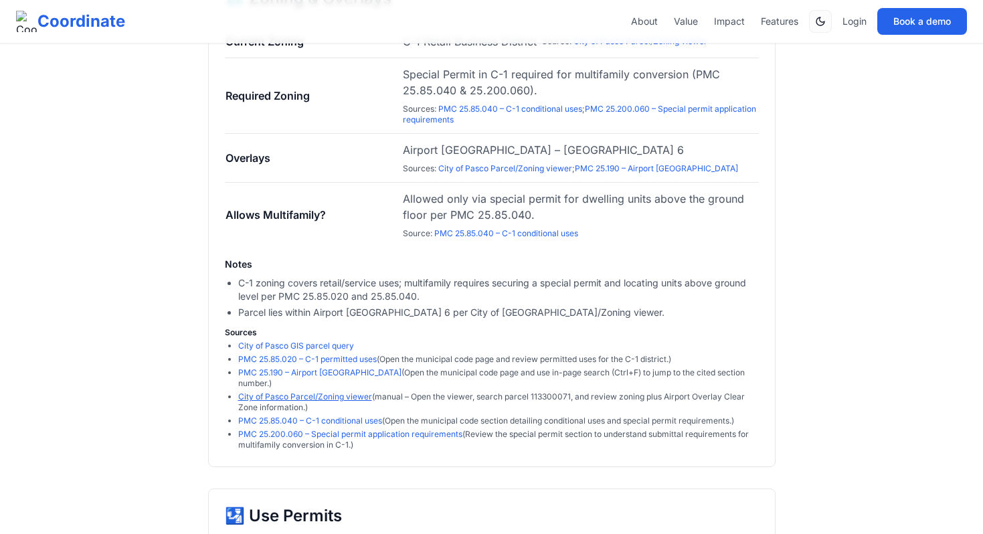
click at [329, 393] on link "City of Pasco Parcel/Zoning viewer" at bounding box center [305, 396] width 134 height 10
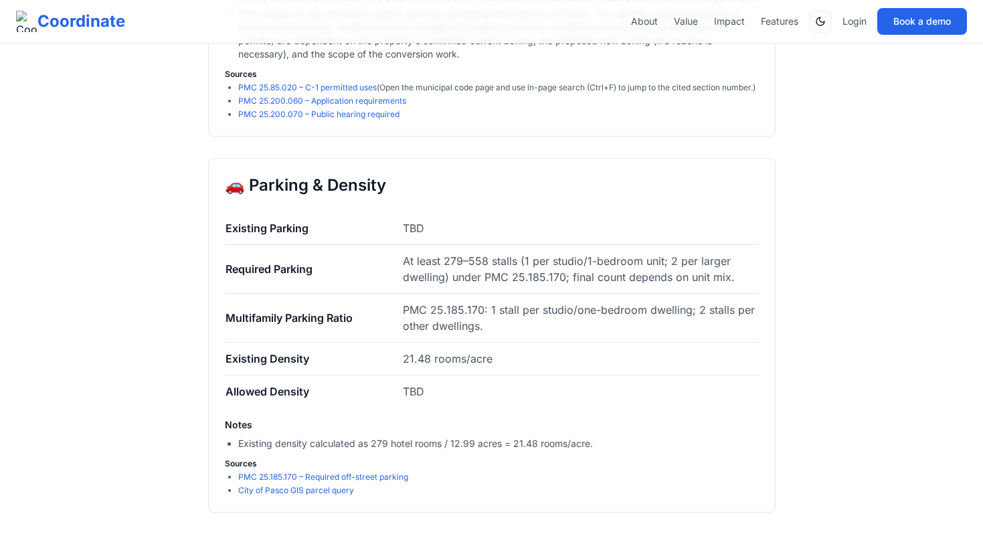
scroll to position [1911, 0]
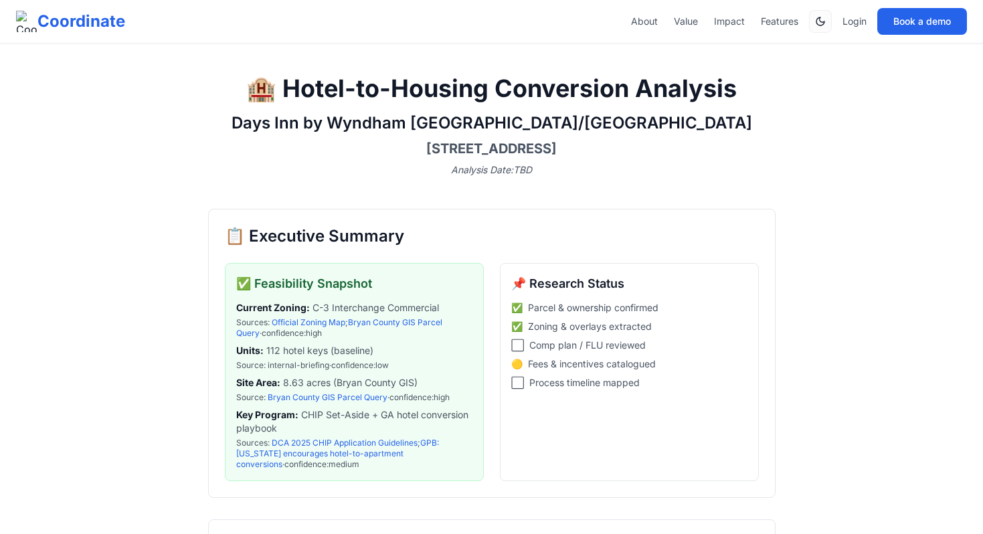
scroll to position [90, 0]
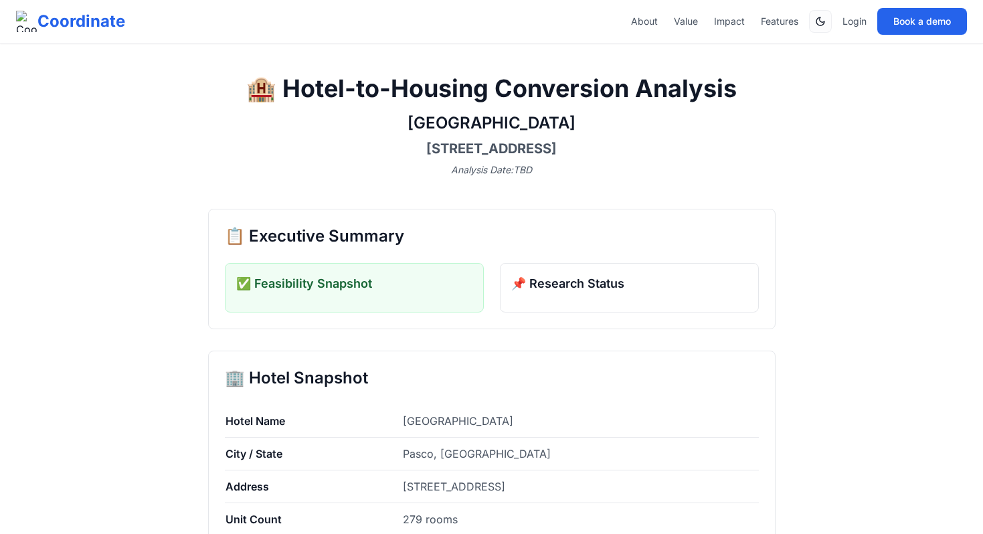
scroll to position [86, 0]
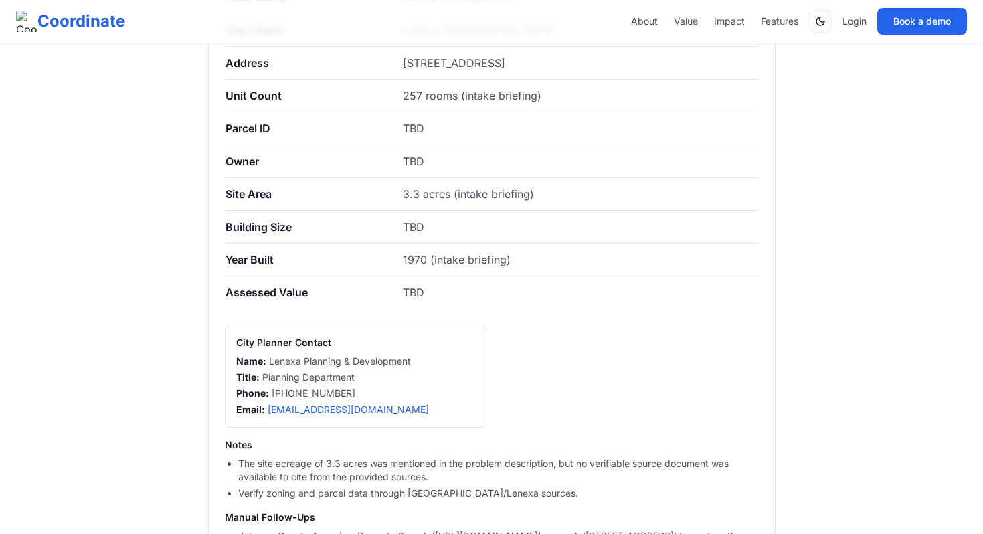
scroll to position [426, 0]
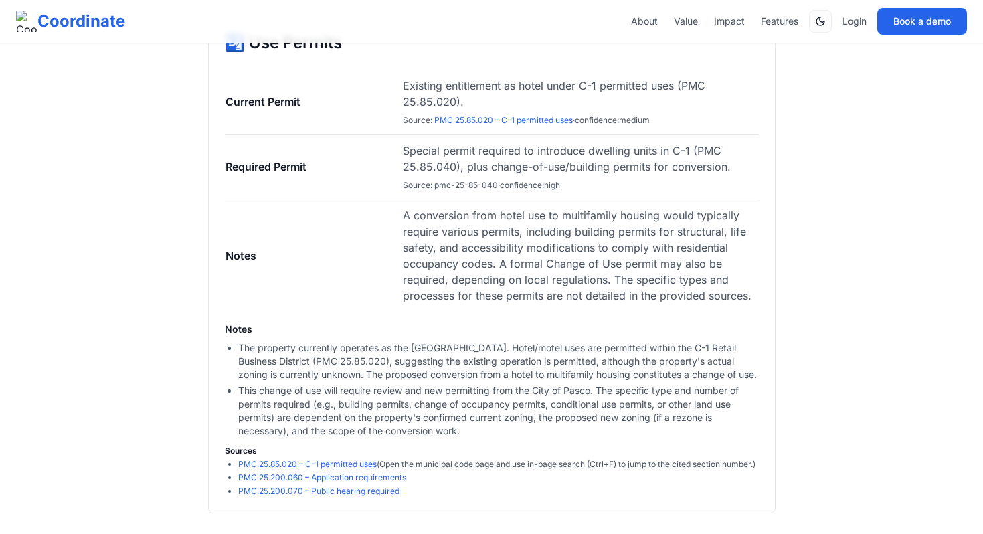
scroll to position [1550, 0]
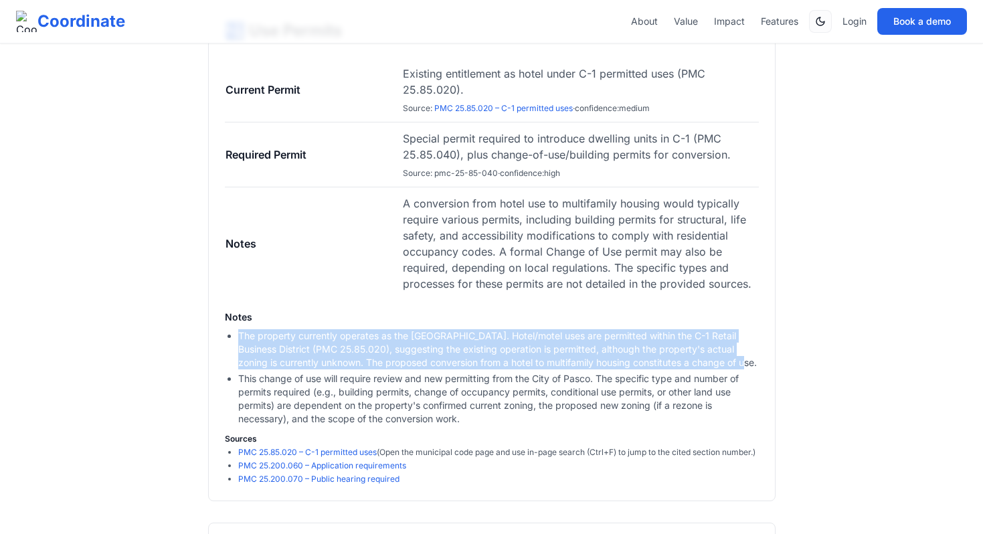
drag, startPoint x: 733, startPoint y: 363, endPoint x: 228, endPoint y: 331, distance: 506.2
click at [228, 331] on ul "The property currently operates as the Red Lion Hotel. Hotel/motel uses are per…" at bounding box center [492, 377] width 534 height 96
copy li "The property currently operates as the [GEOGRAPHIC_DATA]. Hotel/motel uses are …"
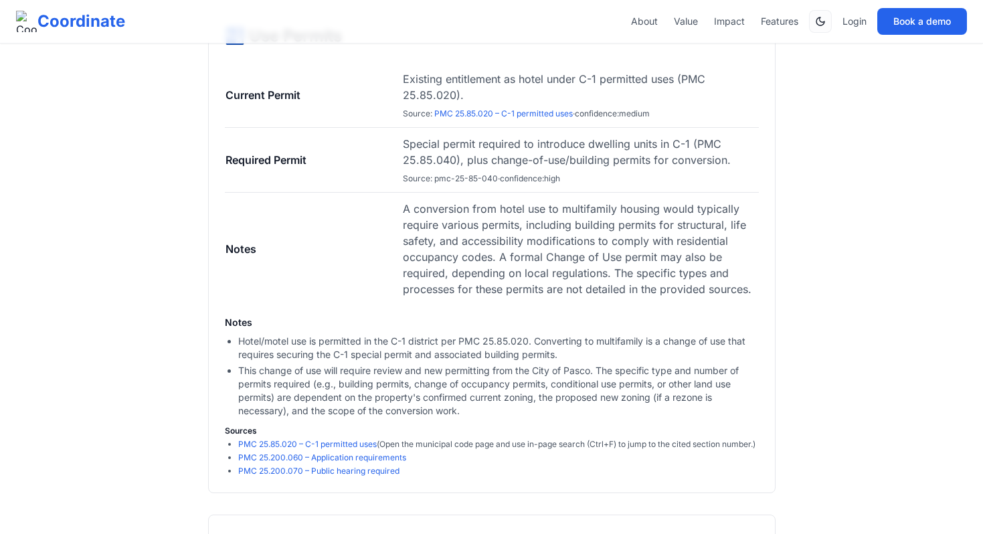
scroll to position [1546, 0]
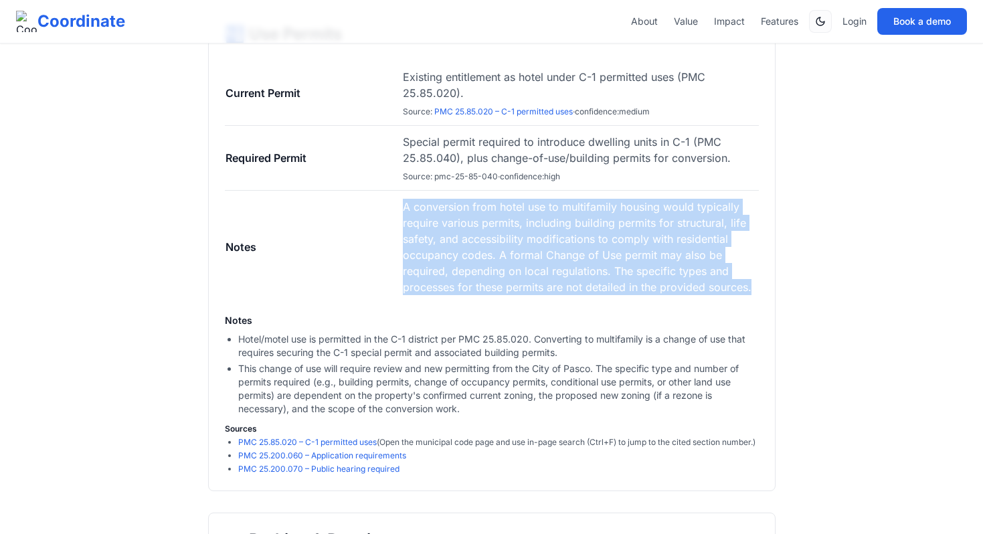
drag, startPoint x: 751, startPoint y: 288, endPoint x: 405, endPoint y: 213, distance: 353.4
click at [405, 213] on td "A conversion from hotel use to multifamily housing would typically require vari…" at bounding box center [580, 247] width 356 height 113
copy span "A conversion from hotel use to multifamily housing would typically require vari…"
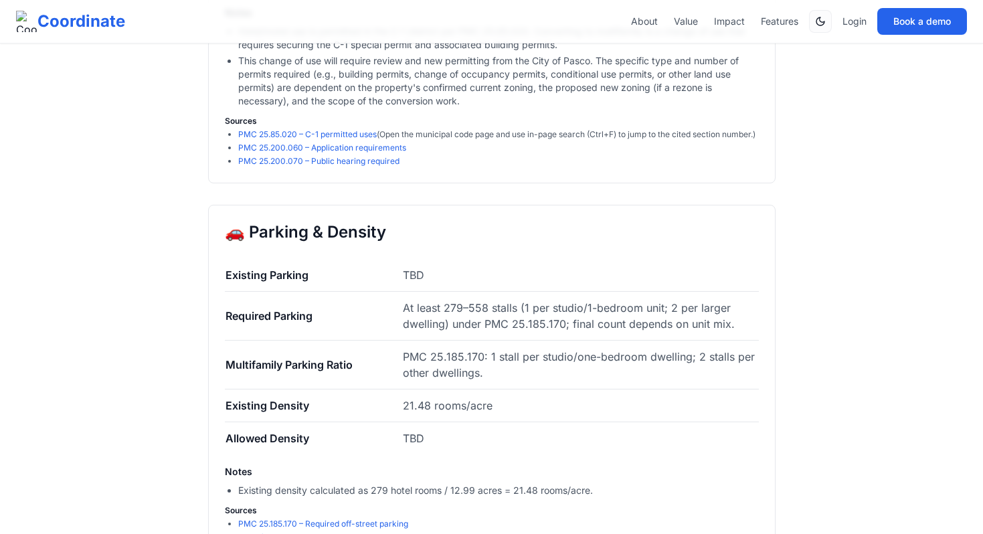
scroll to position [1856, 0]
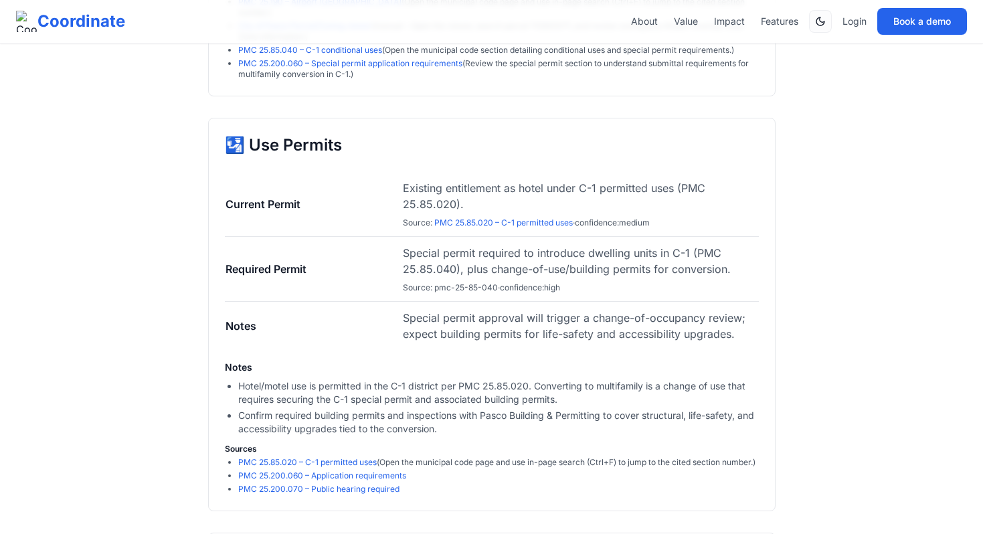
scroll to position [1436, 0]
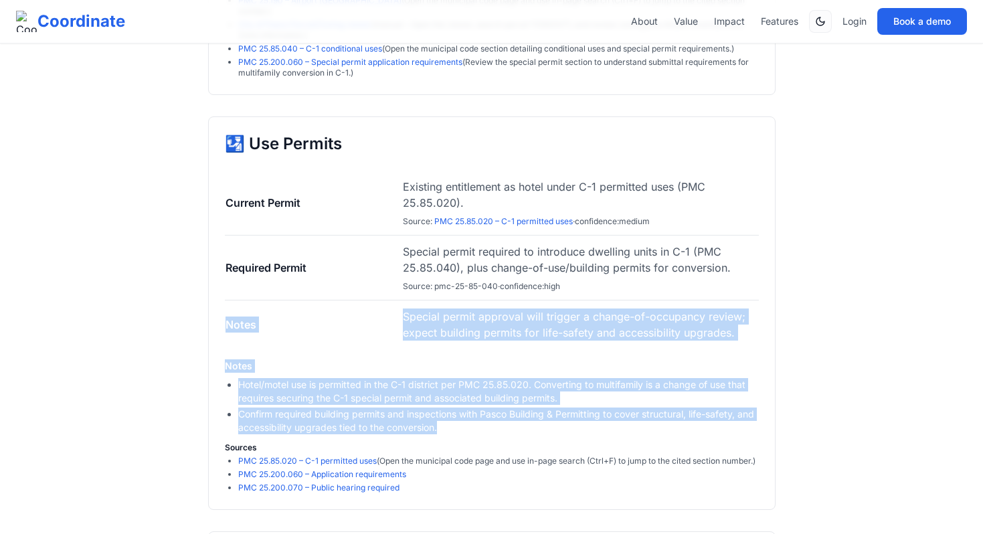
drag, startPoint x: 480, startPoint y: 428, endPoint x: 226, endPoint y: 323, distance: 274.8
click at [226, 323] on div "🛂 Use Permits Current Permit Existing entitlement as hotel under C-1 permitted …" at bounding box center [491, 312] width 567 height 393
copy div "Notes Special permit approval will trigger a change-of-occupancy review; expect…"
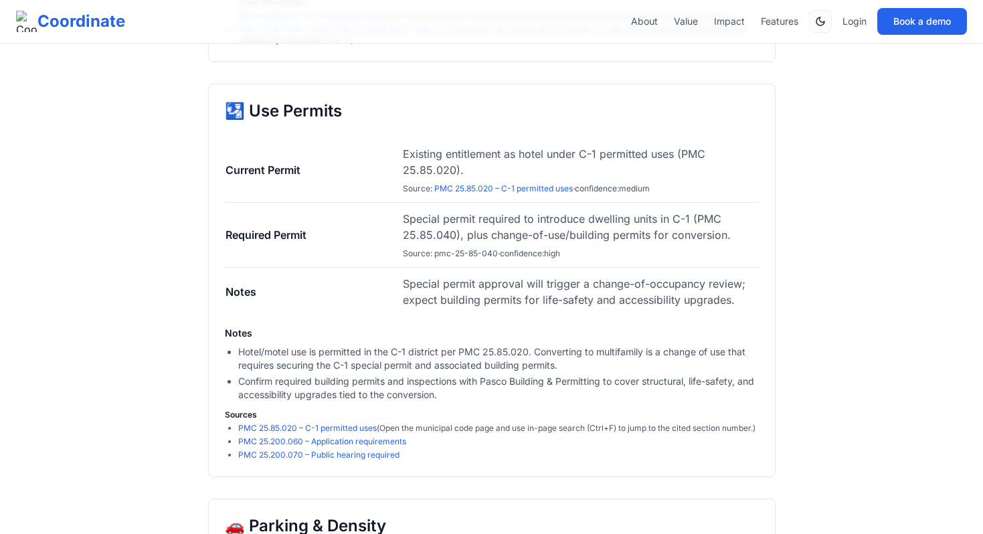
scroll to position [1470, 0]
drag, startPoint x: 662, startPoint y: 188, endPoint x: 579, endPoint y: 191, distance: 82.4
click at [579, 191] on span "Existing entitlement as hotel under C-1 permitted uses (PMC 25.85.020). Source …" at bounding box center [580, 169] width 355 height 48
copy span "confidence: medium"
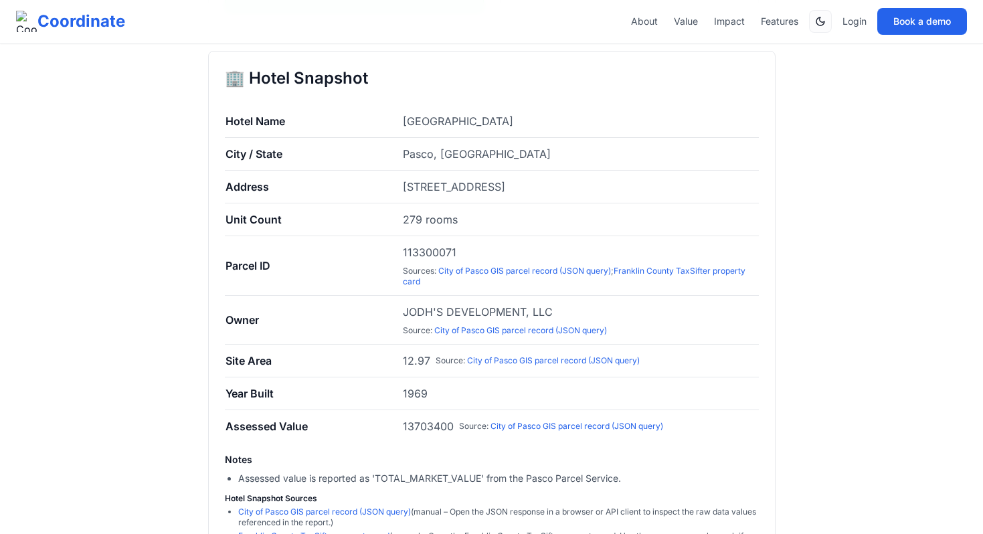
scroll to position [375, 0]
click at [565, 269] on link "City of Pasco GIS parcel record (JSON query)" at bounding box center [524, 269] width 173 height 10
copy span "113300071"
drag, startPoint x: 468, startPoint y: 248, endPoint x: 403, endPoint y: 253, distance: 64.5
click at [403, 253] on span "113300071 Sources : City of Pasco GIS parcel record (JSON query) ; Franklin Cou…" at bounding box center [580, 264] width 355 height 43
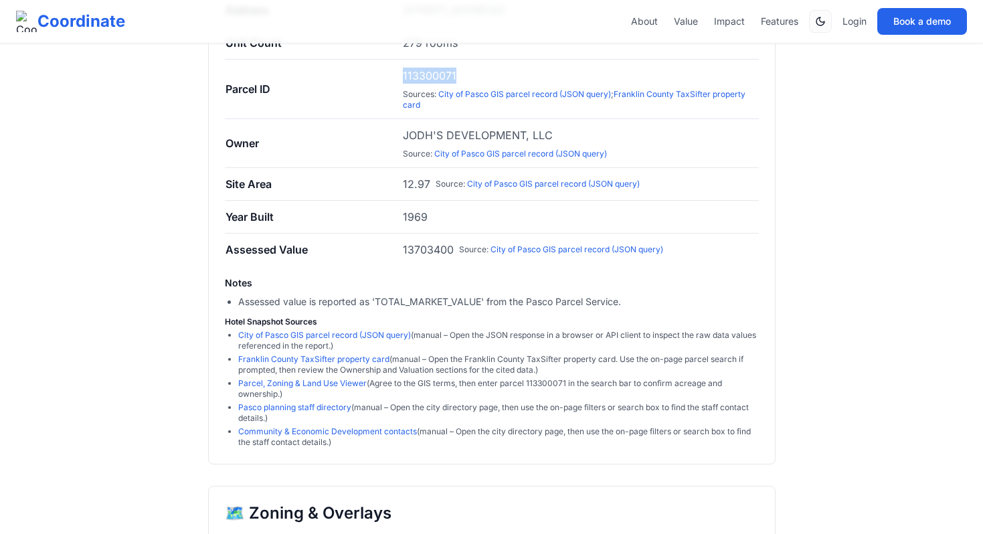
scroll to position [581, 0]
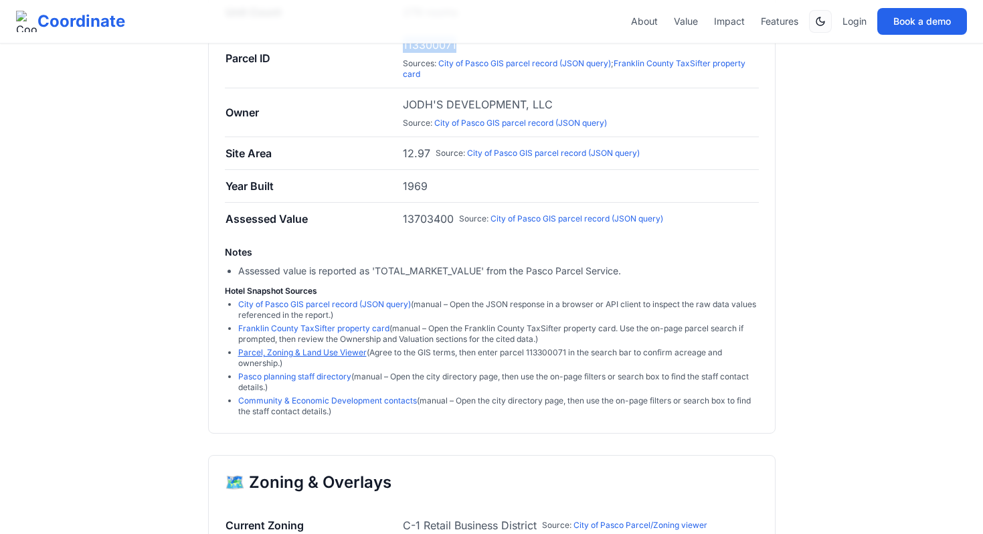
click at [345, 348] on link "Parcel, Zoning & Land Use Viewer" at bounding box center [302, 352] width 128 height 10
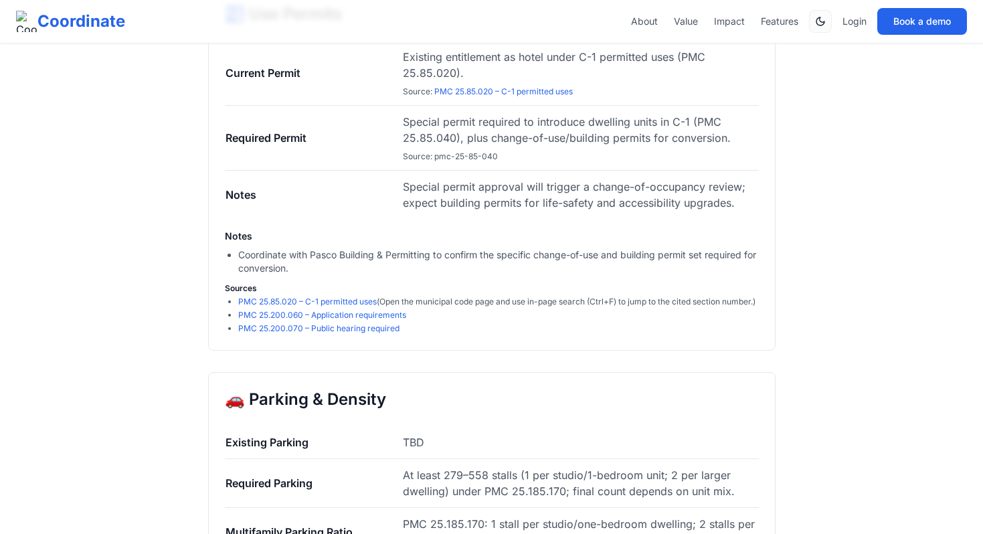
scroll to position [1533, 0]
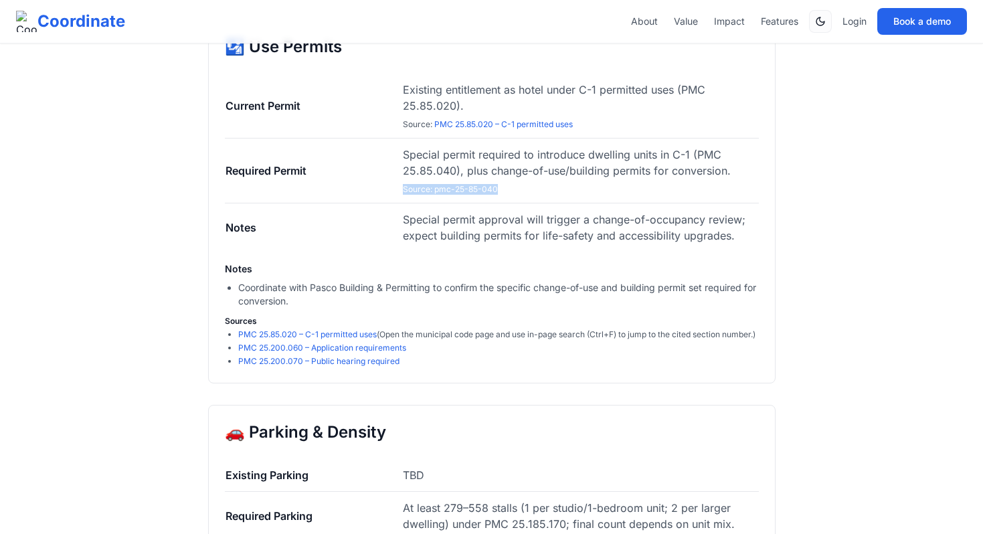
drag, startPoint x: 500, startPoint y: 184, endPoint x: 401, endPoint y: 192, distance: 99.3
click at [402, 193] on td "Special permit required to introduce dwelling units in C-1 (PMC 25.85.040), plu…" at bounding box center [580, 170] width 356 height 65
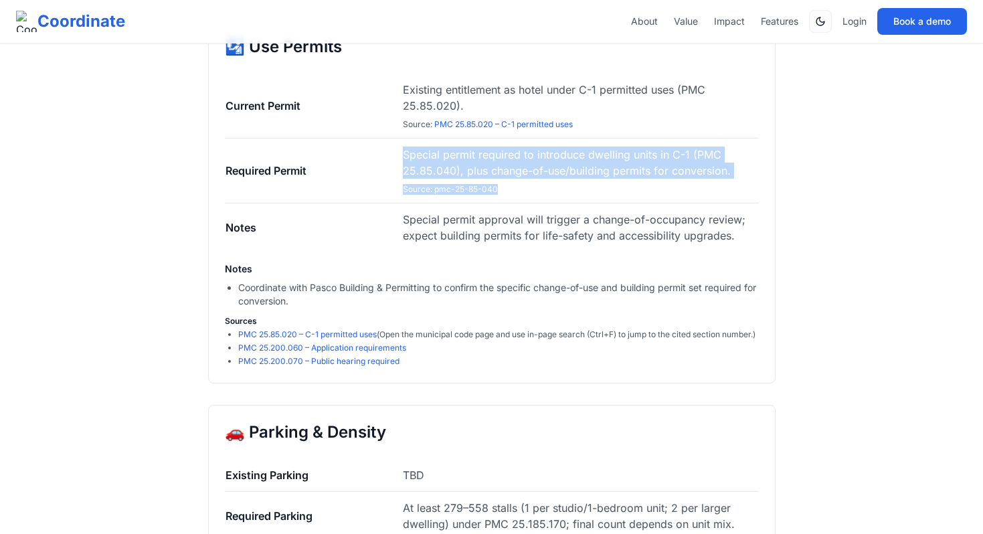
copy span "Special permit required to introduce dwelling units in C-1 (PMC 25.85.040), plu…"
click at [421, 184] on span "Source : pmc-25-85-040" at bounding box center [450, 189] width 95 height 11
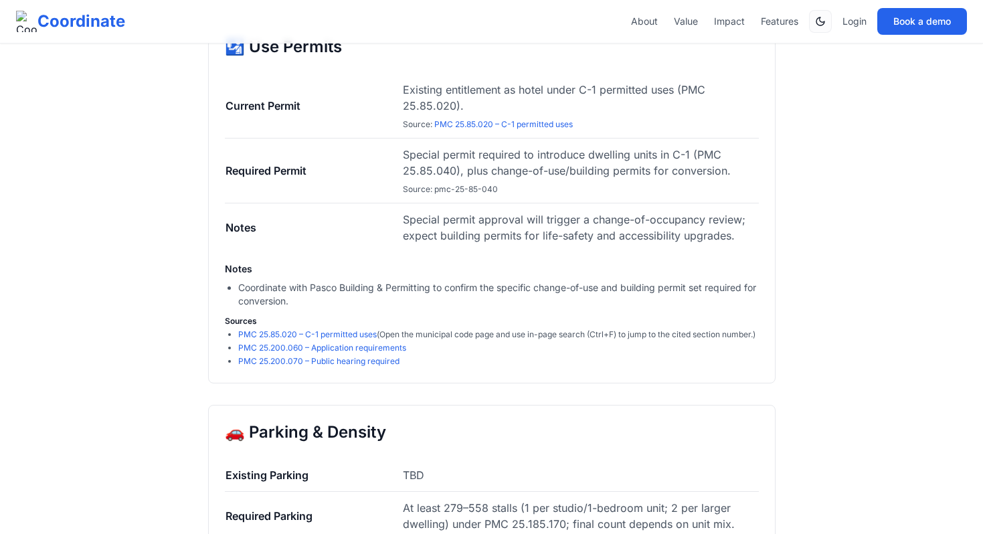
click at [421, 188] on span "Source : pmc-25-85-040" at bounding box center [450, 189] width 95 height 11
copy span "Source : pmc-25-85-040"
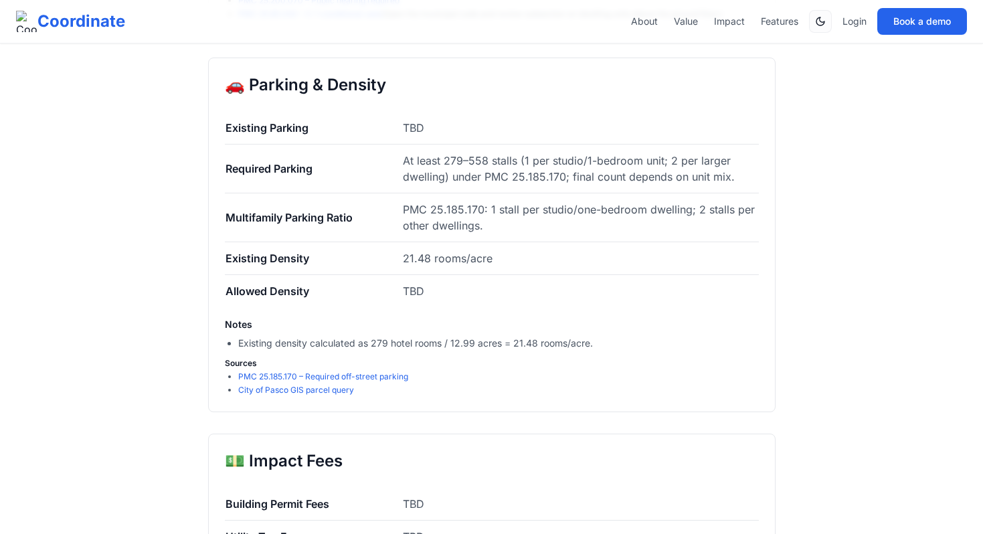
scroll to position [1901, 0]
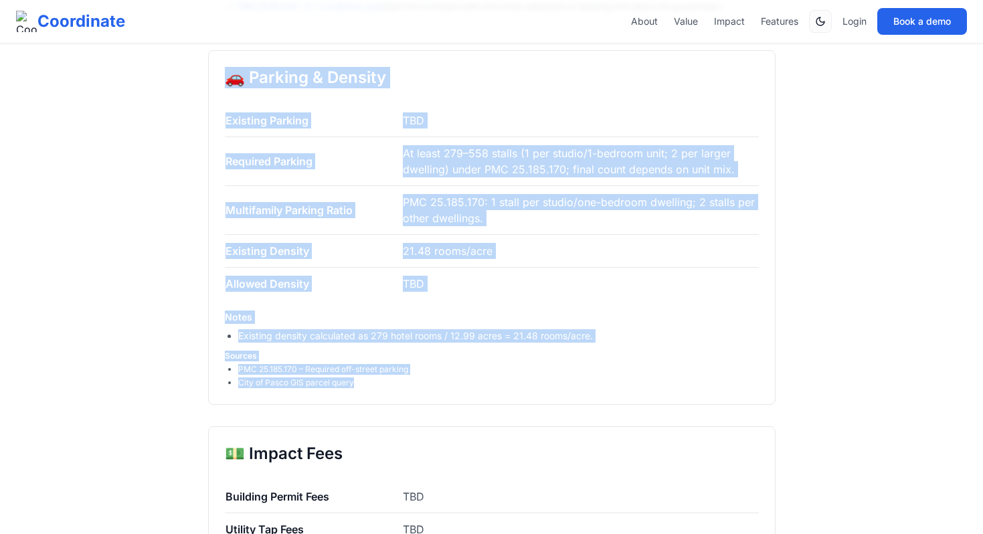
drag, startPoint x: 221, startPoint y: 77, endPoint x: 413, endPoint y: 397, distance: 373.4
click at [413, 397] on div "🚗 Parking & Density Existing Parking TBD Required Parking At least 279–558 stal…" at bounding box center [491, 227] width 567 height 355
copy div "🚗 Parking & Density Existing Parking TBD Required Parking At least 279–558 stal…"
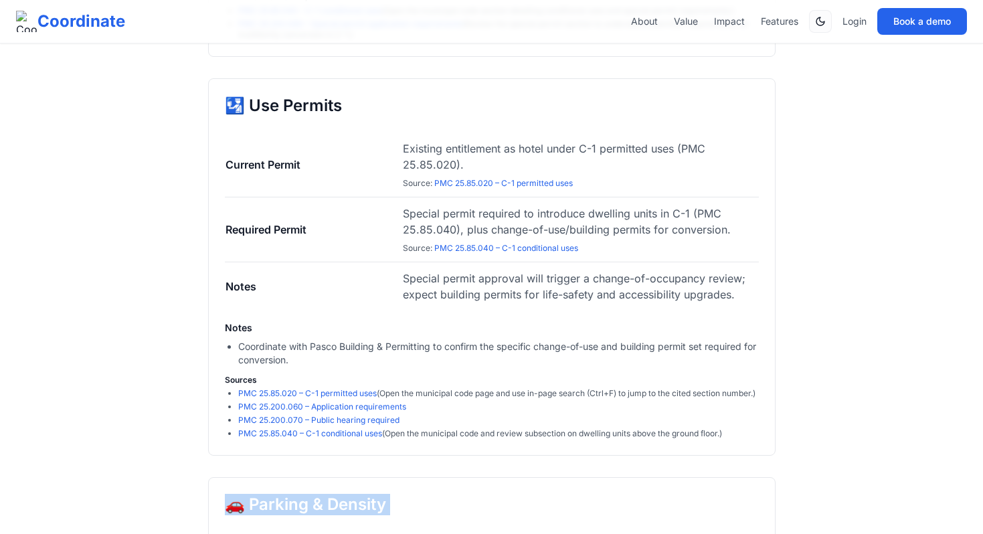
scroll to position [1471, 0]
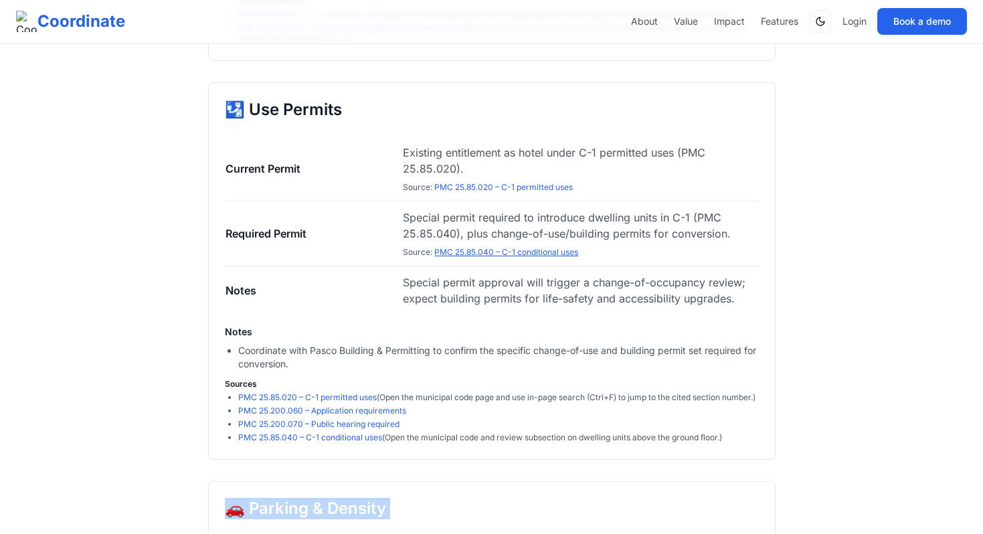
click at [472, 249] on link "PMC 25.85.040 – C-1 conditional uses" at bounding box center [506, 252] width 144 height 10
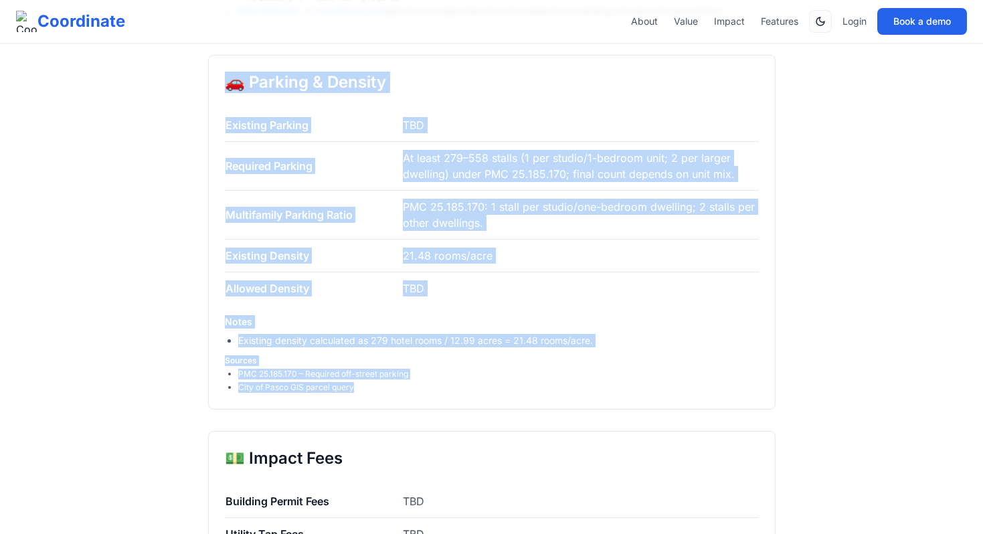
scroll to position [1900, 0]
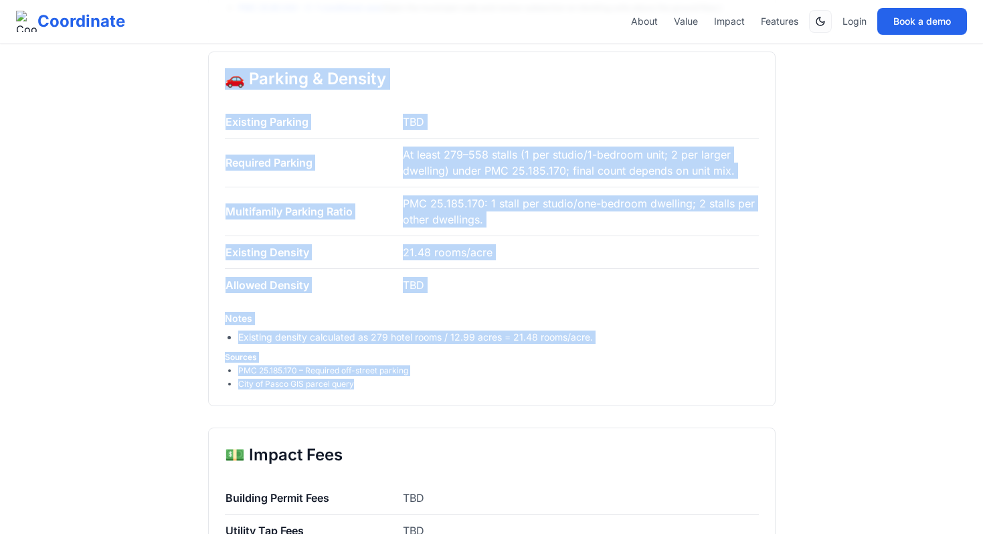
copy div "🚗 Parking & Density Existing Parking TBD Required Parking At least 279–558 stal…"
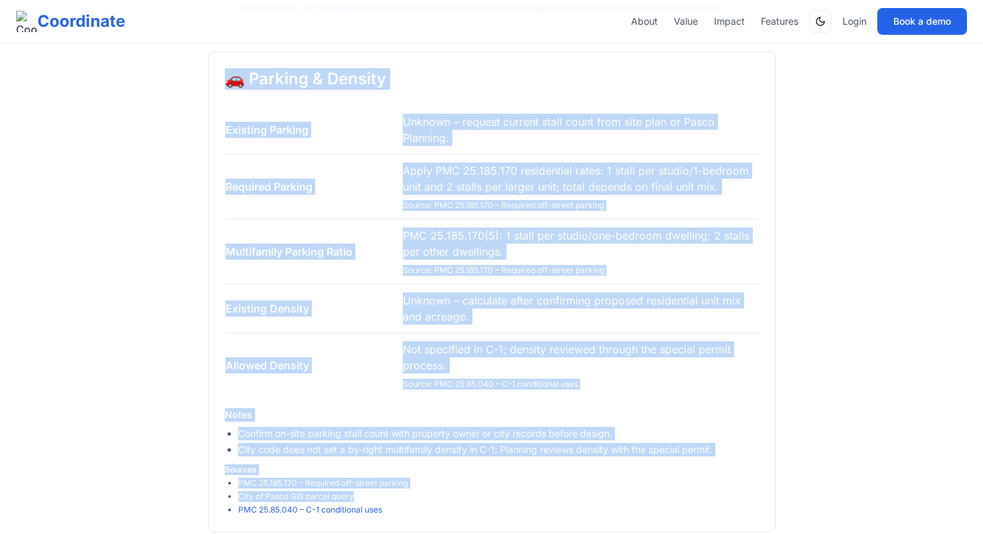
click at [690, 389] on span "Not specified in C-1; density reviewed through the special permit process. Sour…" at bounding box center [580, 365] width 355 height 48
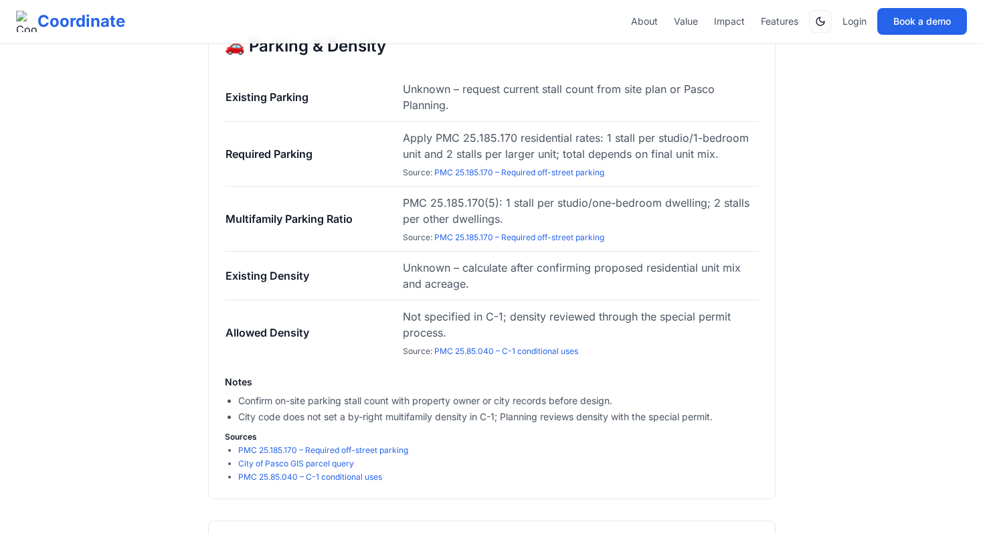
scroll to position [1929, 0]
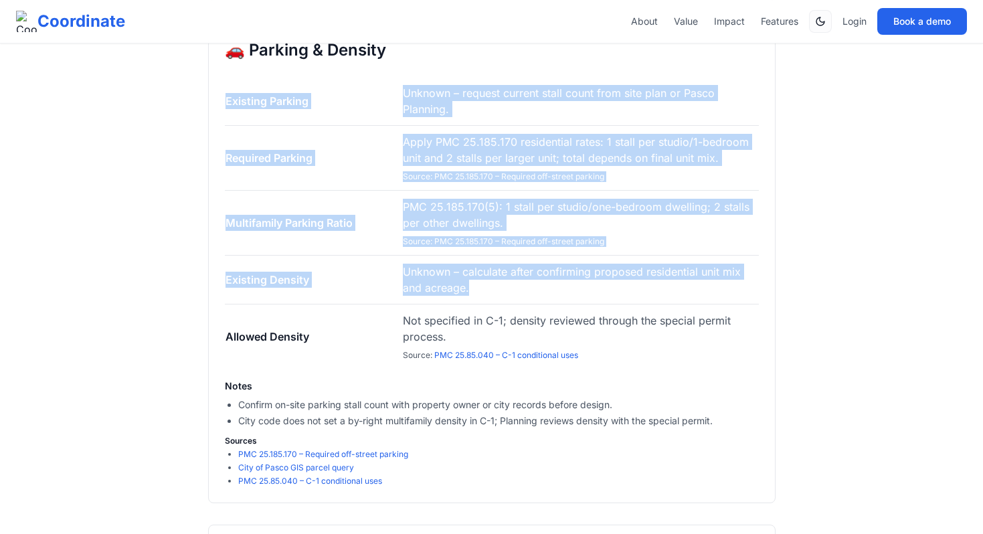
drag, startPoint x: 481, startPoint y: 297, endPoint x: 211, endPoint y: 286, distance: 270.5
click at [211, 286] on div "🚗 Parking & Density Existing Parking Unknown – request current stall count from…" at bounding box center [491, 263] width 567 height 480
drag, startPoint x: 294, startPoint y: 291, endPoint x: 308, endPoint y: 292, distance: 13.4
click at [294, 292] on td "Existing Density" at bounding box center [314, 280] width 178 height 49
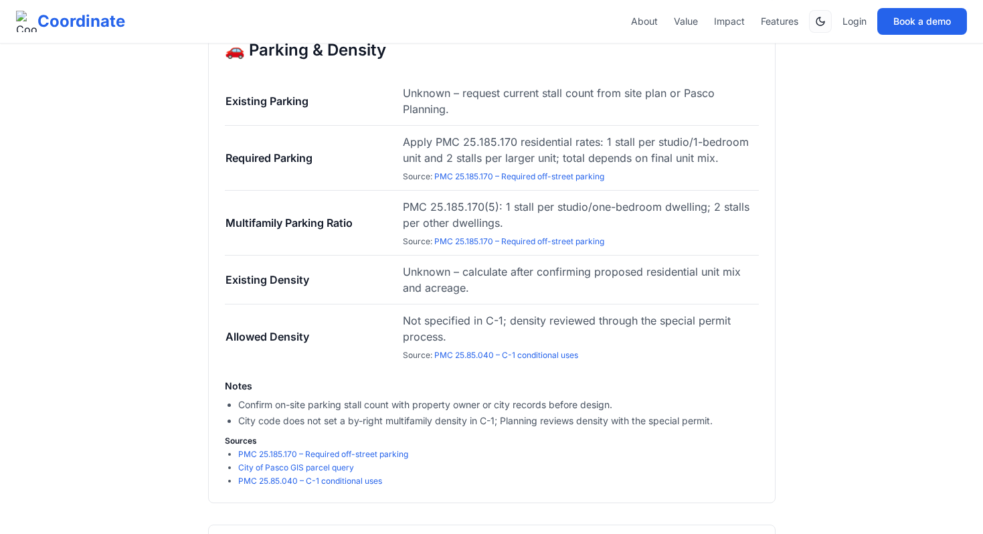
click at [473, 286] on span "Unknown – calculate after confirming proposed residential unit mix and acreage." at bounding box center [572, 279] width 338 height 29
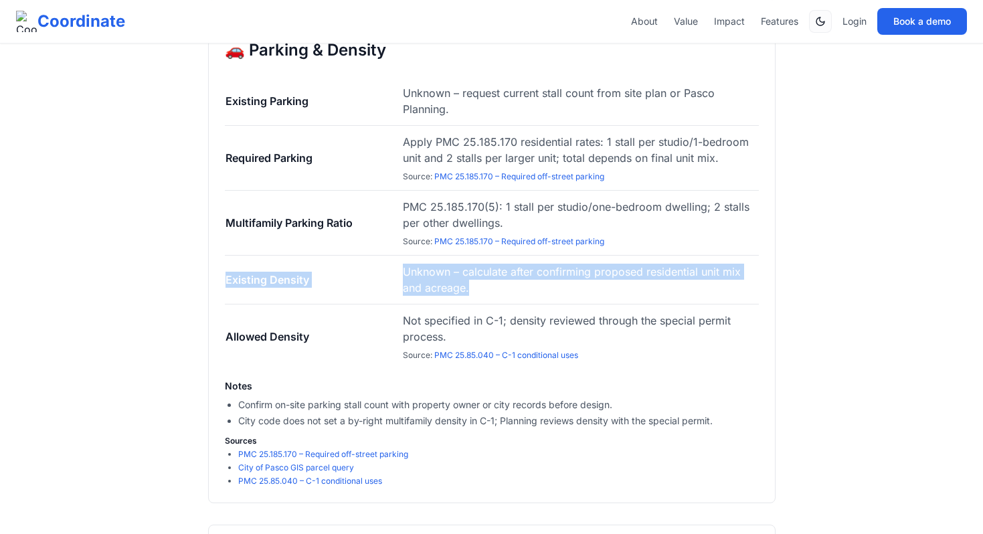
drag, startPoint x: 473, startPoint y: 297, endPoint x: 225, endPoint y: 285, distance: 248.5
click at [225, 285] on tr "Existing Density Unknown – calculate after confirming proposed residential unit…" at bounding box center [492, 280] width 534 height 49
copy tr "Existing Density Unknown – calculate after confirming proposed residential unit…"
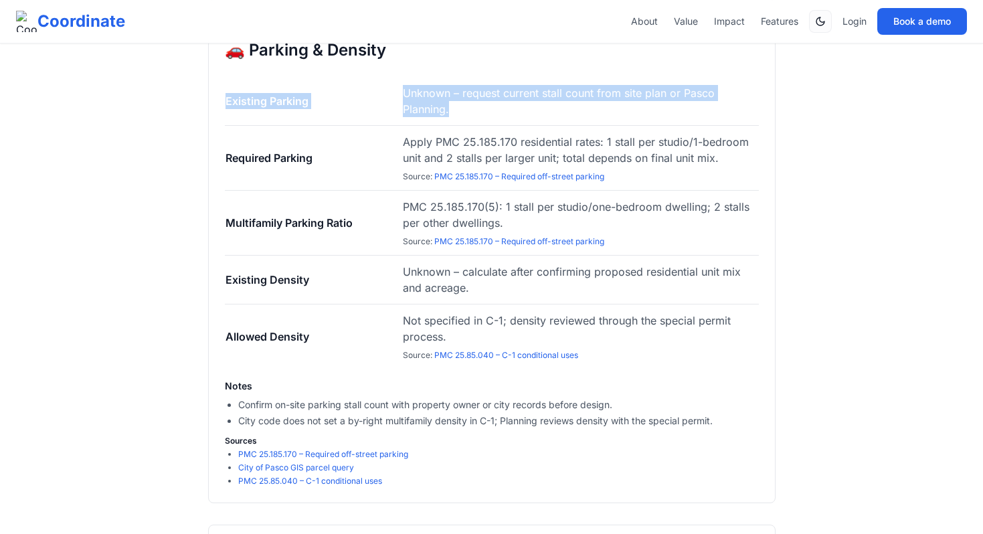
drag, startPoint x: 462, startPoint y: 128, endPoint x: 211, endPoint y: 112, distance: 251.4
click at [211, 112] on div "🚗 Parking & Density Existing Parking Unknown – request current stall count from…" at bounding box center [491, 263] width 567 height 480
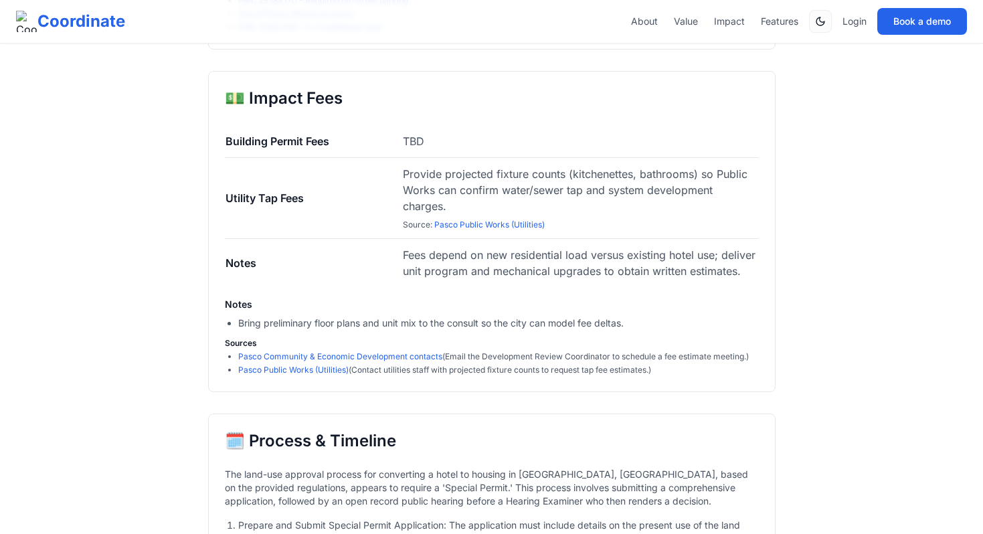
scroll to position [2366, 0]
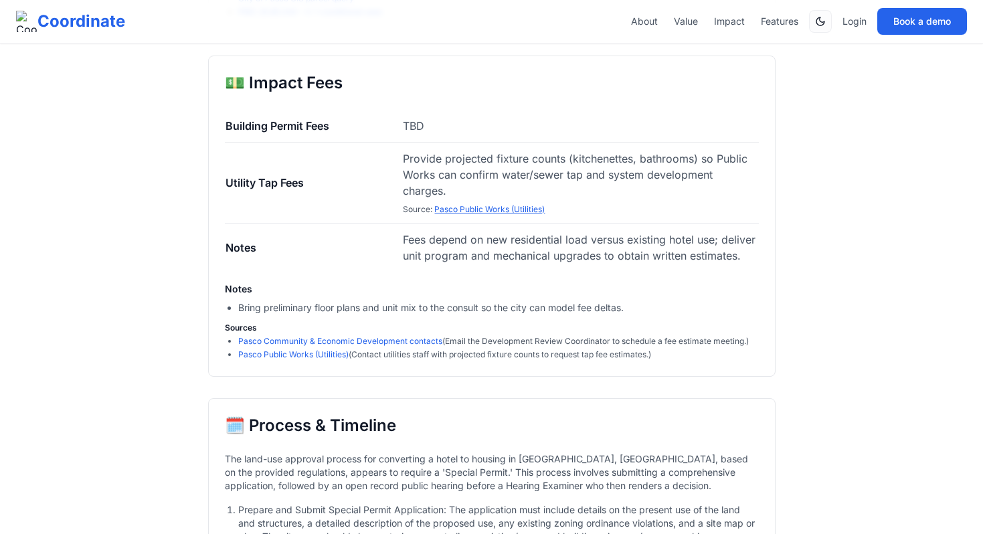
click at [503, 214] on link "Pasco Public Works (Utilities)" at bounding box center [489, 209] width 110 height 10
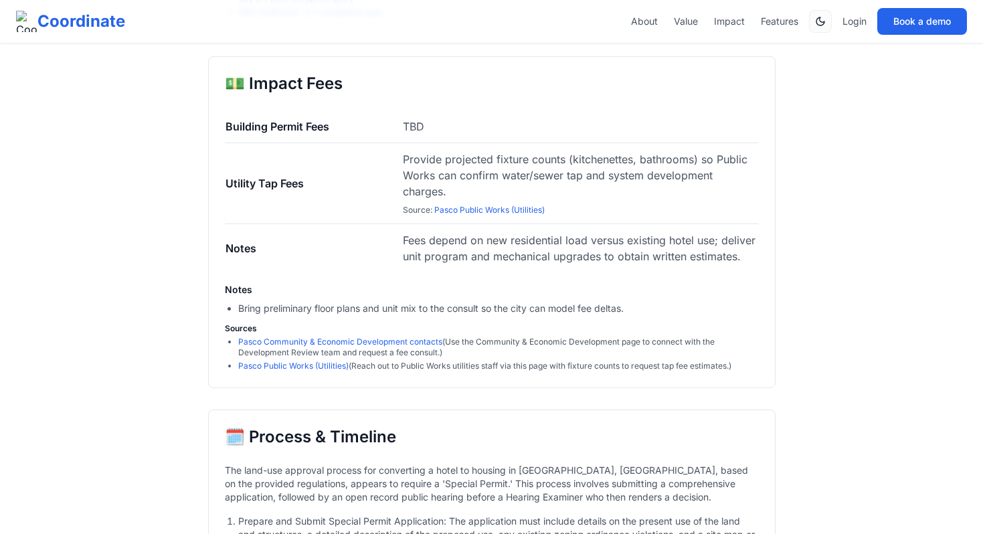
scroll to position [2366, 0]
click at [480, 214] on link "Pasco Public Works (Utilities)" at bounding box center [489, 209] width 110 height 10
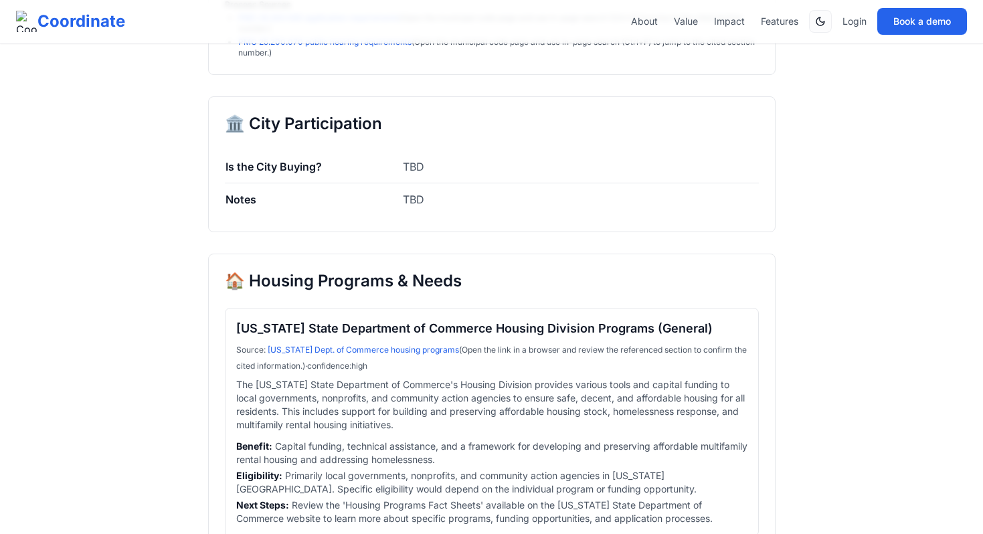
scroll to position [3020, 0]
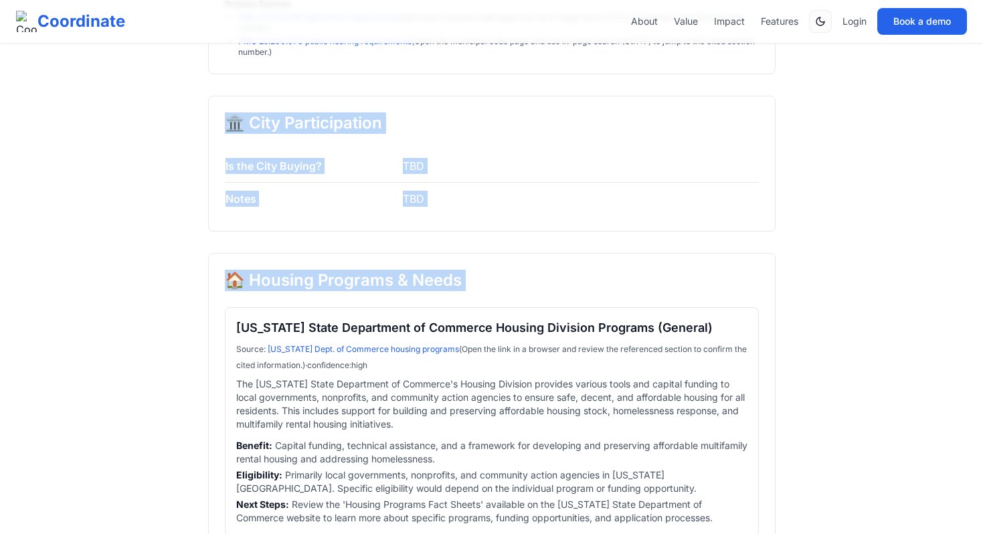
copy div "🏛️ City Participation Is the City Buying? TBD Notes TBD 🏠 Housing Programs & Ne…"
drag, startPoint x: 217, startPoint y: 139, endPoint x: 488, endPoint y: 326, distance: 329.6
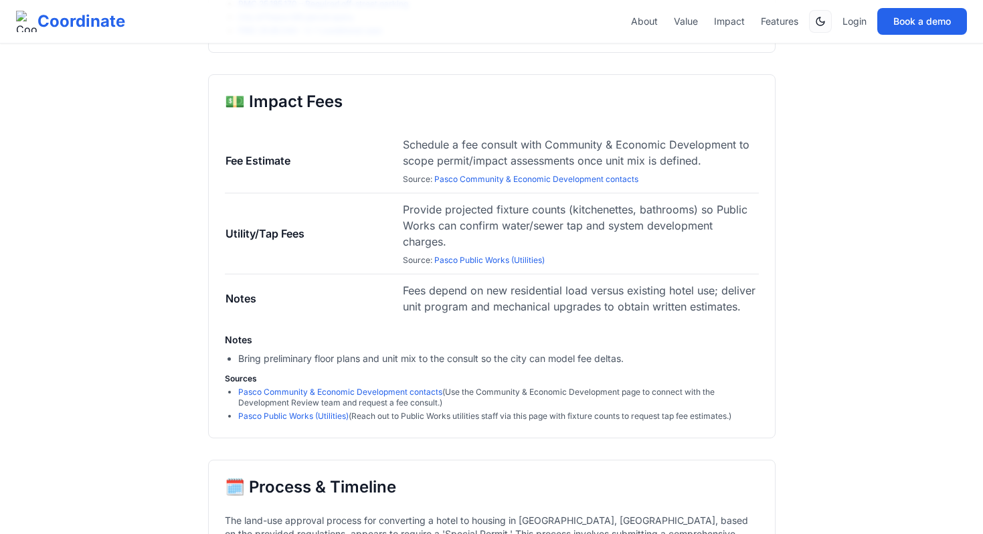
scroll to position [2280, 0]
click at [584, 185] on link "Pasco Community & Economic Development contacts" at bounding box center [536, 180] width 204 height 10
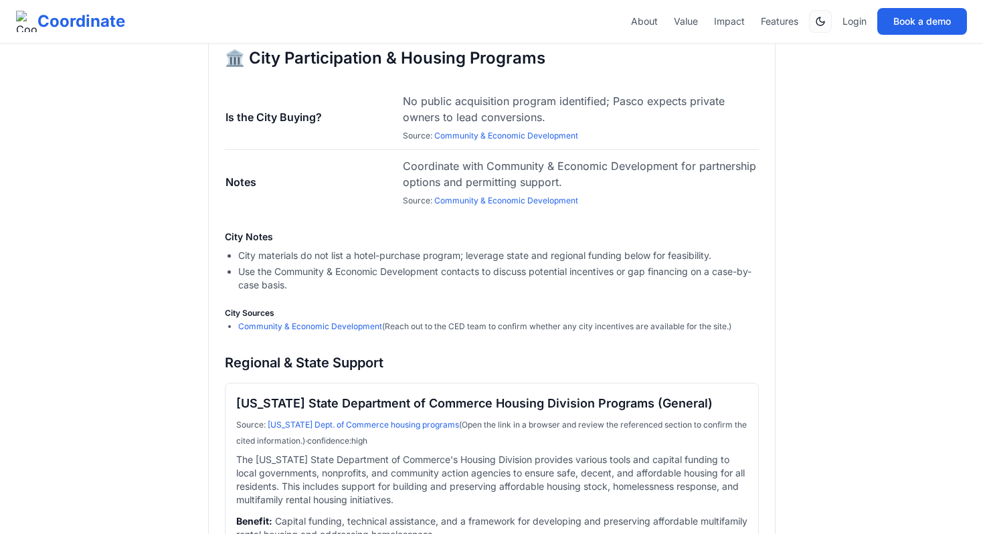
scroll to position [3051, 0]
click at [530, 142] on span "No public acquisition program identified; Pasco expects private owners to lead …" at bounding box center [580, 118] width 355 height 48
click at [530, 141] on link "Community & Economic Development" at bounding box center [506, 136] width 144 height 10
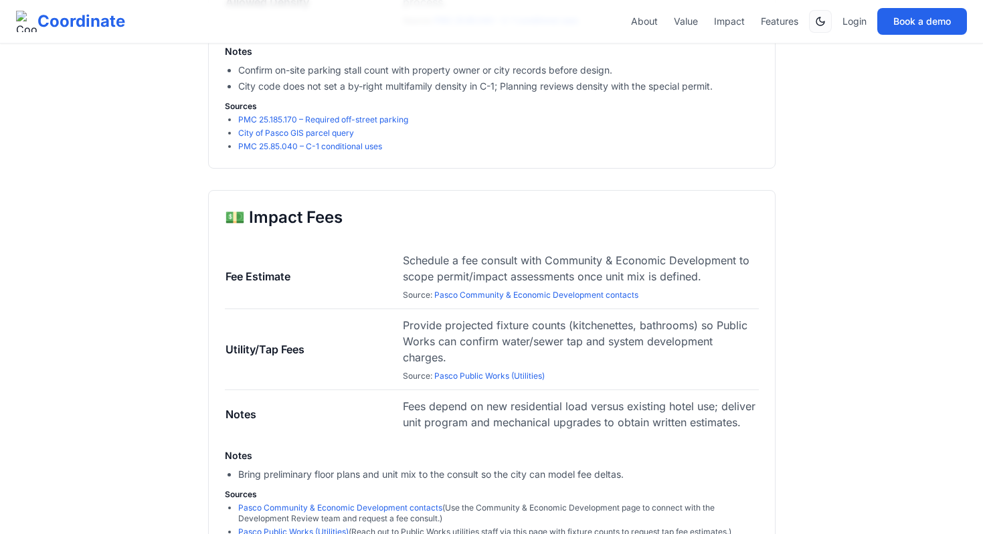
scroll to position [2188, 0]
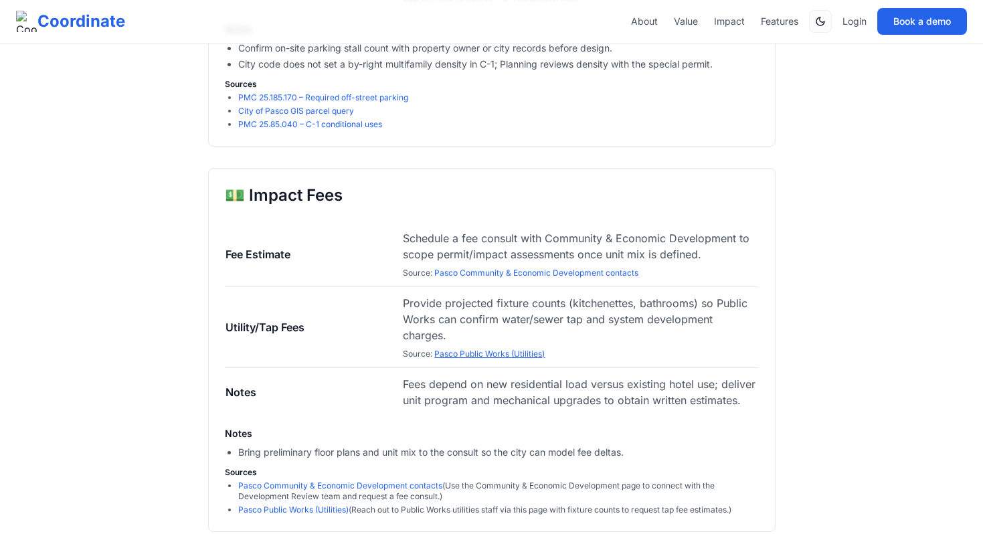
click at [508, 359] on link "Pasco Public Works (Utilities)" at bounding box center [489, 354] width 110 height 10
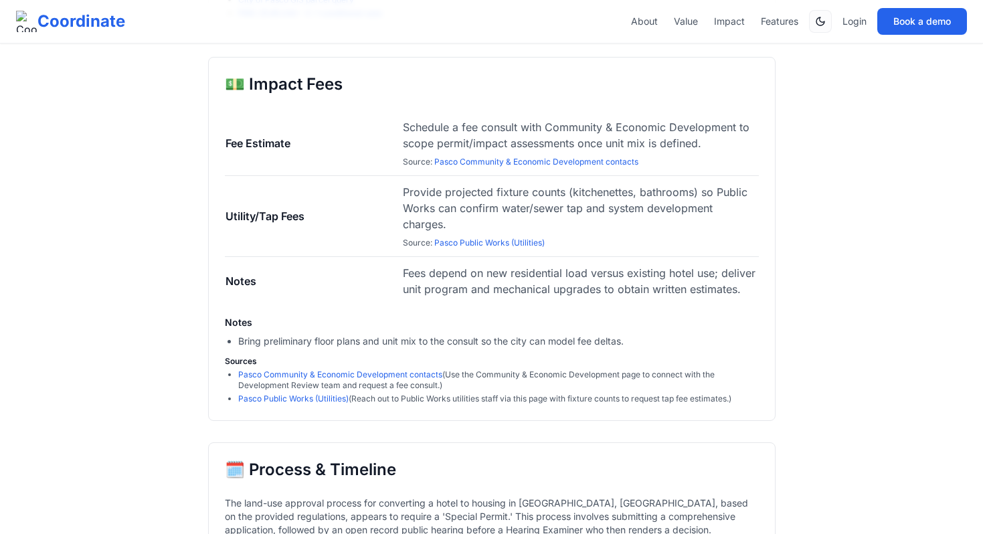
scroll to position [2308, 0]
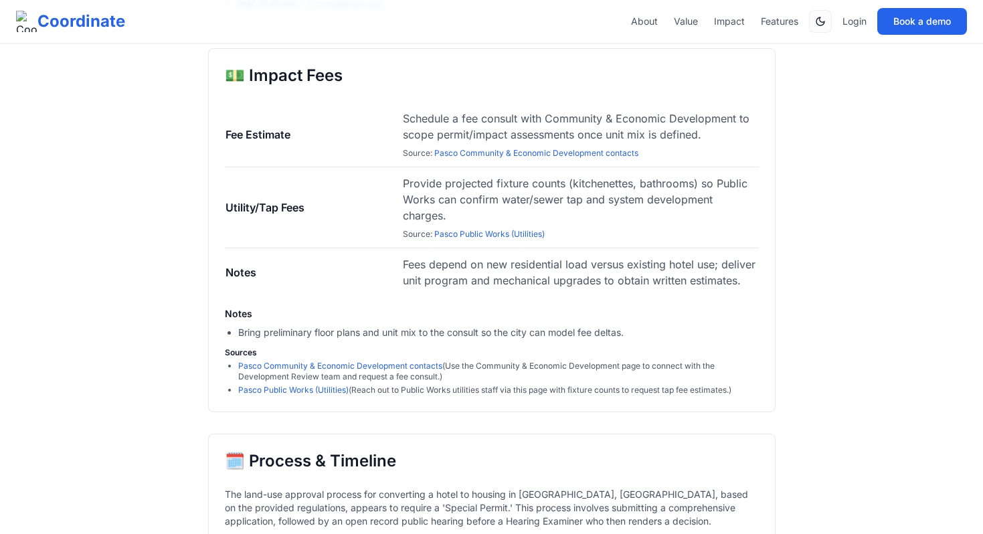
drag, startPoint x: 462, startPoint y: 409, endPoint x: 214, endPoint y: 80, distance: 411.9
click at [214, 80] on div "💵 Impact Fees Fee Estimate Schedule a fee consult with Community & Economic Dev…" at bounding box center [491, 230] width 567 height 364
copy div "💵 Impact Fees Fee Estimate Schedule a fee consult with Community & Economic Dev…"
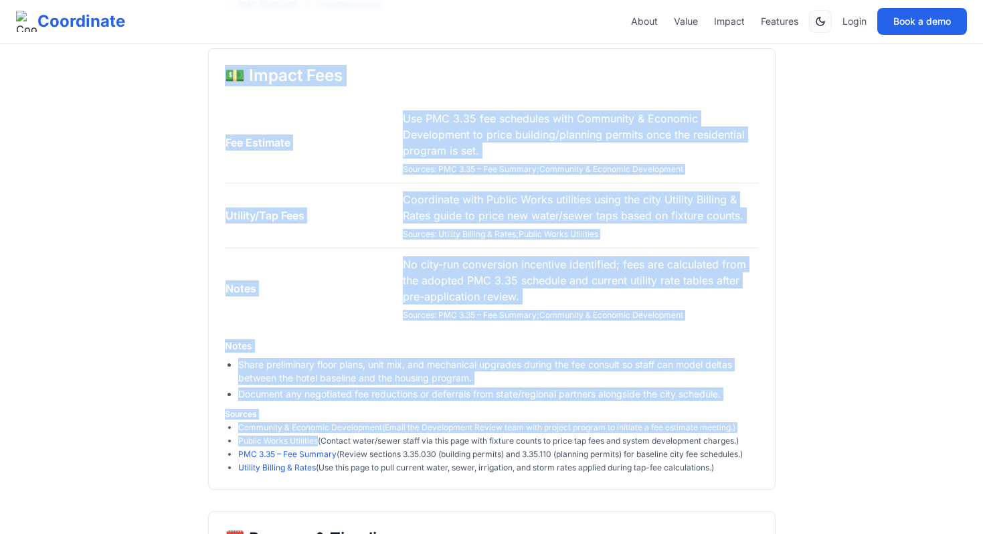
click at [553, 353] on h3 "Notes" at bounding box center [492, 345] width 534 height 13
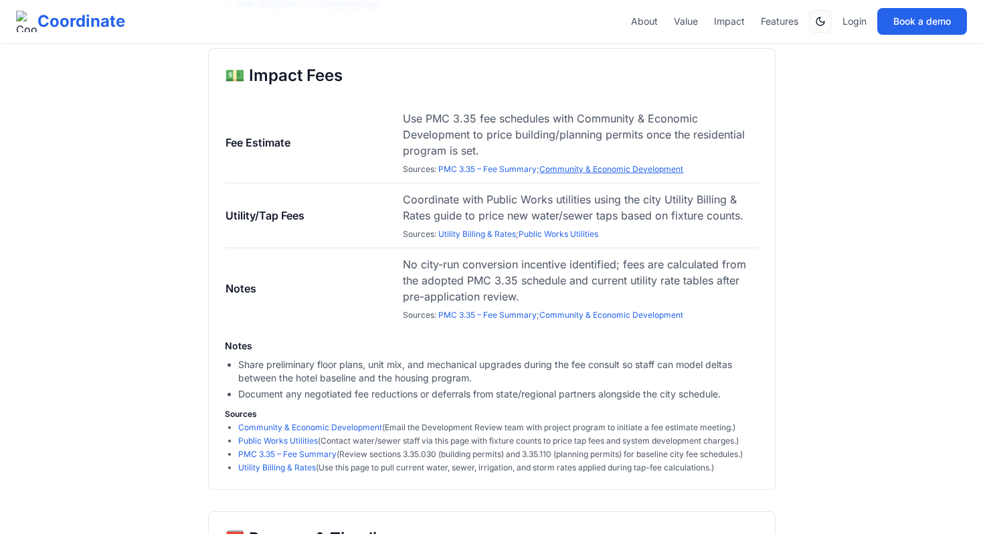
click at [547, 174] on link "Community & Economic Development" at bounding box center [611, 169] width 144 height 10
click at [512, 174] on link "PMC 3.35 – Fee Summary" at bounding box center [487, 169] width 98 height 10
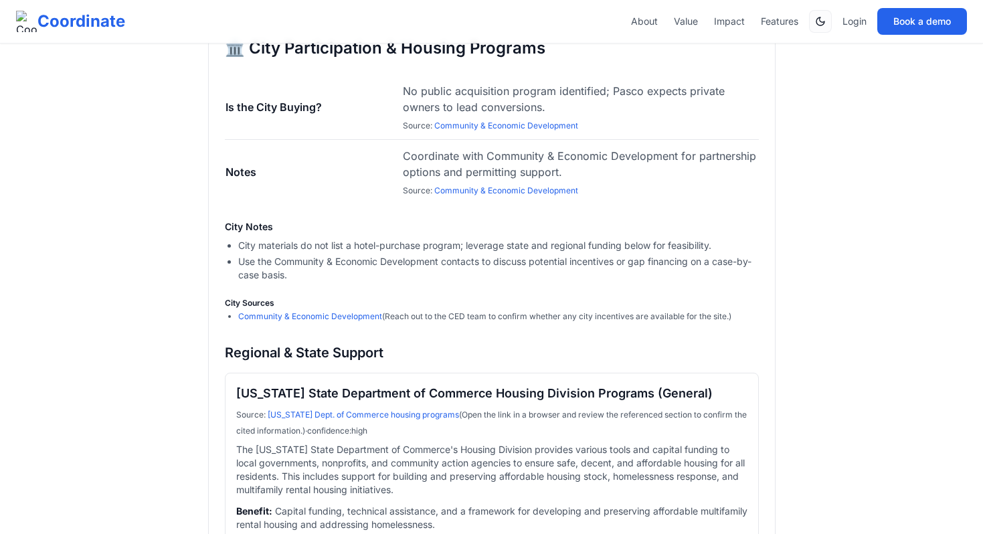
scroll to position [3198, 0]
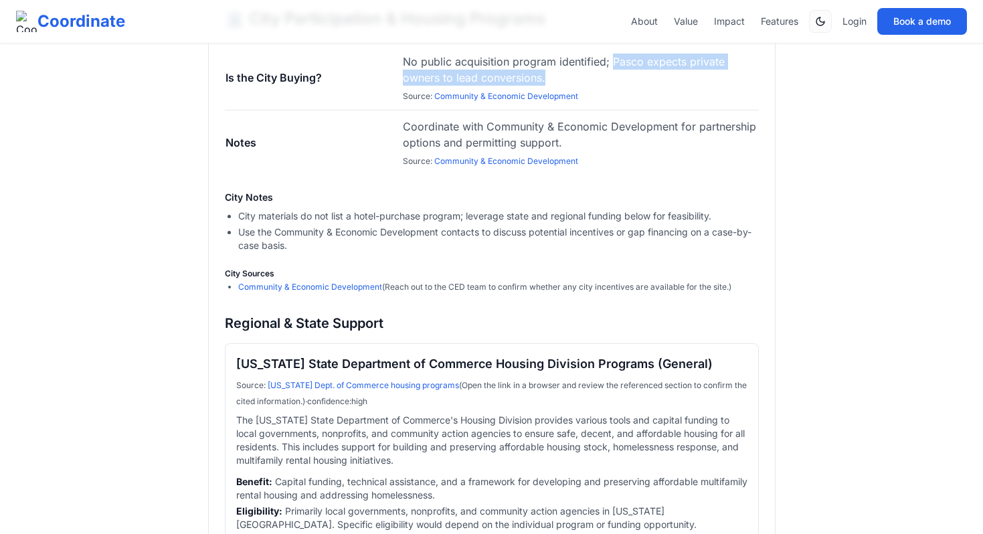
drag, startPoint x: 559, startPoint y: 104, endPoint x: 612, endPoint y: 91, distance: 53.9
click at [612, 86] on span "No public acquisition program identified; Pasco expects private owners to lead …" at bounding box center [580, 70] width 355 height 32
copy span "Pasco expects private owners to lead conversions."
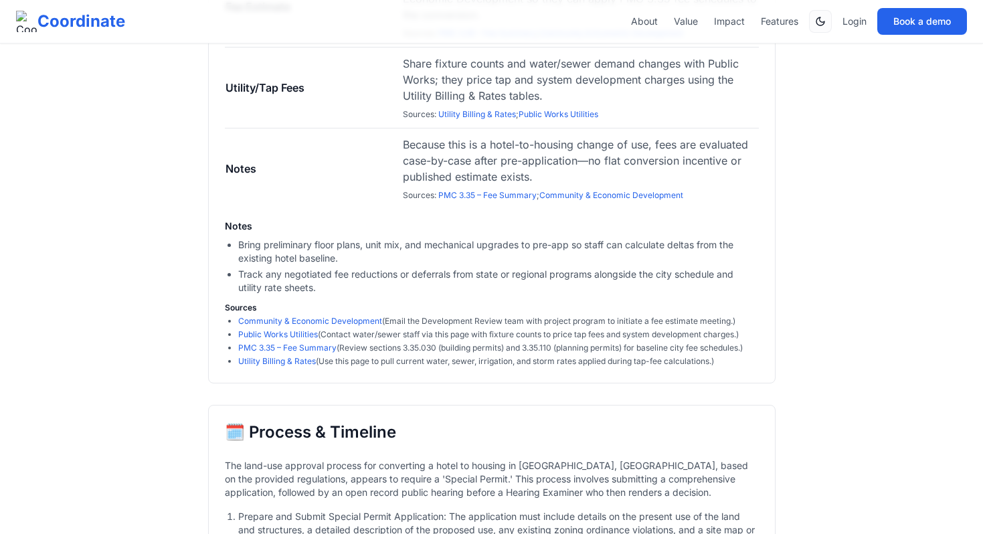
scroll to position [2445, 0]
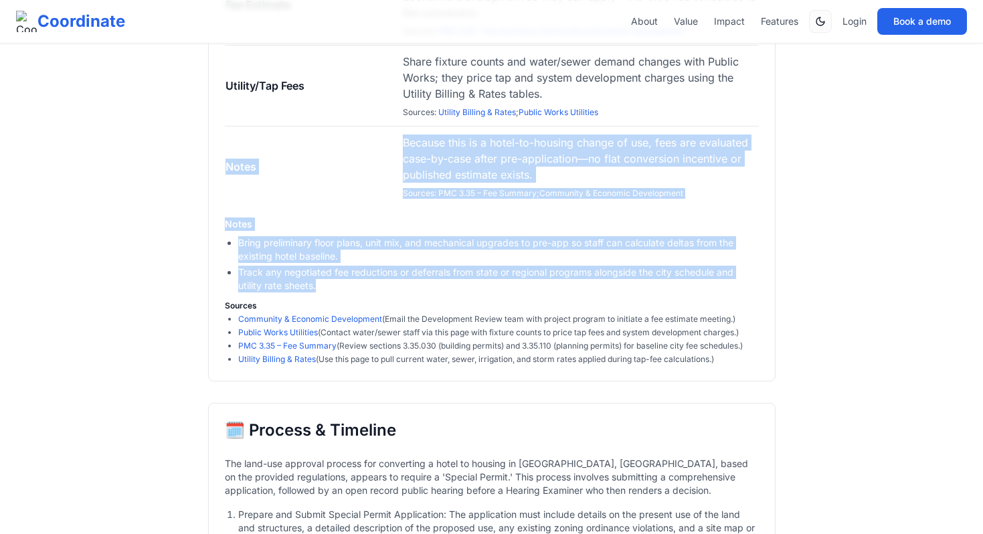
drag, startPoint x: 337, startPoint y: 302, endPoint x: 228, endPoint y: 173, distance: 168.5
click at [228, 173] on div "💵 Impact Fees Fee Estimate Provide projected unit mix and construction scope to…" at bounding box center [491, 145] width 567 height 471
copy div "Notes Because this is a hotel-to-housing change of use, fees are evaluated case…"
click at [151, 322] on div "This is the working Final Report . Use it to stage polished values after analys…" at bounding box center [491, 250] width 983 height 5390
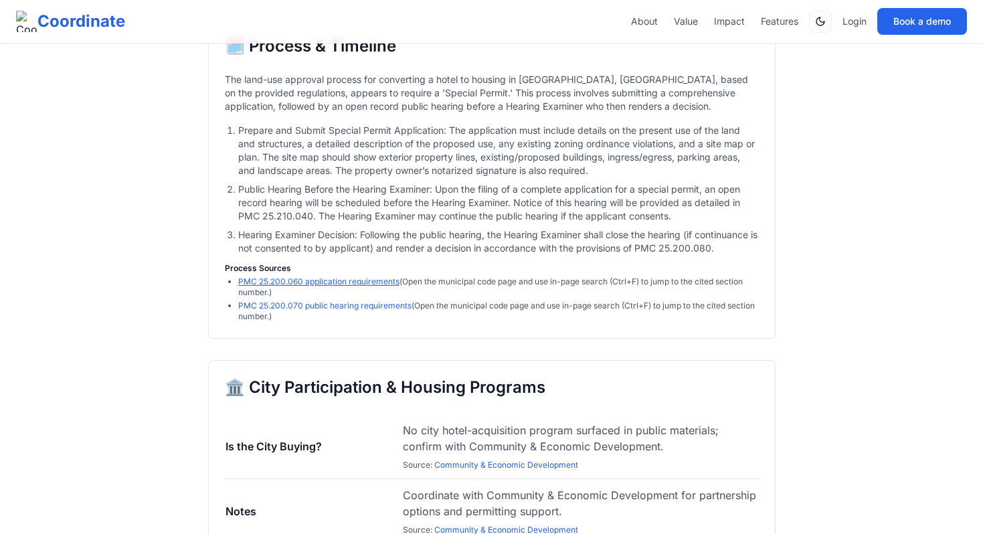
scroll to position [2823, 0]
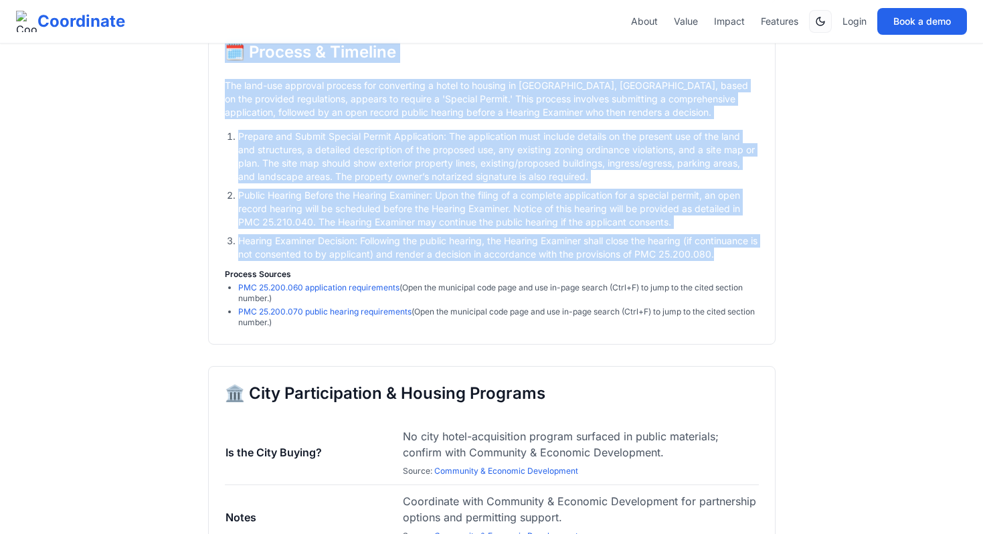
drag, startPoint x: 300, startPoint y: 276, endPoint x: 215, endPoint y: 64, distance: 227.9
click at [215, 64] on div "🗓️ Process & Timeline The land-use approval process for converting a hotel to h…" at bounding box center [491, 185] width 567 height 320
copy div "🗓️ Process & Timeline The land-use approval process for converting a hotel to h…"
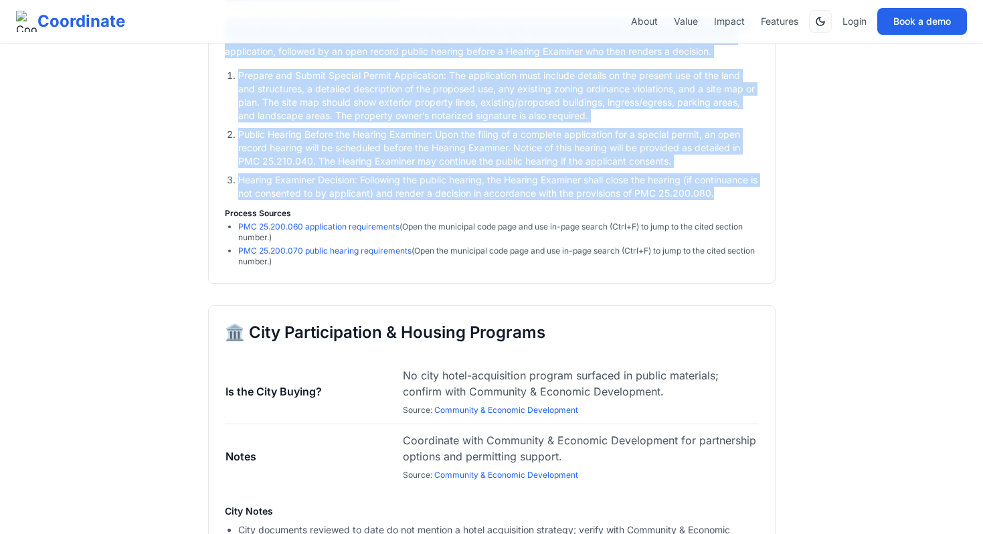
scroll to position [2886, 0]
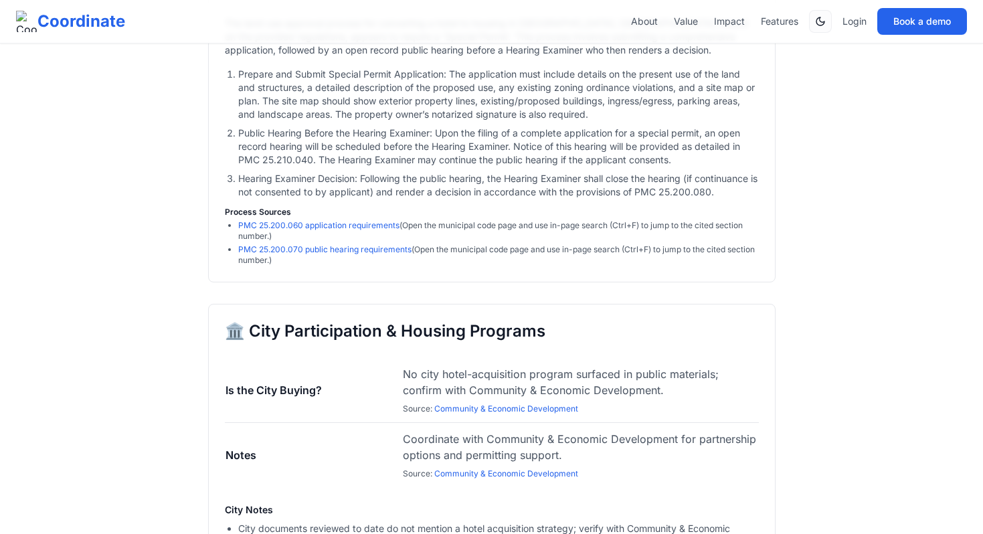
click at [324, 266] on ul "PMC 25.200.060 application requirements (Open the municipal code page and use i…" at bounding box center [492, 242] width 534 height 45
click at [324, 254] on link "PMC 25.200.070 public hearing requirements" at bounding box center [324, 249] width 173 height 10
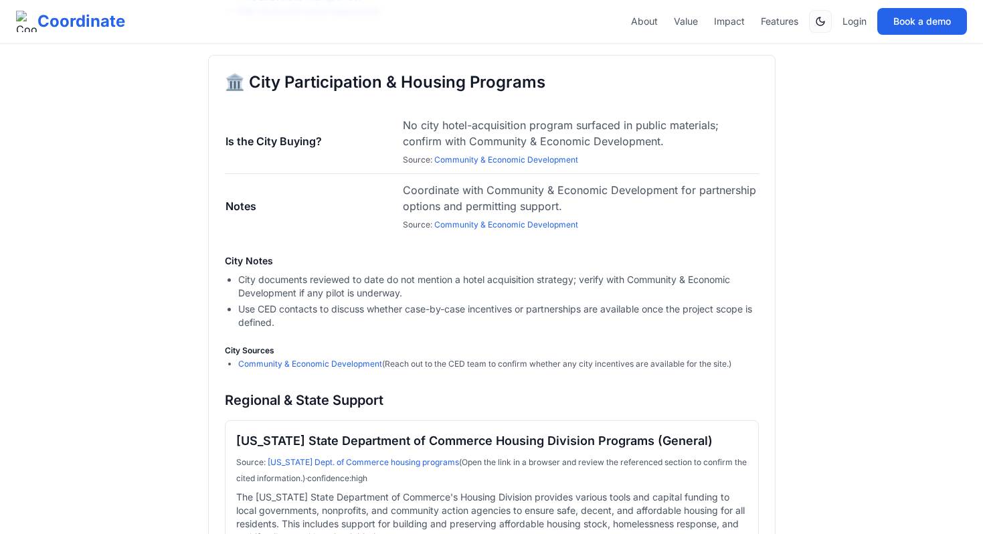
scroll to position [3169, 0]
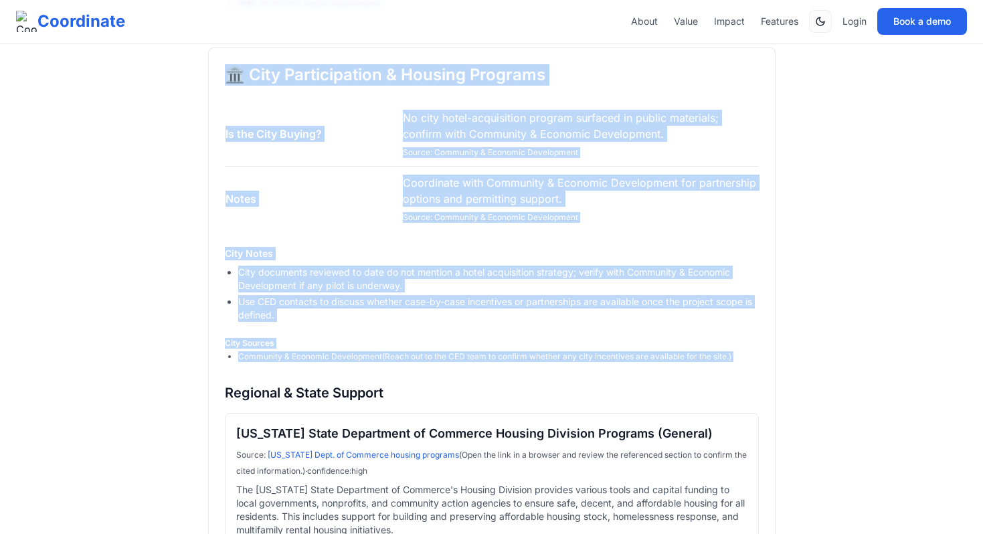
drag, startPoint x: 361, startPoint y: 395, endPoint x: 207, endPoint y: 106, distance: 327.4
copy div "🏛️ City Participation & Housing Programs Is the City Buying? No city hotel-acqu…"
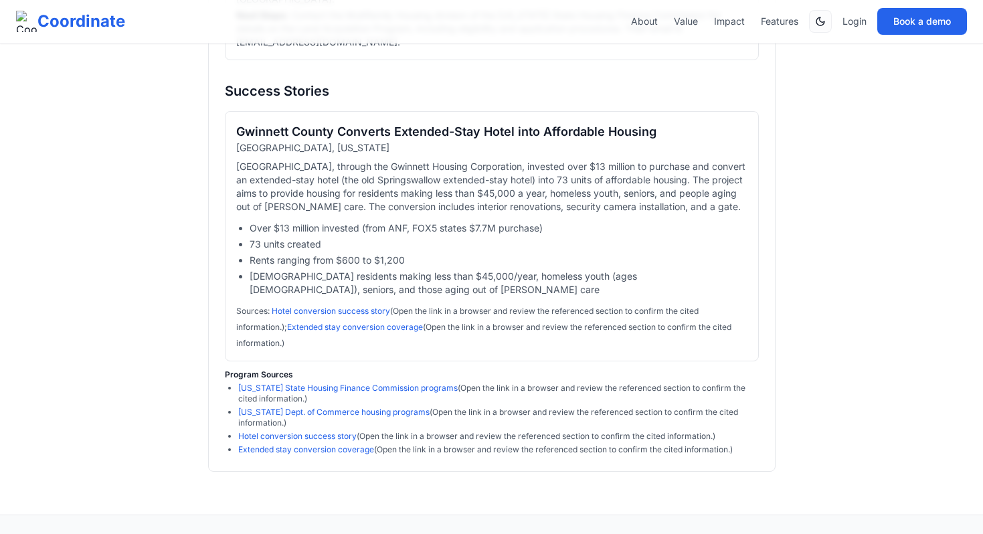
scroll to position [4909, 0]
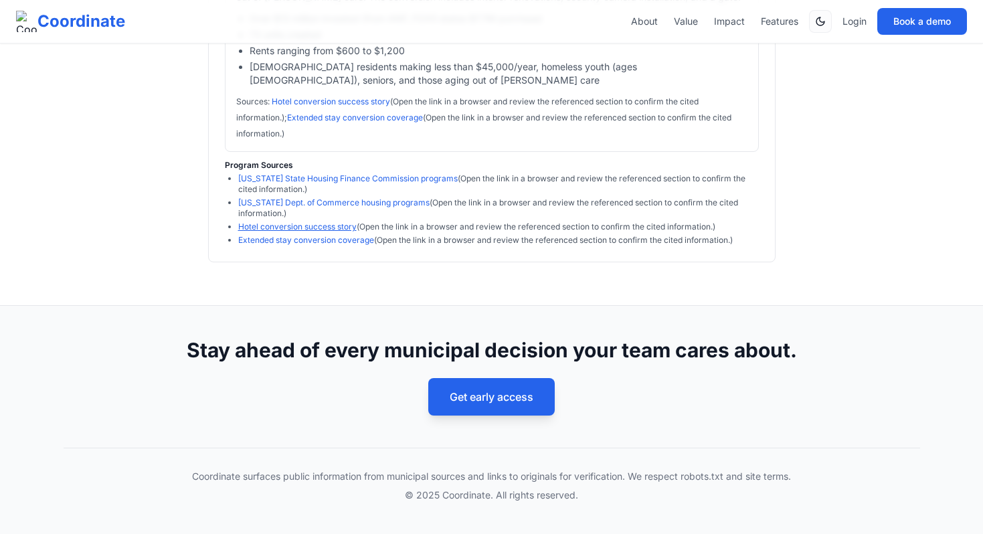
click at [288, 225] on link "Hotel conversion success story" at bounding box center [297, 226] width 118 height 10
click at [302, 240] on link "Extended stay conversion coverage" at bounding box center [306, 240] width 136 height 10
click at [306, 229] on link "Hotel conversion success story" at bounding box center [297, 226] width 118 height 10
click at [312, 203] on link "Washington Dept. of Commerce housing programs" at bounding box center [333, 202] width 191 height 10
click at [316, 175] on link "Washington State Housing Finance Commission programs" at bounding box center [347, 178] width 219 height 10
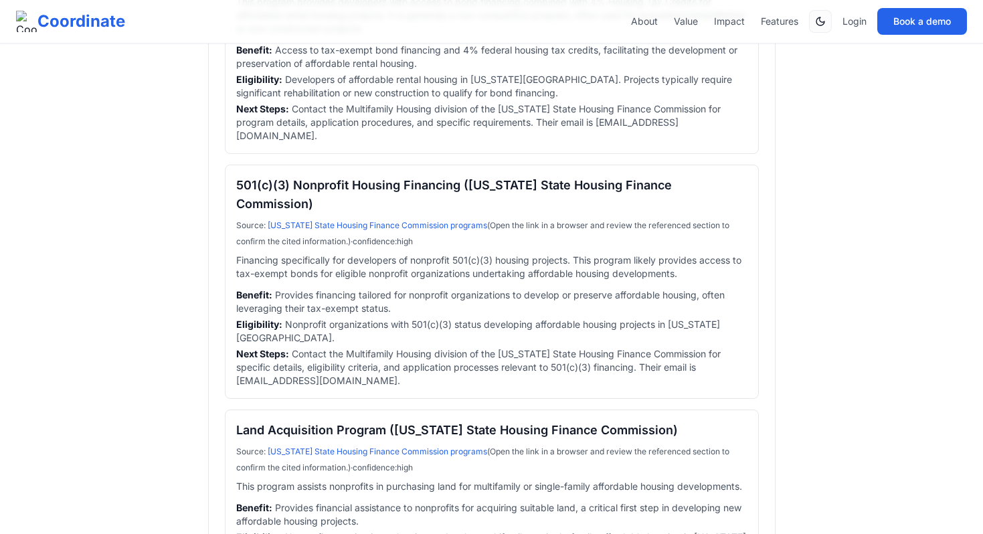
scroll to position [4236, 0]
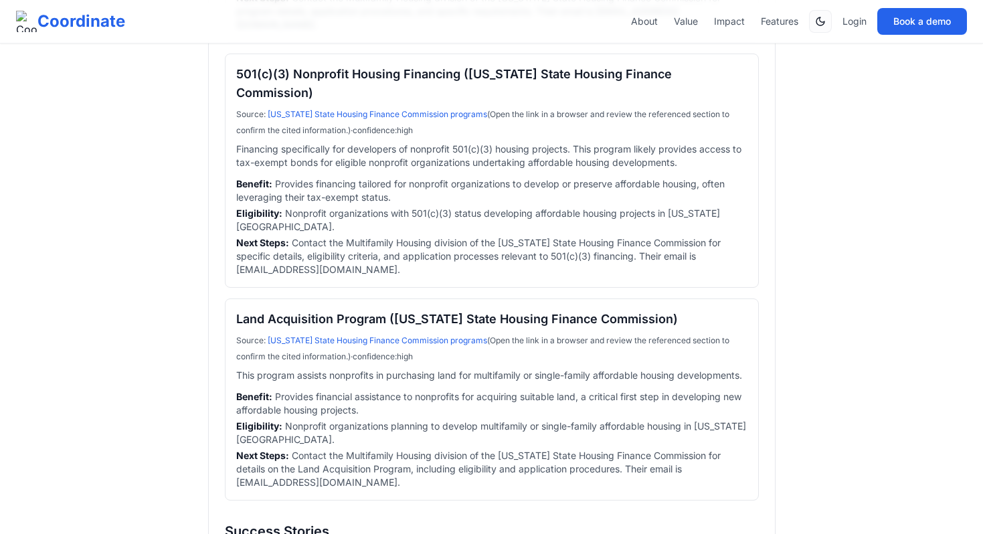
drag, startPoint x: 355, startPoint y: 141, endPoint x: 444, endPoint y: 143, distance: 89.0
click at [447, 137] on div "Source : Washington State Housing Finance Commission programs (Open the link in…" at bounding box center [491, 121] width 511 height 32
copy span "confidence: high"
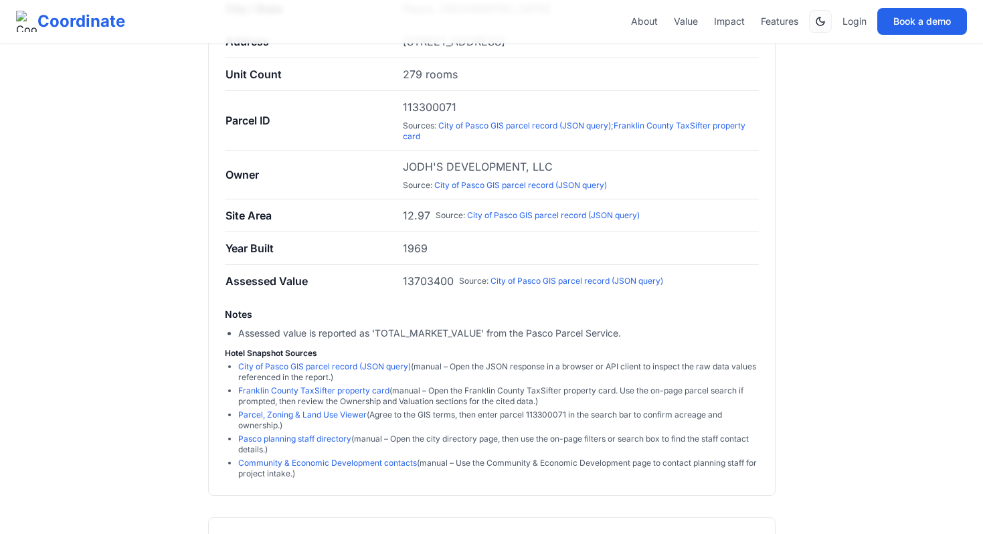
scroll to position [533, 0]
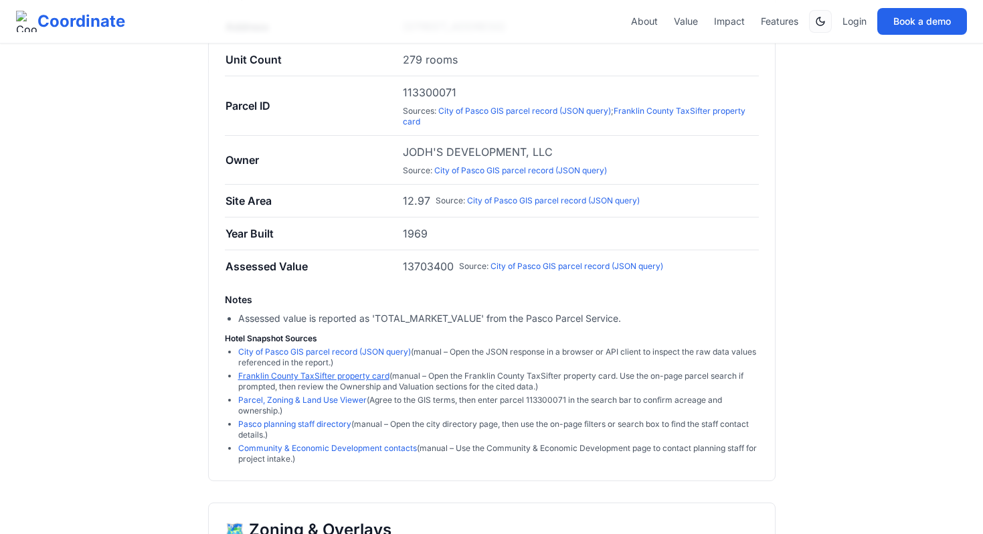
click at [365, 377] on link "Franklin County TaxSifter property card" at bounding box center [313, 376] width 151 height 10
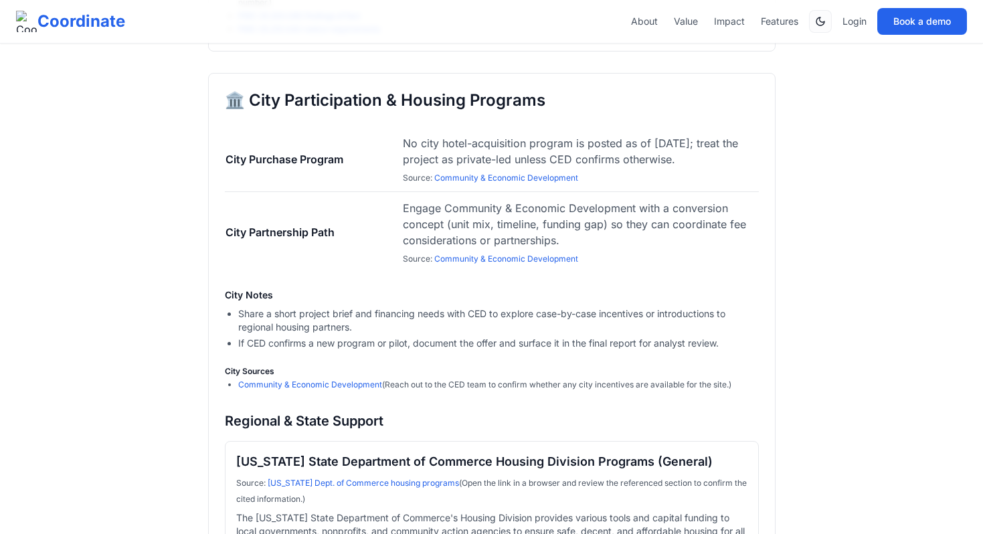
scroll to position [3146, 0]
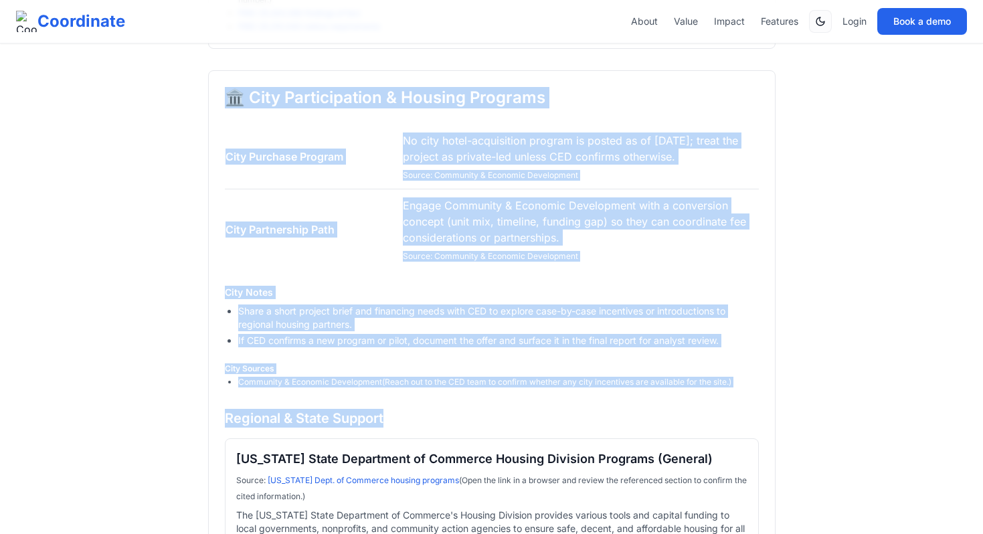
drag, startPoint x: 393, startPoint y: 441, endPoint x: 213, endPoint y: 122, distance: 366.4
copy div "🏛️ City Participation & Housing Programs City Purchase Program No city hotel-ac…"
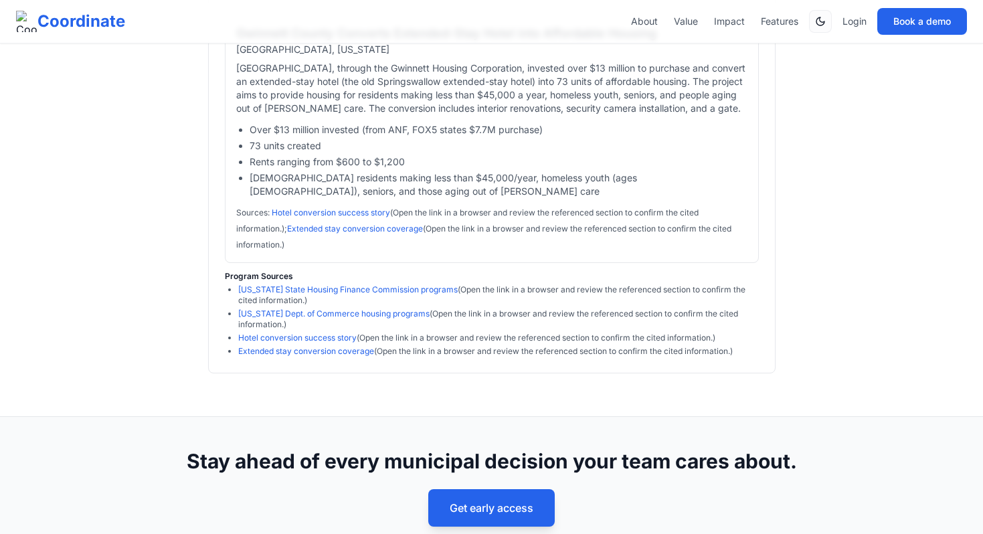
scroll to position [4909, 0]
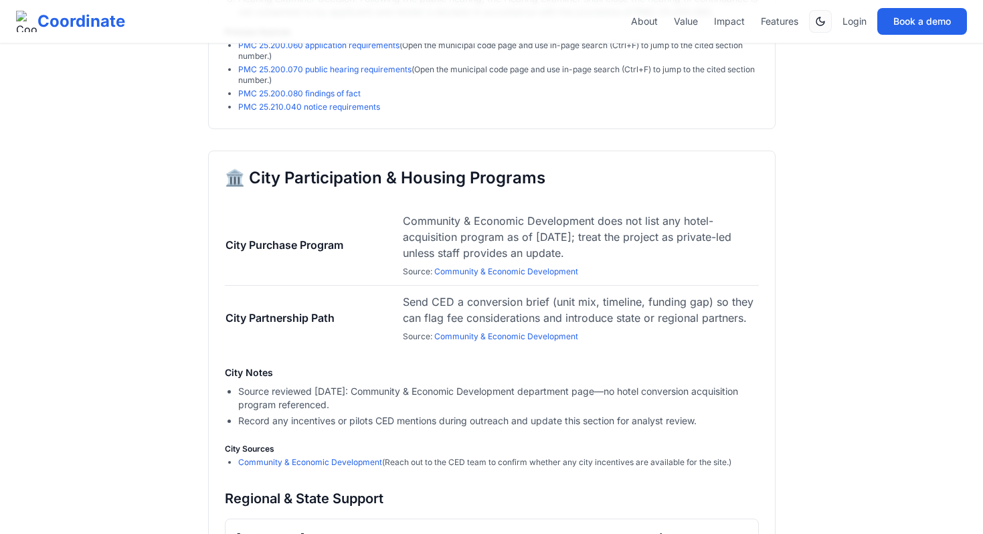
scroll to position [3072, 0]
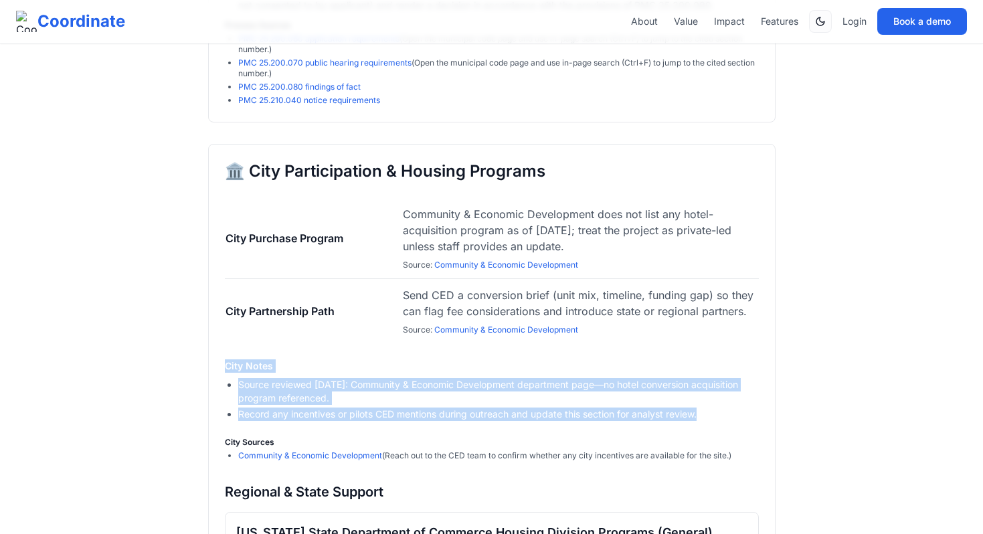
drag, startPoint x: 705, startPoint y: 444, endPoint x: 217, endPoint y: 391, distance: 489.9
copy div "City Notes Source reviewed Sept 2025: Community & Economic Development departme…"
click at [371, 448] on div "City Sources" at bounding box center [492, 442] width 534 height 11
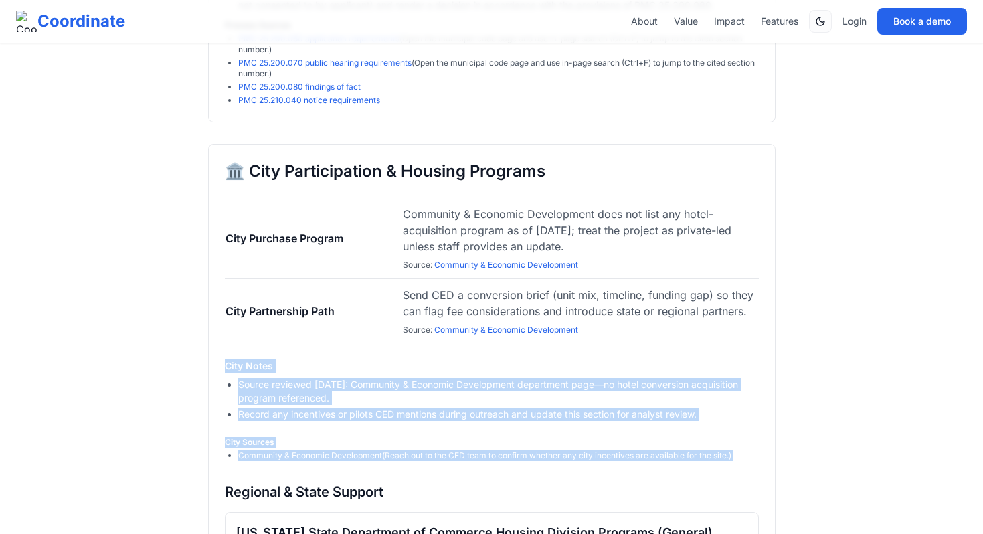
drag, startPoint x: 750, startPoint y: 485, endPoint x: 217, endPoint y: 389, distance: 541.9
copy div "City Notes Source reviewed Sept 2025: Community & Economic Development departme…"
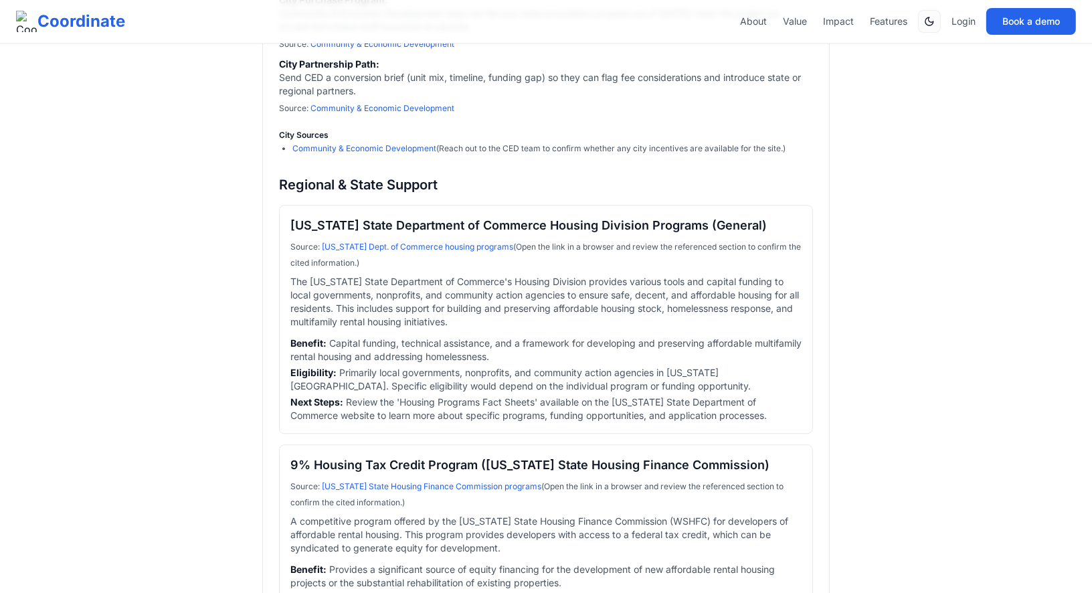
scroll to position [3291, 0]
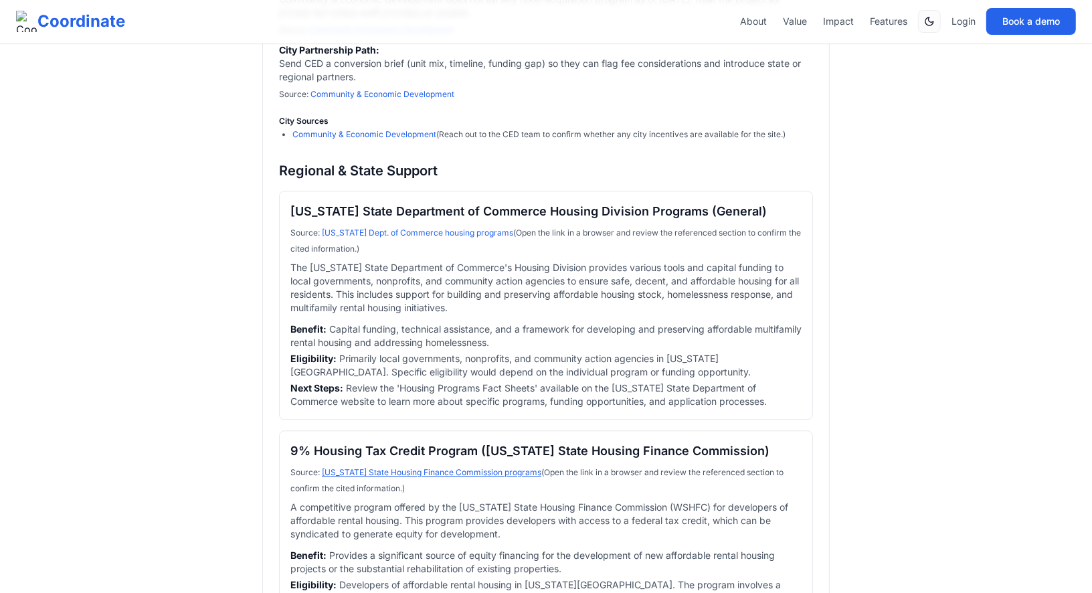
click at [484, 469] on link "Washington State Housing Finance Commission programs" at bounding box center [431, 472] width 219 height 10
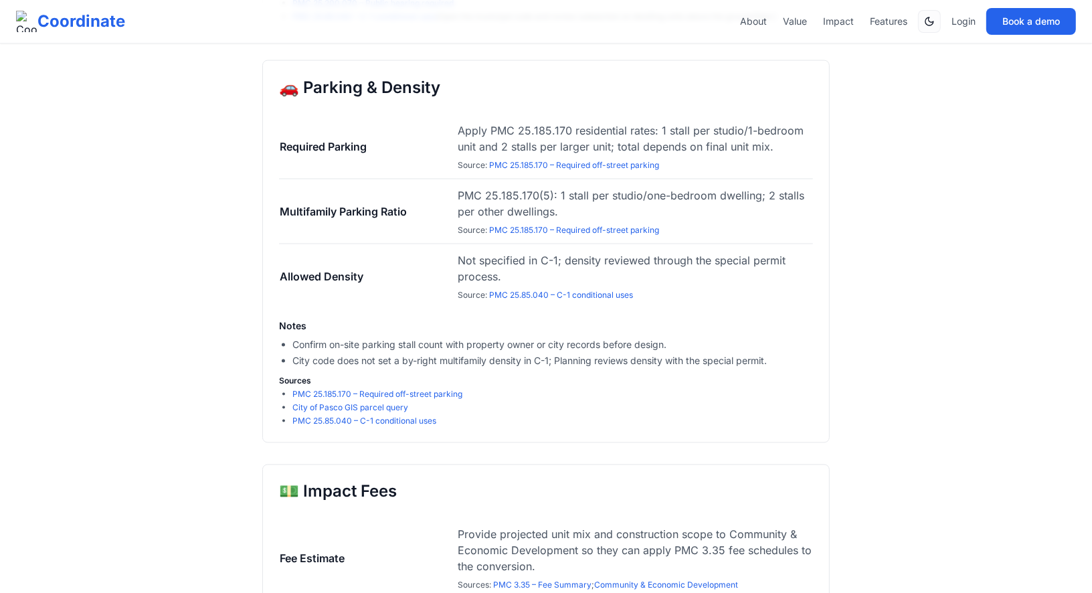
scroll to position [2013, 0]
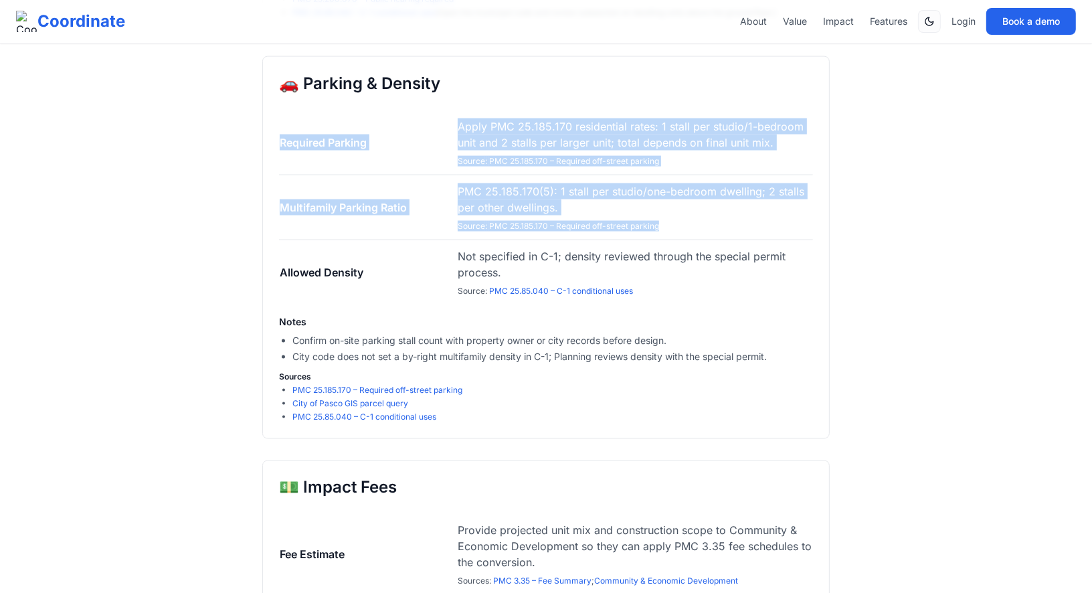
drag, startPoint x: 276, startPoint y: 170, endPoint x: 693, endPoint y: 282, distance: 432.2
click at [694, 282] on div "🚗 Parking & Density Required Parking Apply PMC 25.185.170 residential rates: 1 …" at bounding box center [545, 247] width 567 height 383
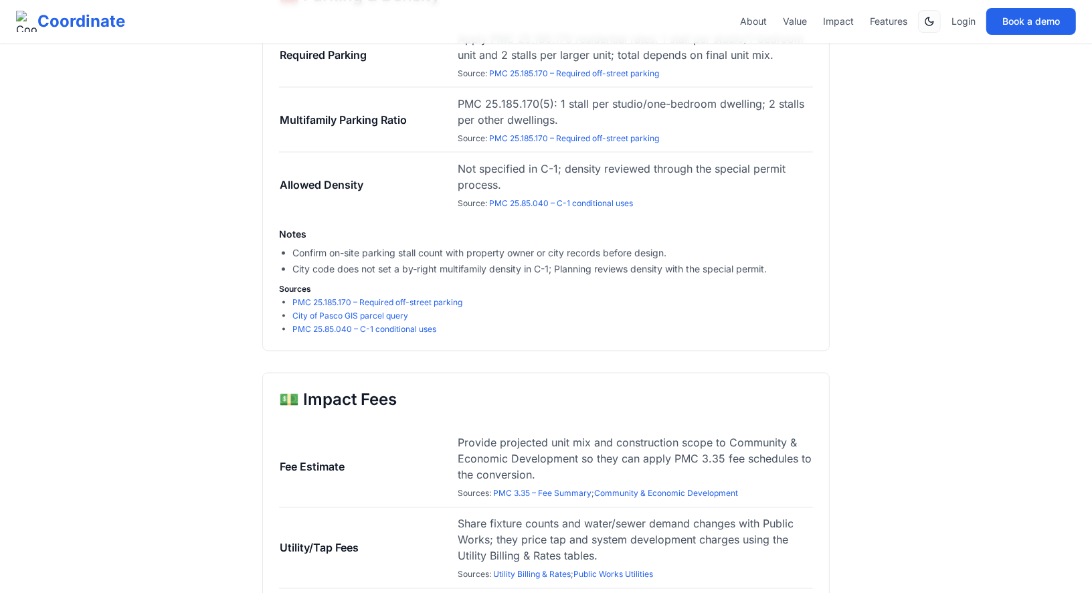
scroll to position [2061, 0]
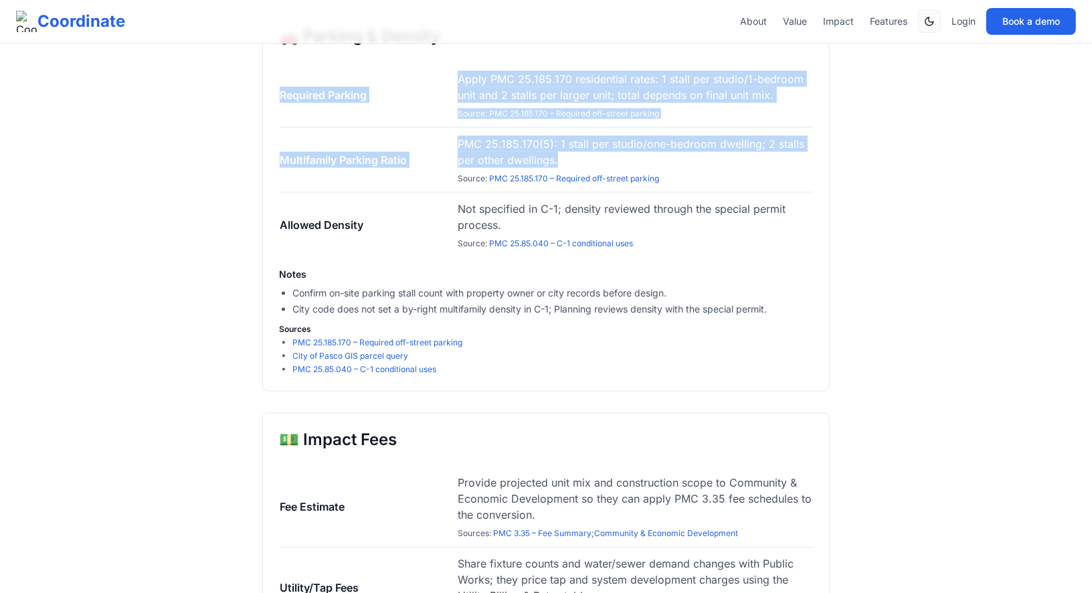
drag, startPoint x: 677, startPoint y: 221, endPoint x: 217, endPoint y: 123, distance: 470.6
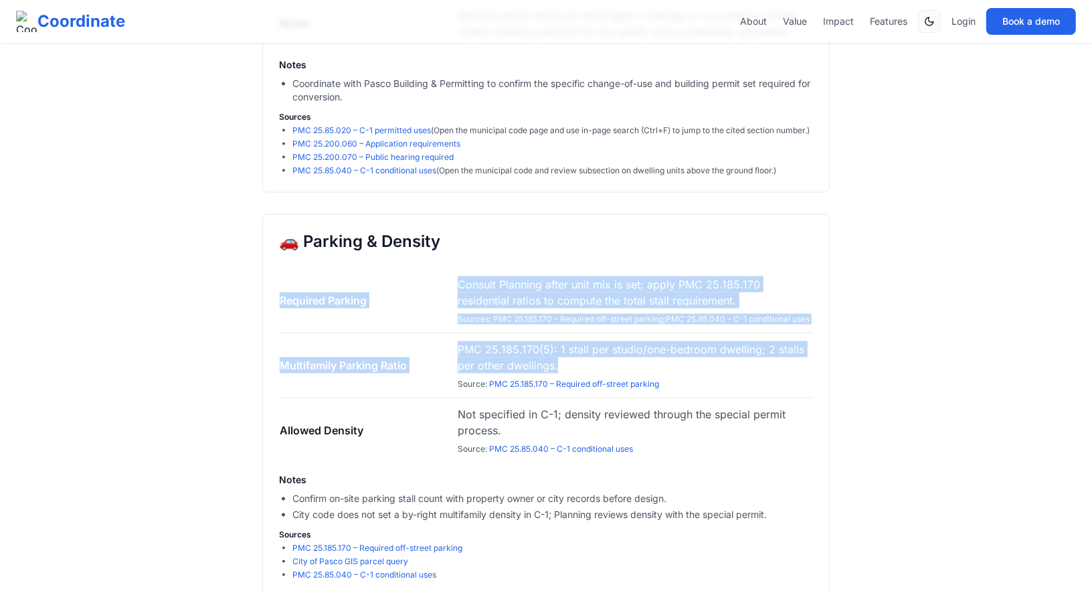
scroll to position [1856, 0]
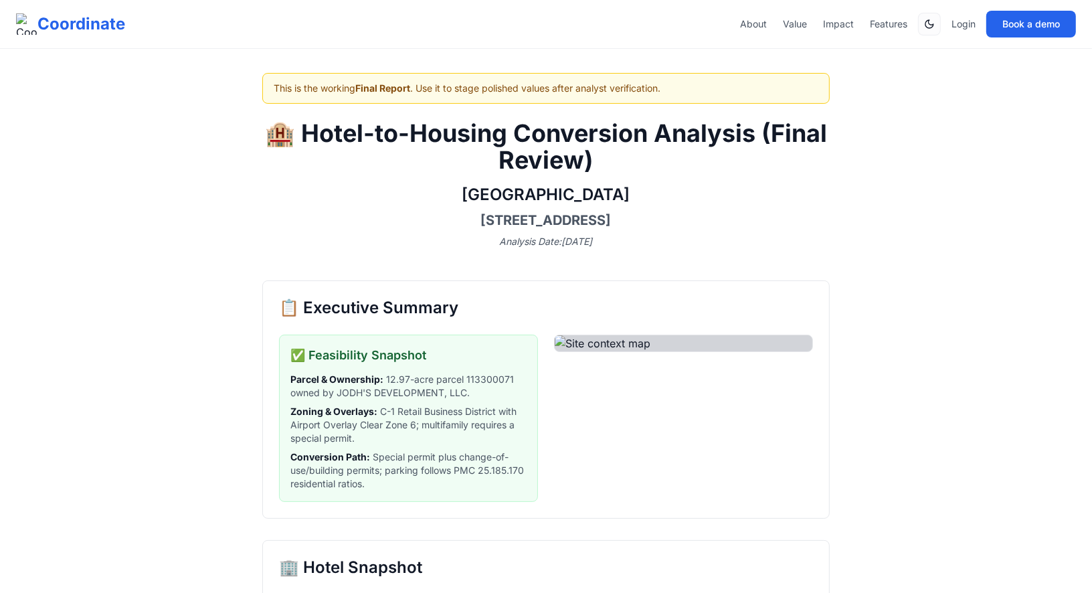
scroll to position [0, 0]
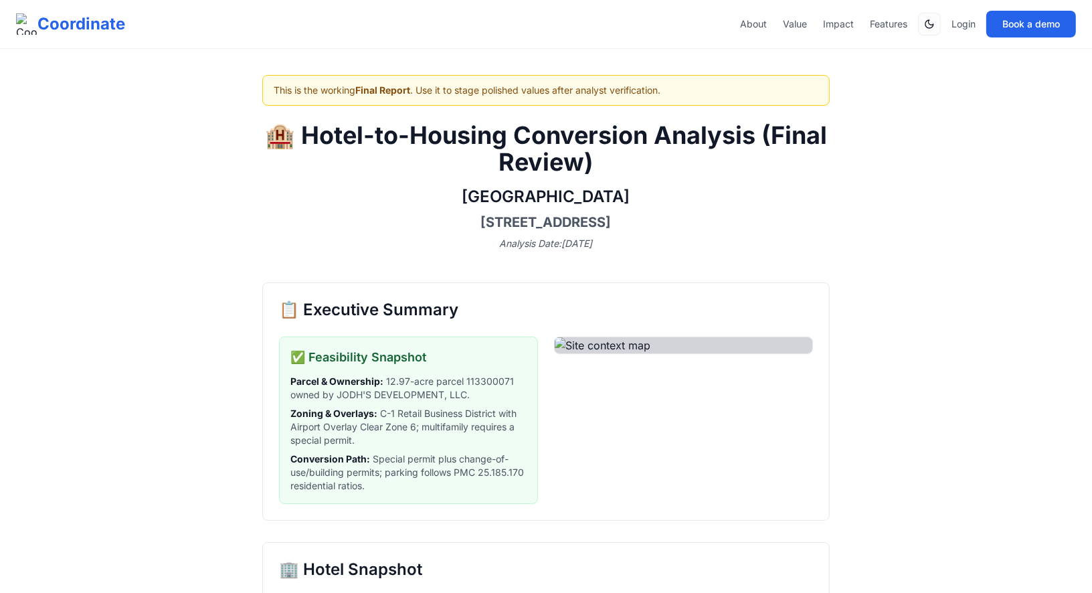
click at [272, 91] on div "This is the working Final Report . Use it to stage polished values after analys…" at bounding box center [545, 90] width 567 height 31
click at [297, 91] on div "This is the working Final Report . Use it to stage polished values after analys…" at bounding box center [545, 90] width 567 height 31
drag, startPoint x: 617, startPoint y: 163, endPoint x: 753, endPoint y: 134, distance: 138.8
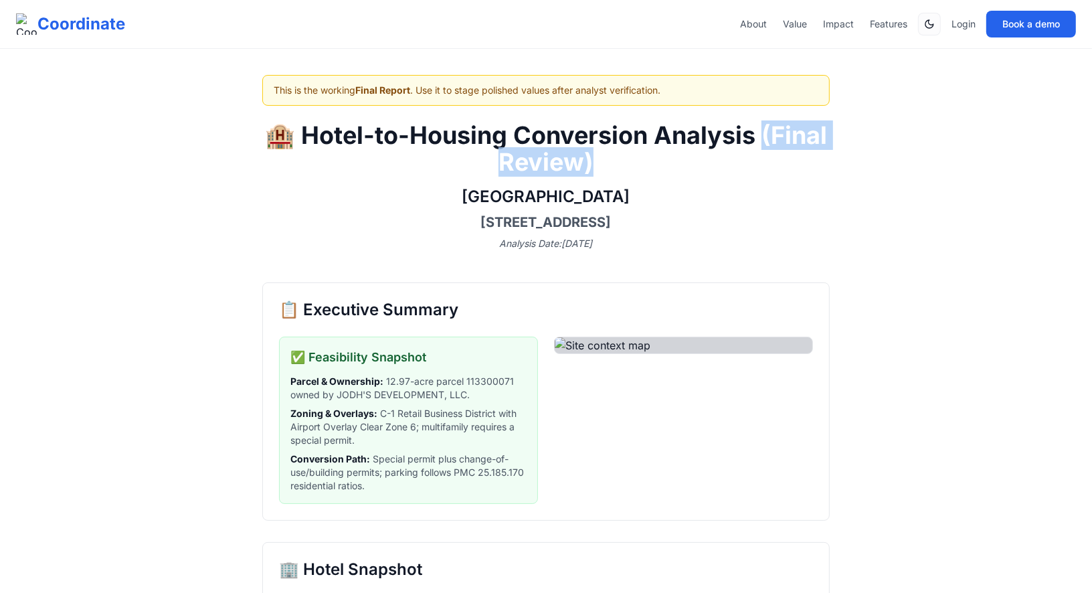
click at [757, 135] on h1 "🏨 Hotel-to-Housing Conversion Analysis (Final Review)" at bounding box center [545, 149] width 567 height 54
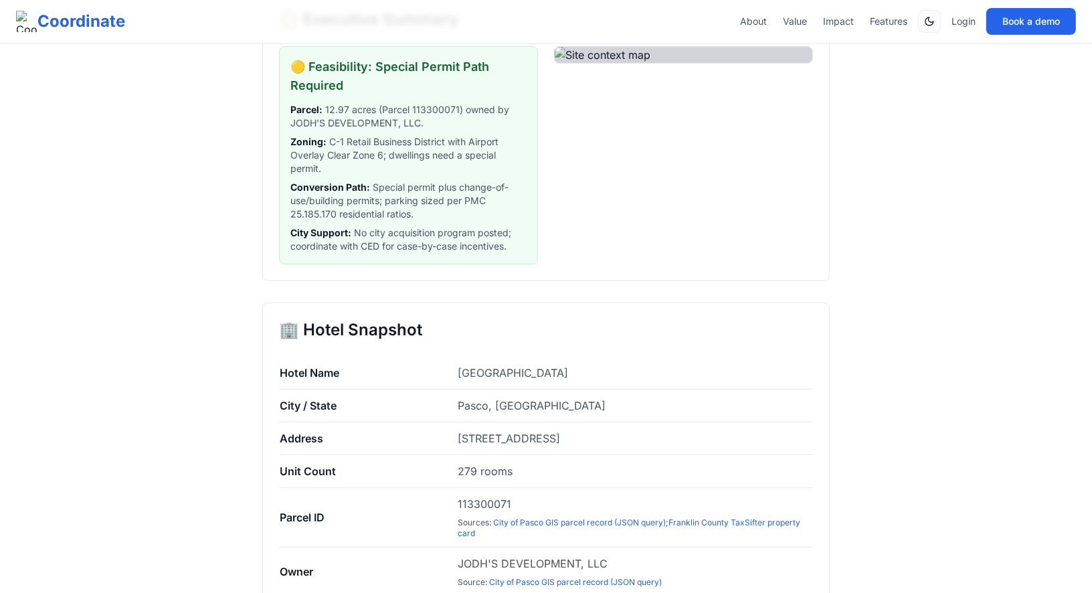
scroll to position [196, 0]
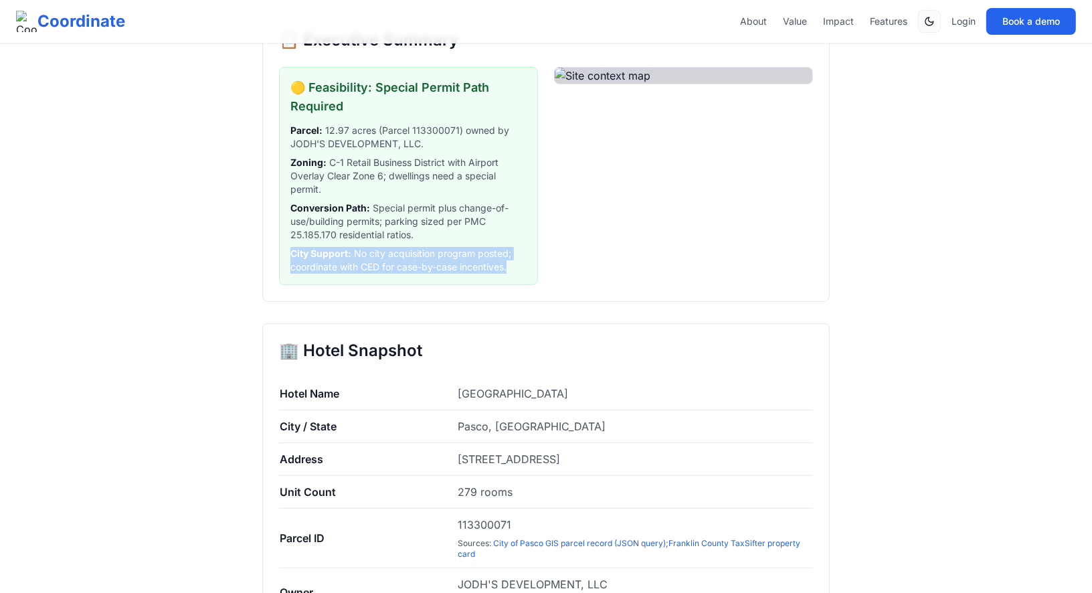
drag, startPoint x: 513, startPoint y: 268, endPoint x: 273, endPoint y: 258, distance: 240.4
click at [273, 258] on div "📋 Executive Summary 🟡 Feasibility: Special Permit Path Required Parcel : 12.97 …" at bounding box center [545, 157] width 567 height 289
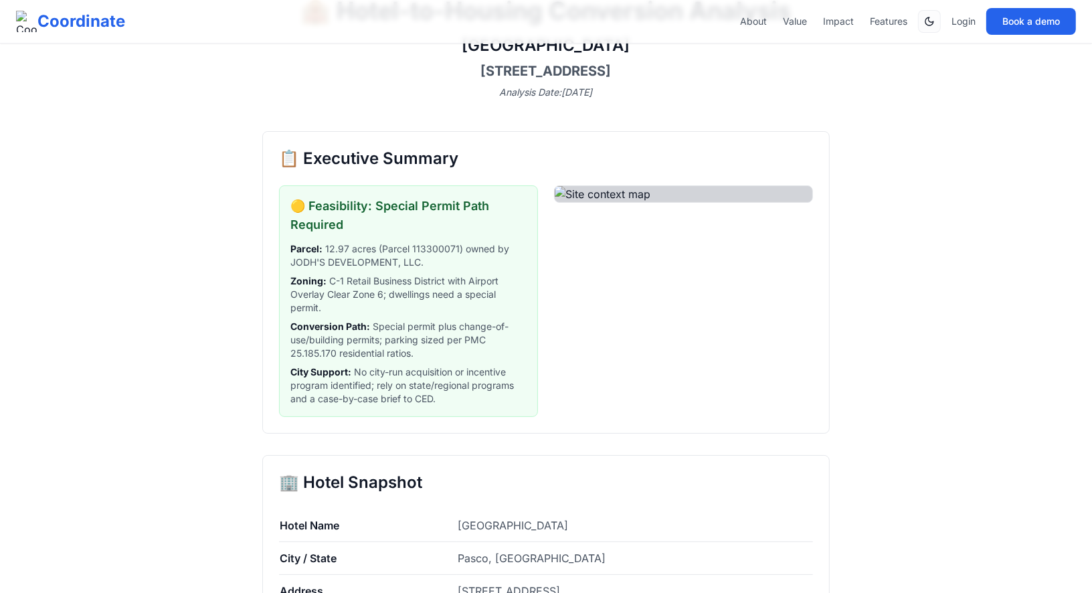
scroll to position [0, 0]
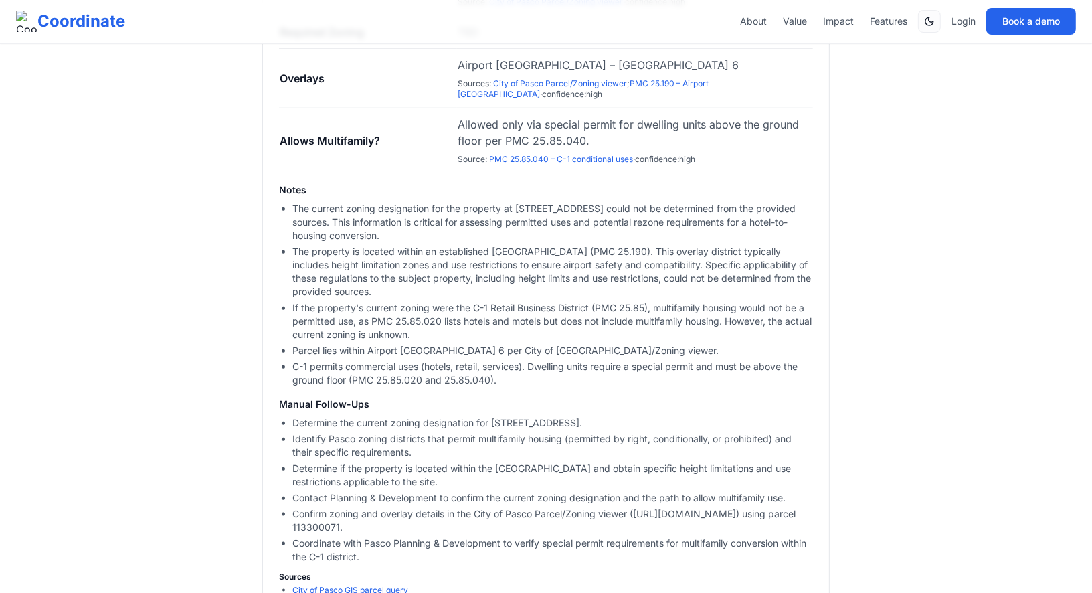
scroll to position [1316, 0]
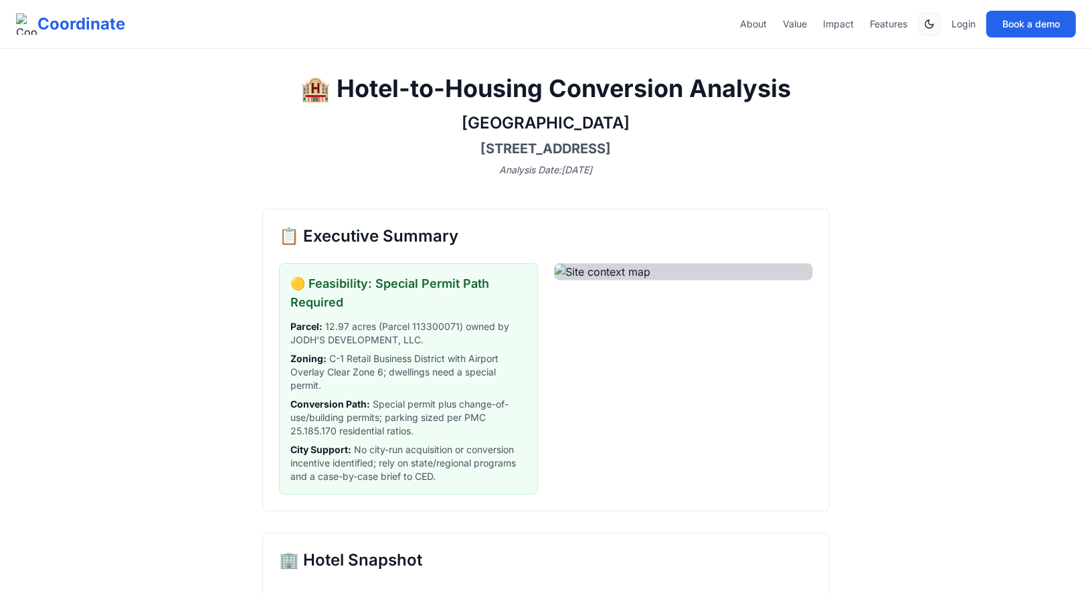
scroll to position [4, 0]
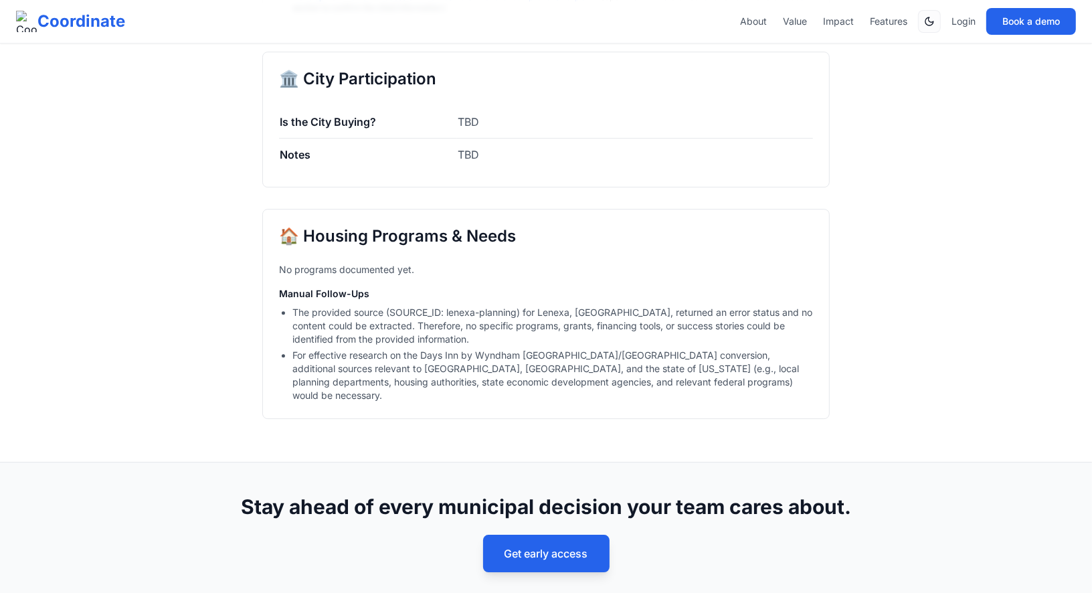
scroll to position [3945, 0]
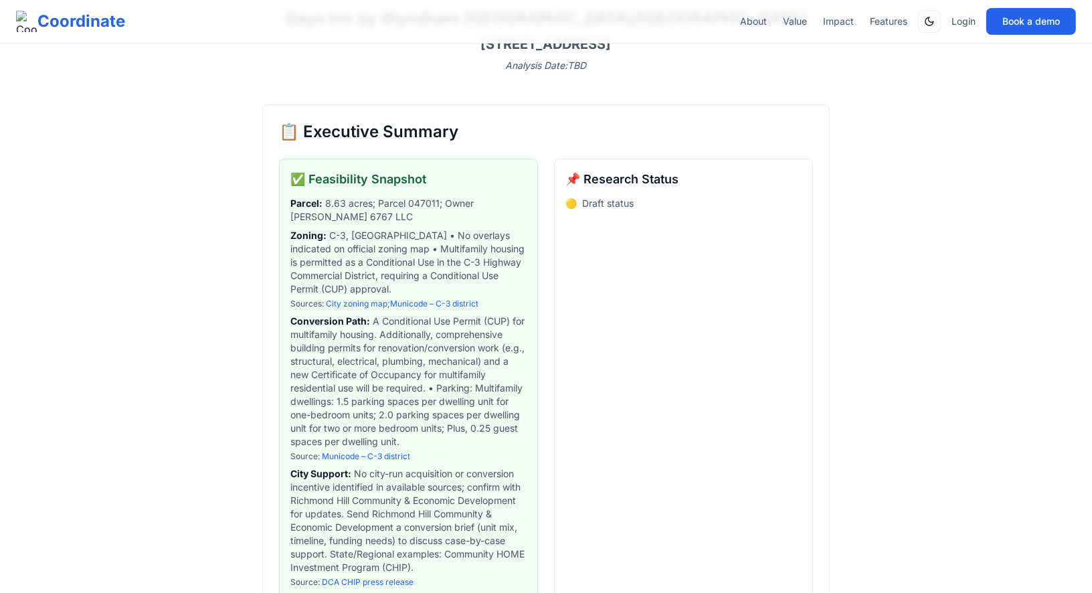
scroll to position [155, 0]
